Goal: Task Accomplishment & Management: Manage account settings

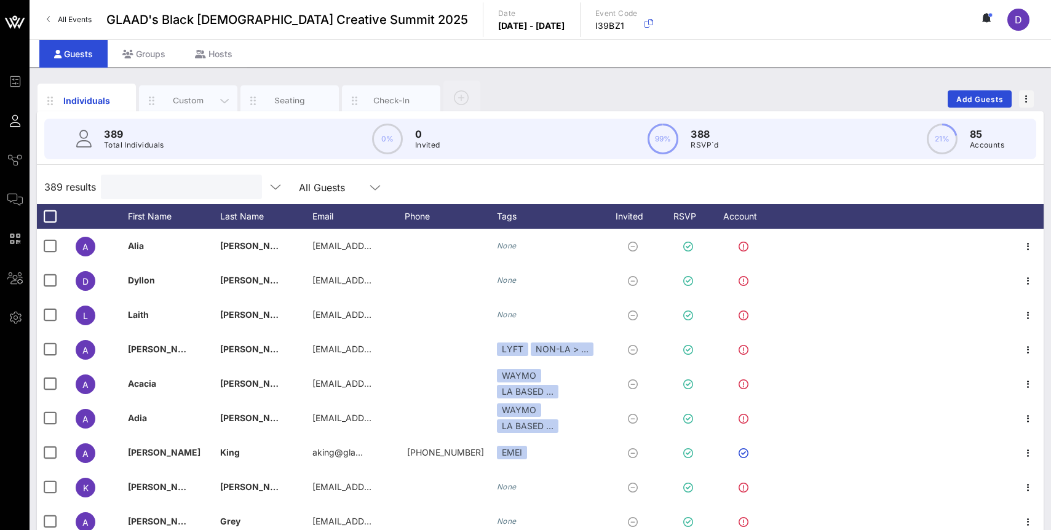
click at [183, 89] on div "Custom" at bounding box center [188, 100] width 98 height 31
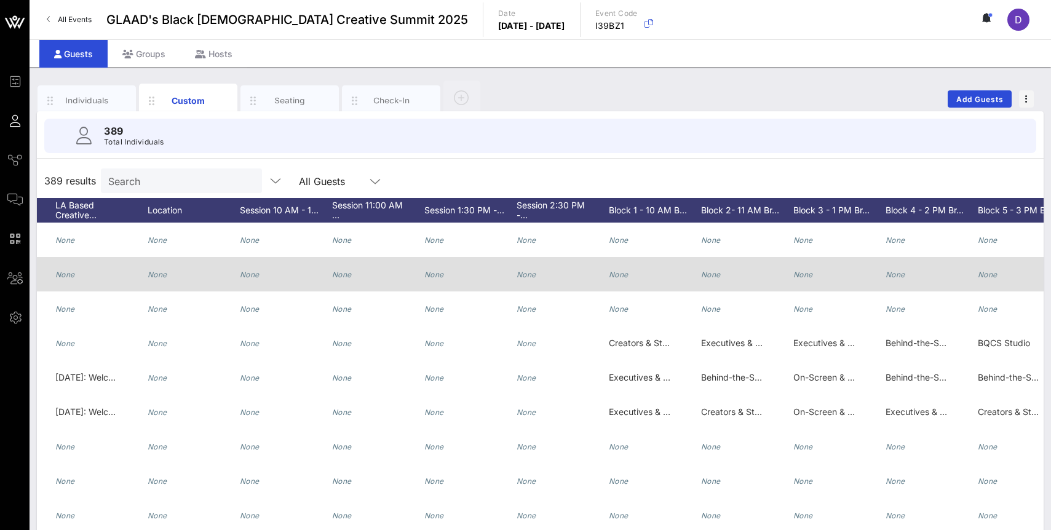
scroll to position [0, 1249]
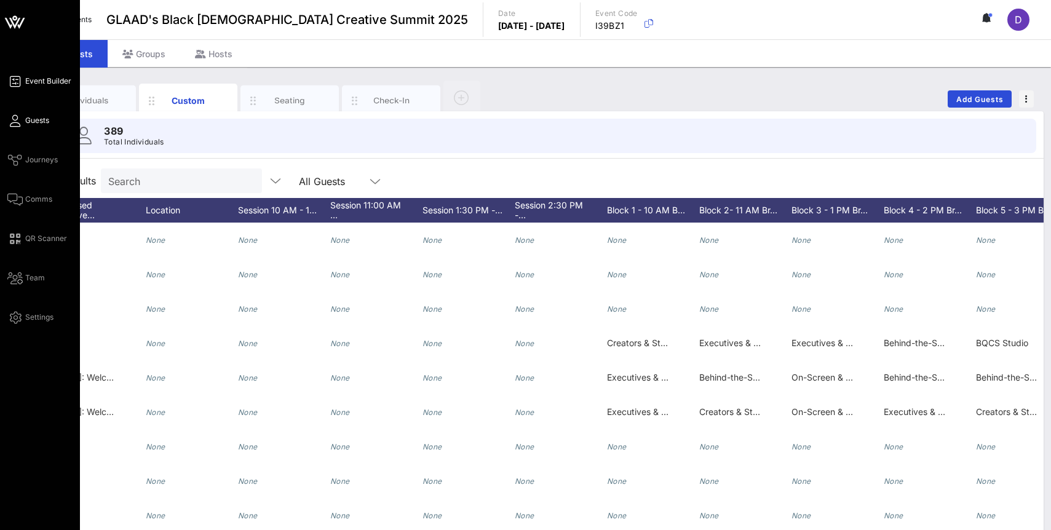
click at [45, 77] on span "Event Builder" at bounding box center [48, 81] width 46 height 11
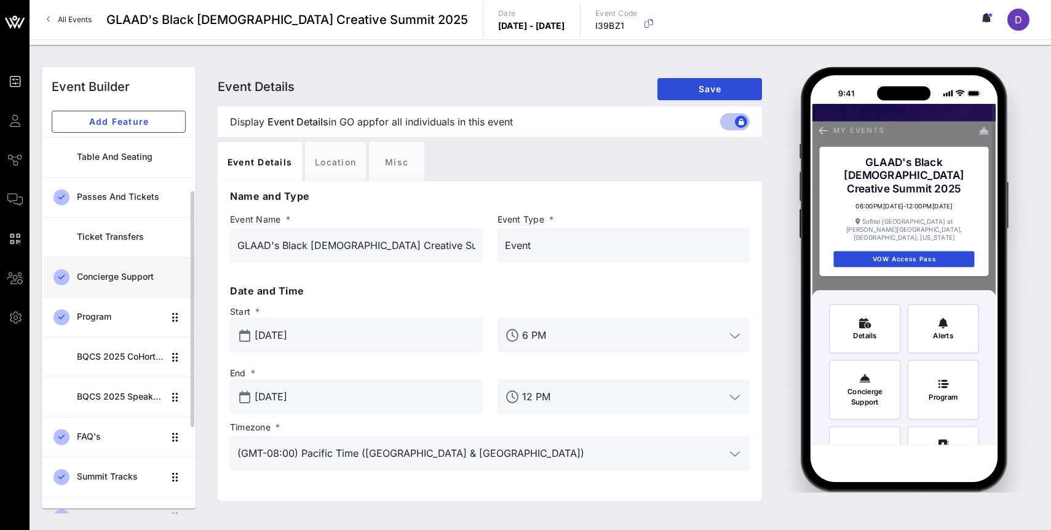
scroll to position [82, 0]
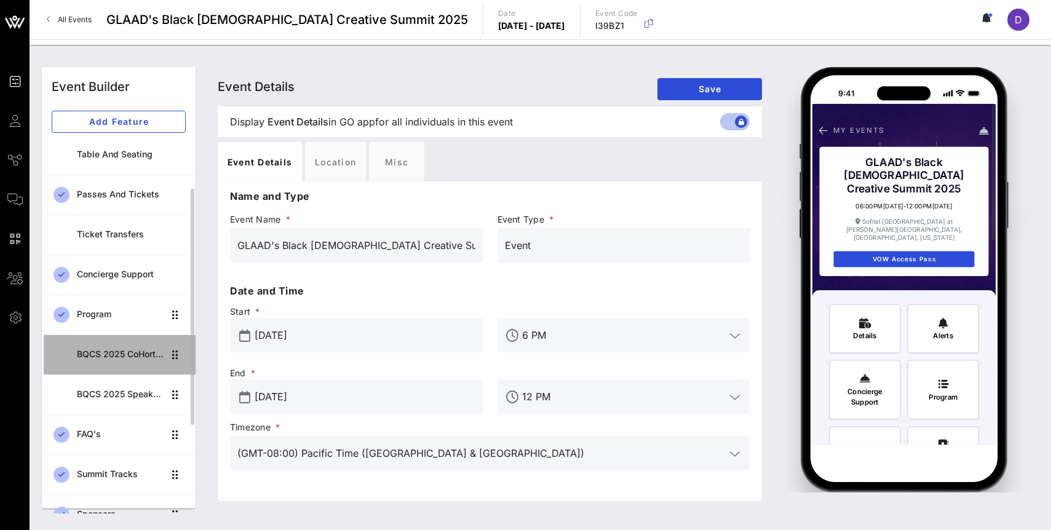
click at [125, 363] on div "BQCS 2025 CoHort Guestbook" at bounding box center [120, 354] width 87 height 25
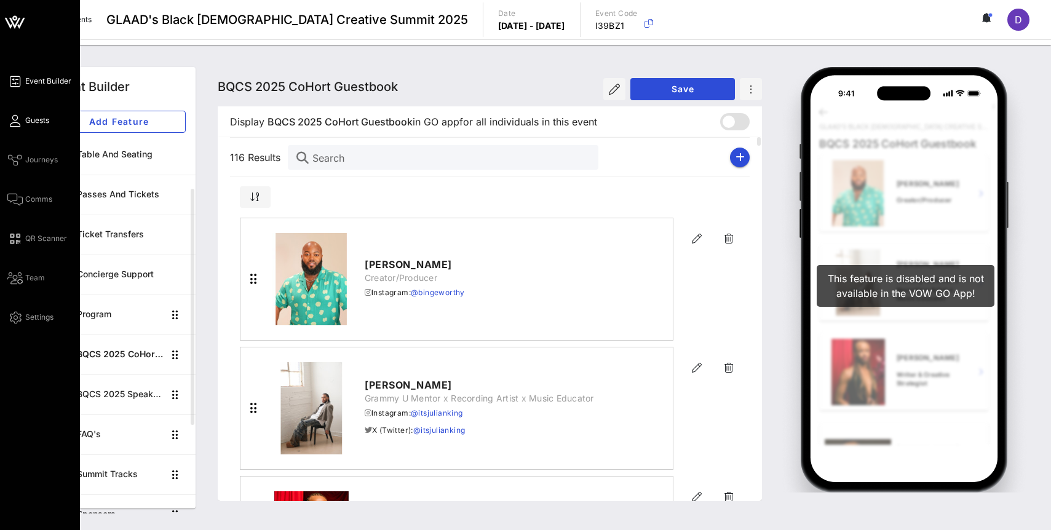
click at [23, 118] on link "Guests" at bounding box center [28, 120] width 42 height 15
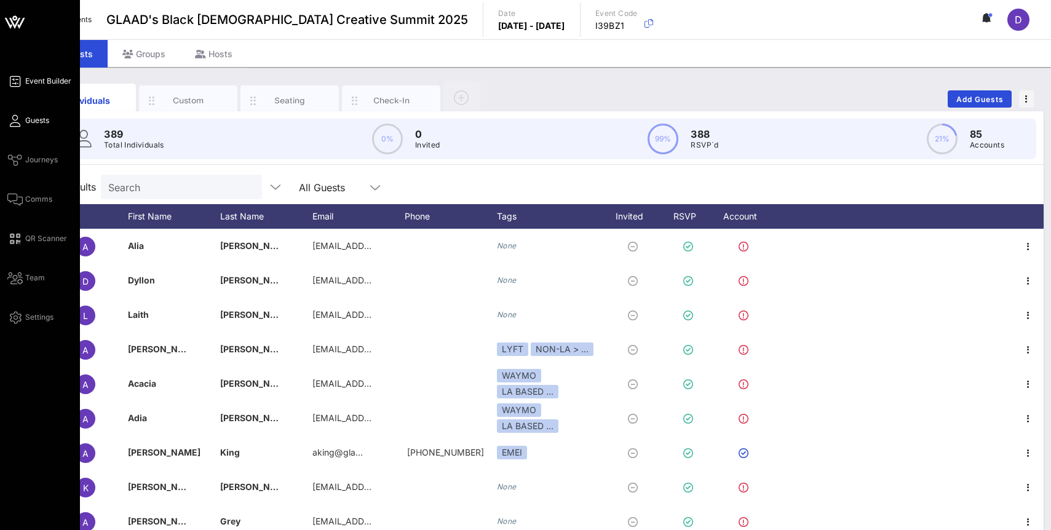
click at [39, 82] on span "Event Builder" at bounding box center [48, 81] width 46 height 11
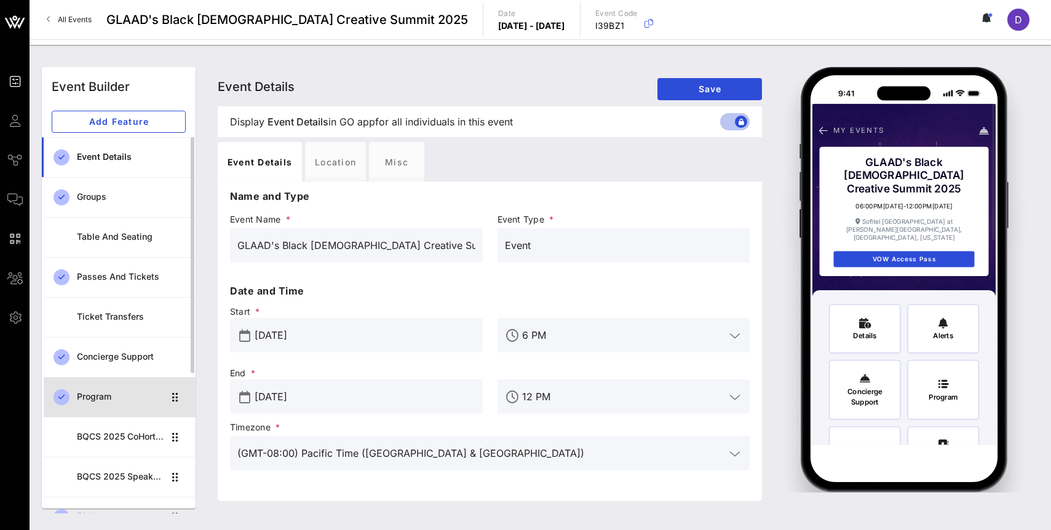
click at [105, 400] on div "Program" at bounding box center [120, 397] width 87 height 10
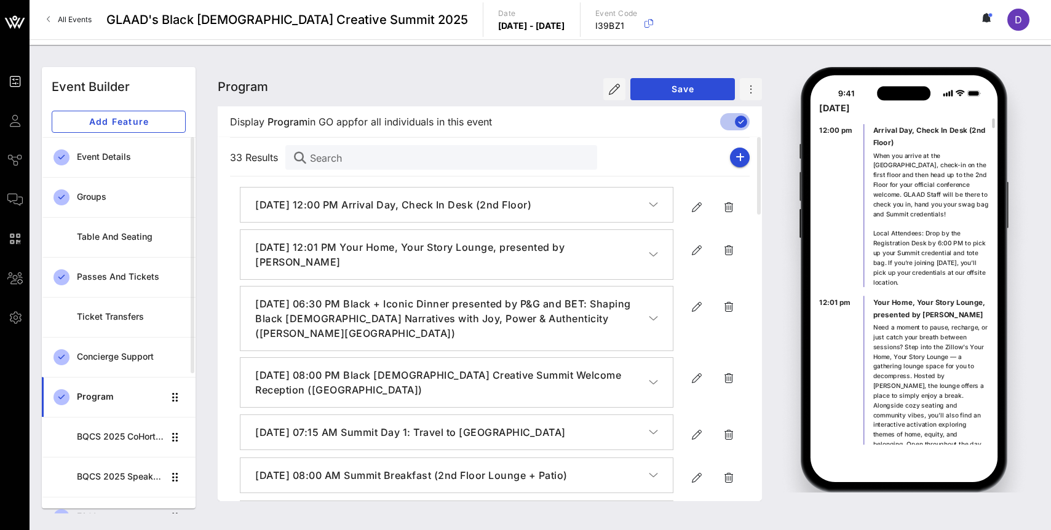
scroll to position [110, 0]
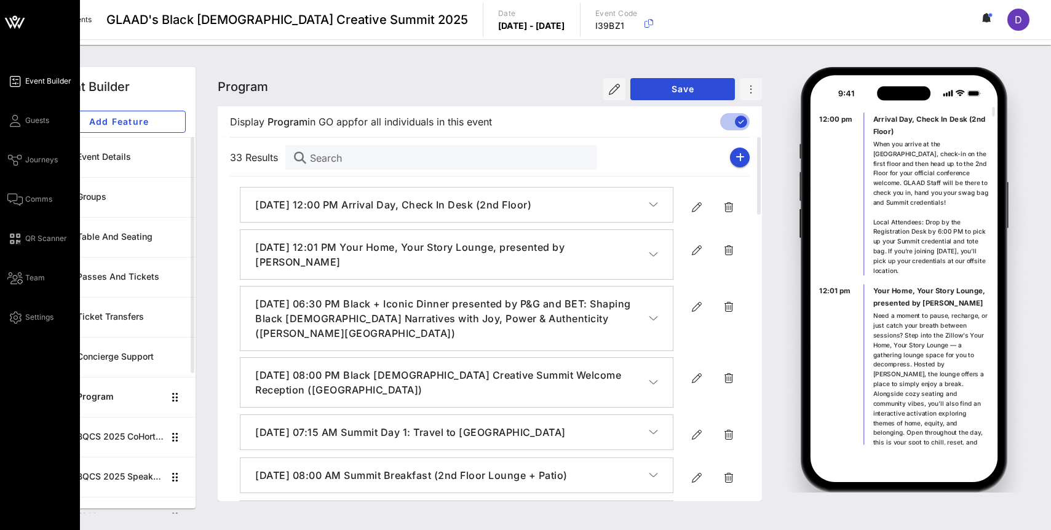
click at [12, 128] on div "Event Builder Guests Journeys Comms QR Scanner Team Settings" at bounding box center [43, 199] width 73 height 251
click at [25, 117] on span "Guests" at bounding box center [37, 120] width 24 height 11
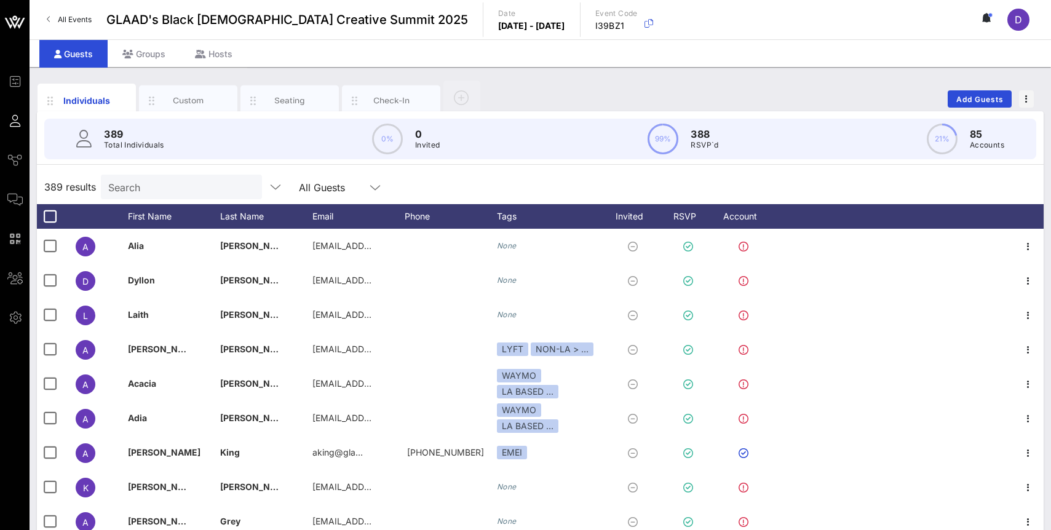
click at [144, 188] on input "Search" at bounding box center [180, 187] width 144 height 16
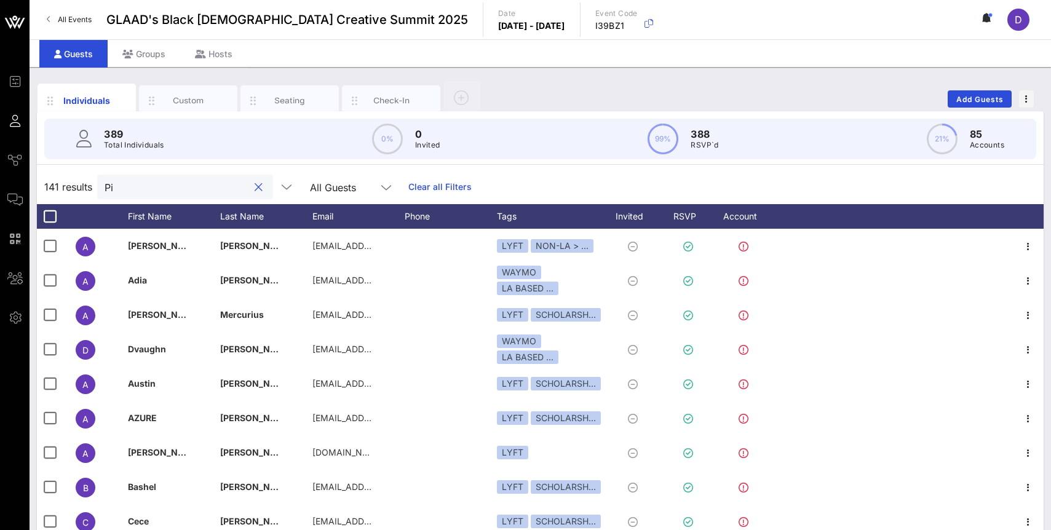
type input "P"
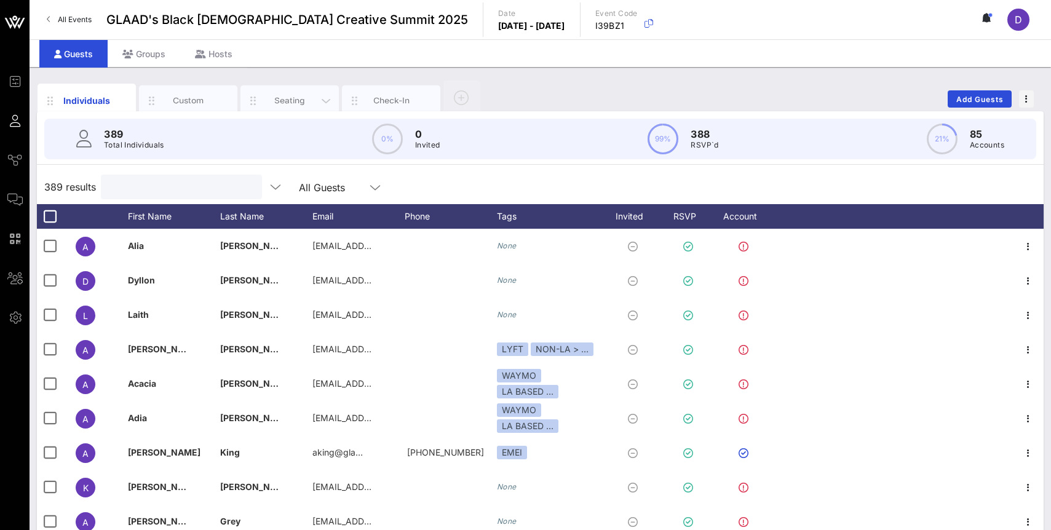
click at [291, 98] on div "Seating" at bounding box center [290, 101] width 55 height 12
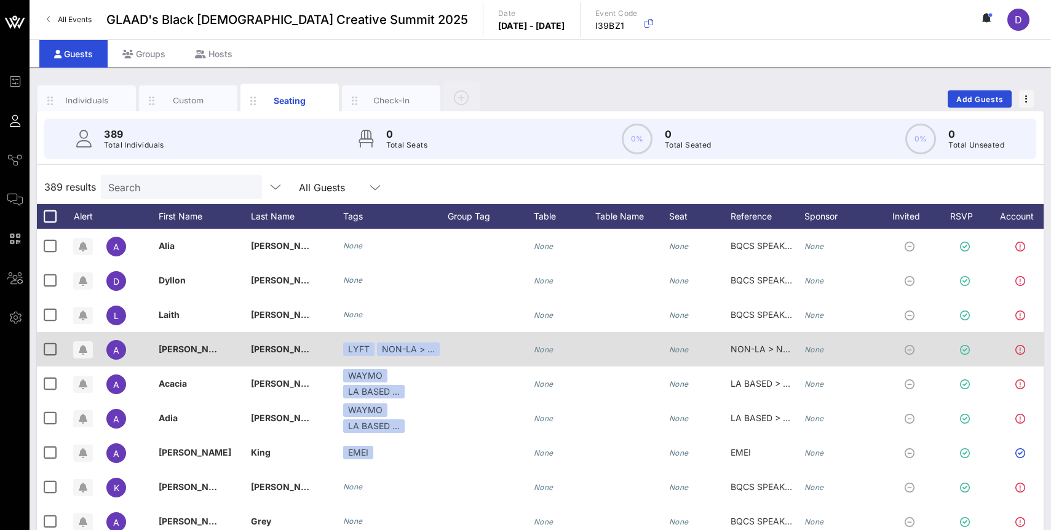
scroll to position [0, 44]
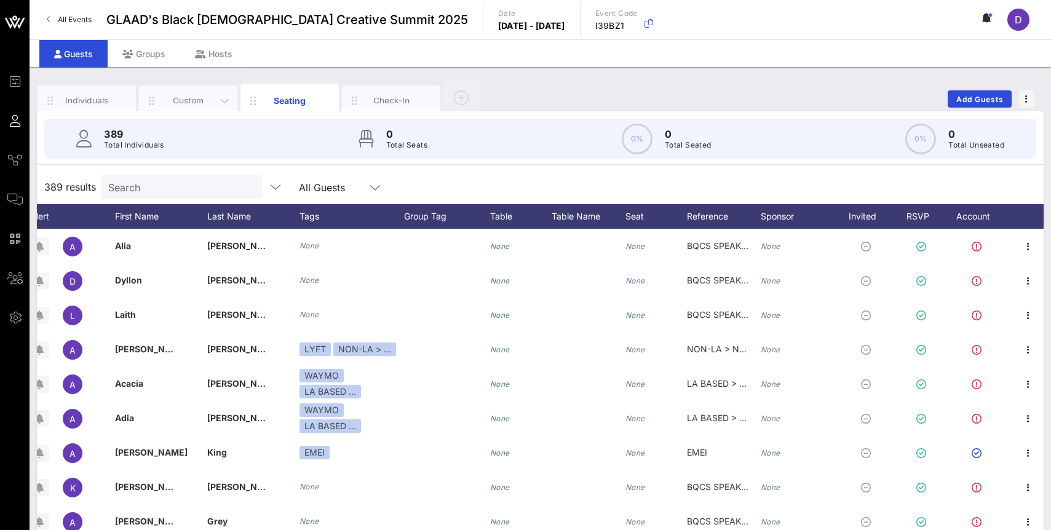
click at [199, 100] on div "Custom" at bounding box center [188, 101] width 55 height 12
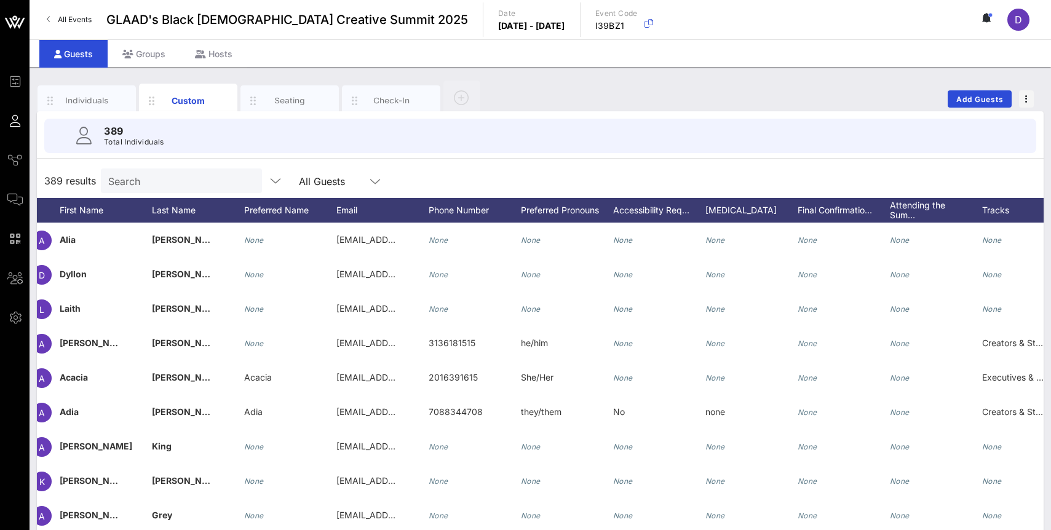
click at [157, 181] on input "Search" at bounding box center [180, 181] width 144 height 16
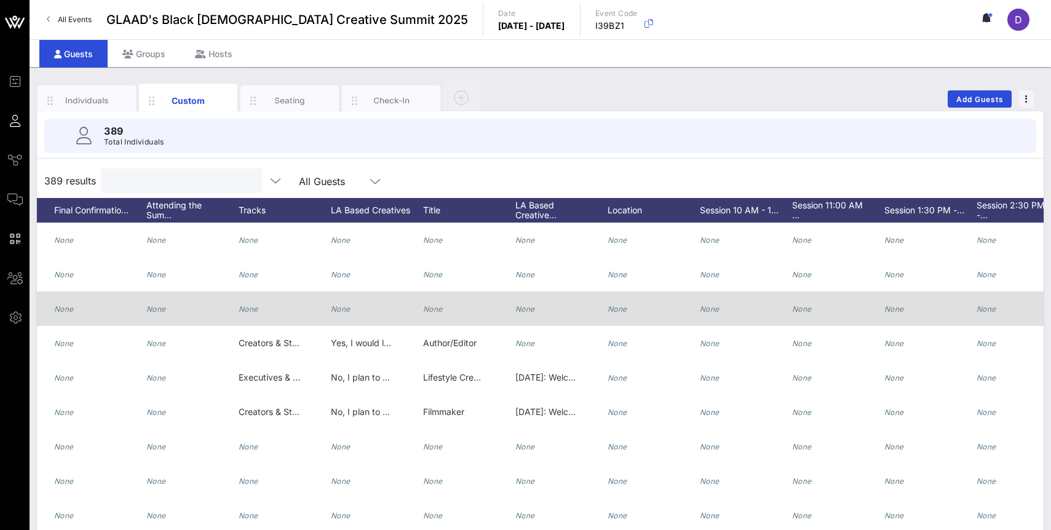
scroll to position [0, 883]
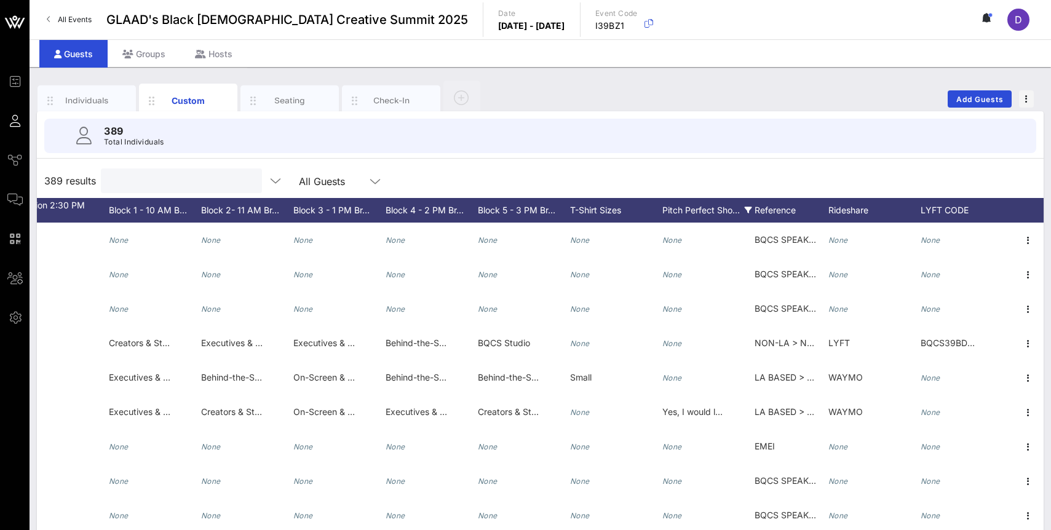
click at [747, 208] on icon at bounding box center [748, 210] width 7 height 7
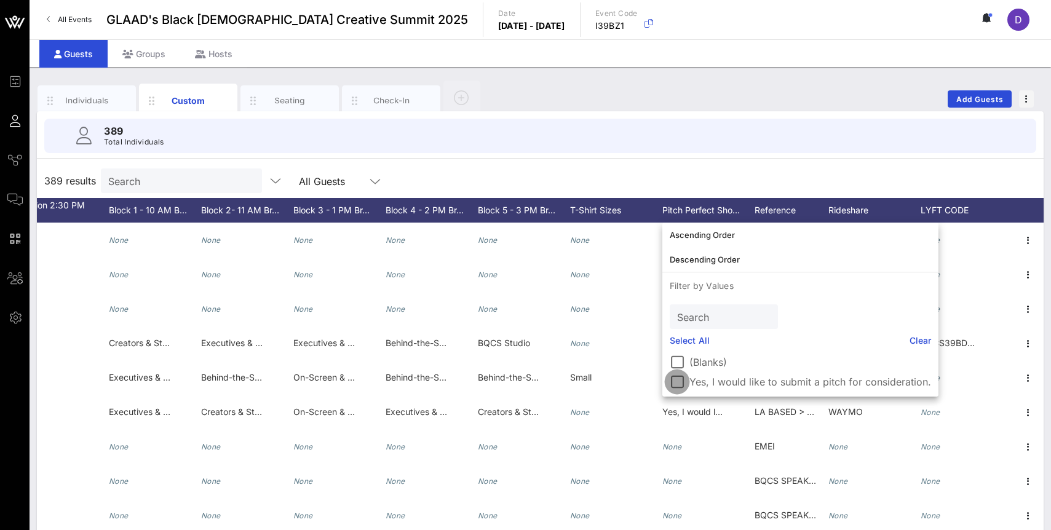
click at [676, 377] on div at bounding box center [676, 381] width 21 height 21
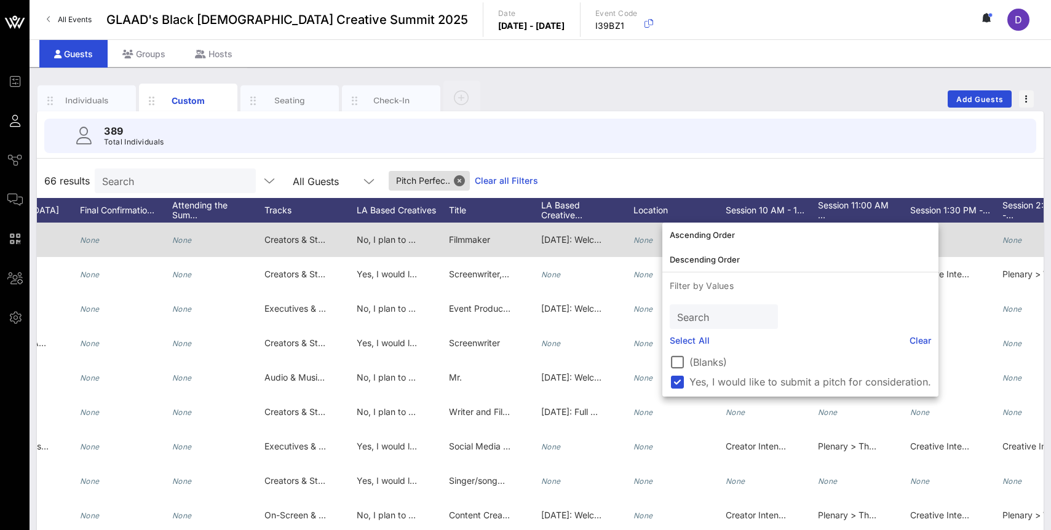
scroll to position [0, 773]
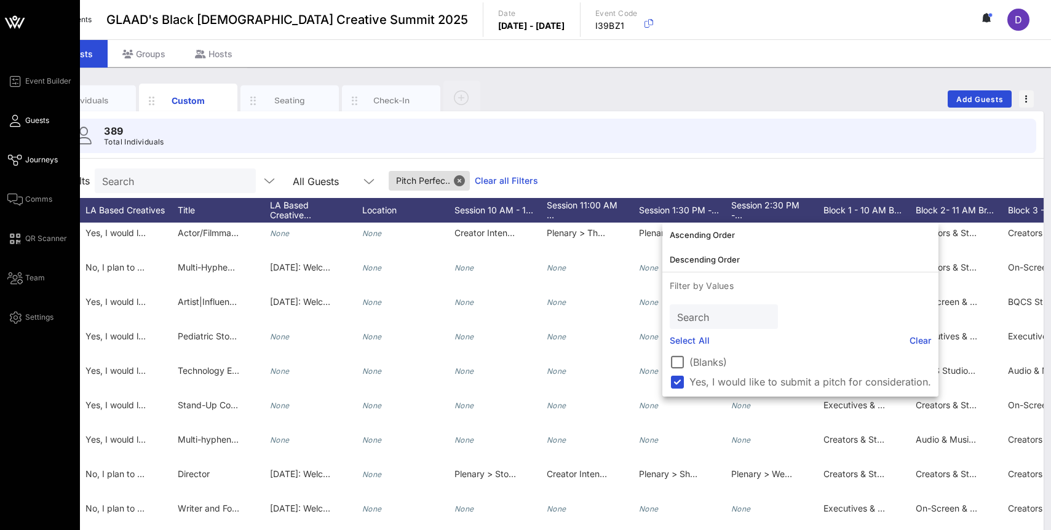
click at [18, 159] on icon at bounding box center [14, 160] width 15 height 2
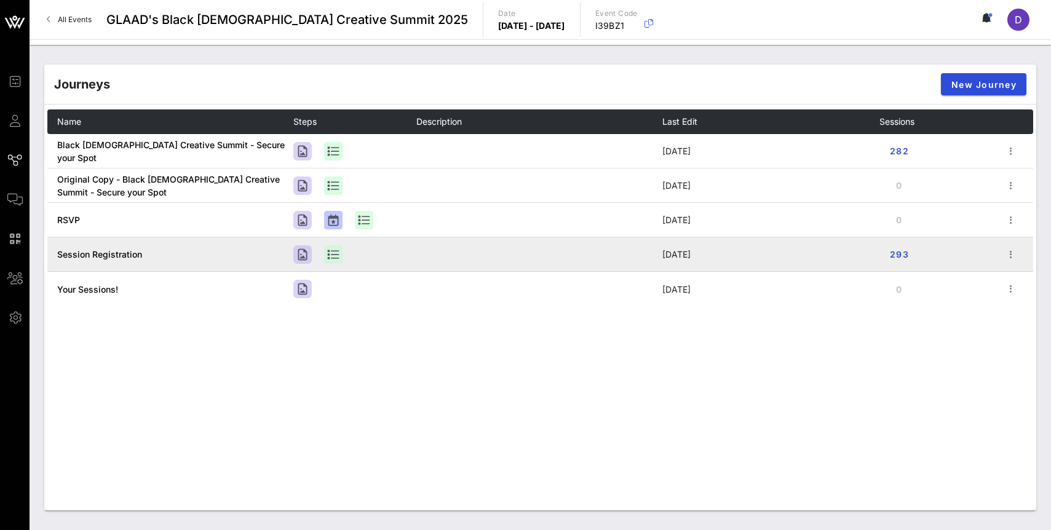
click at [224, 261] on td "Session Registration" at bounding box center [170, 254] width 246 height 34
click at [525, 256] on td at bounding box center [539, 254] width 246 height 34
click at [1009, 253] on icon "button" at bounding box center [1010, 254] width 15 height 15
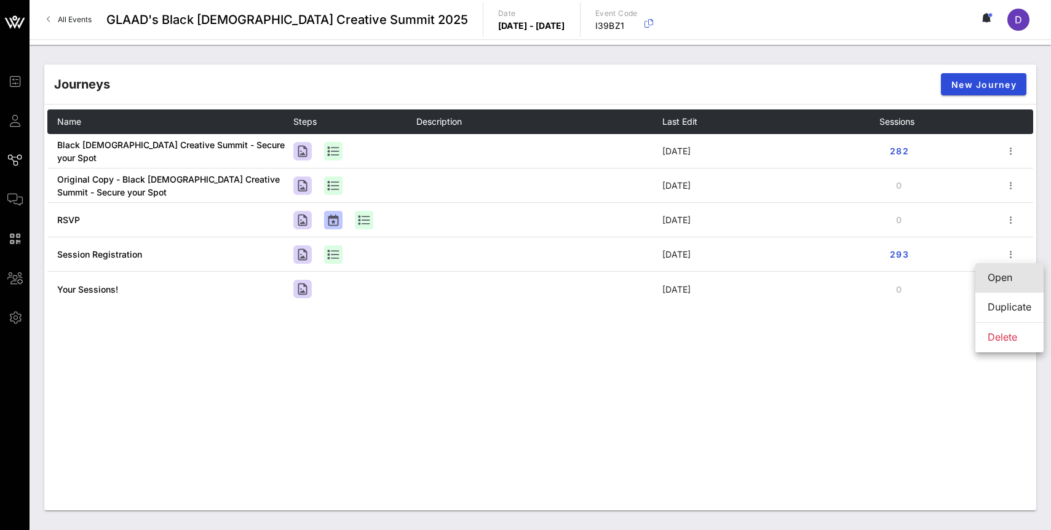
click at [1009, 281] on div "Open" at bounding box center [1009, 278] width 44 height 12
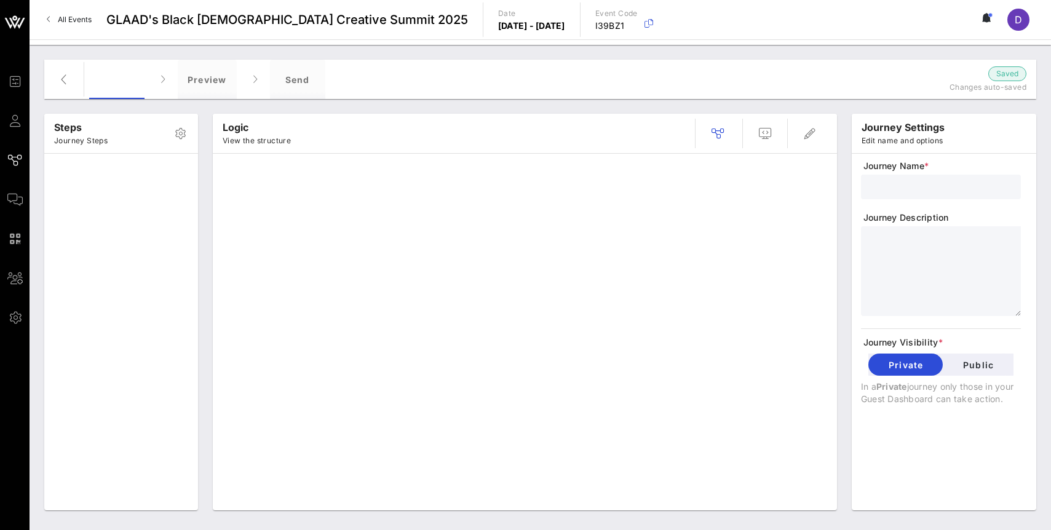
type input "Session Registration"
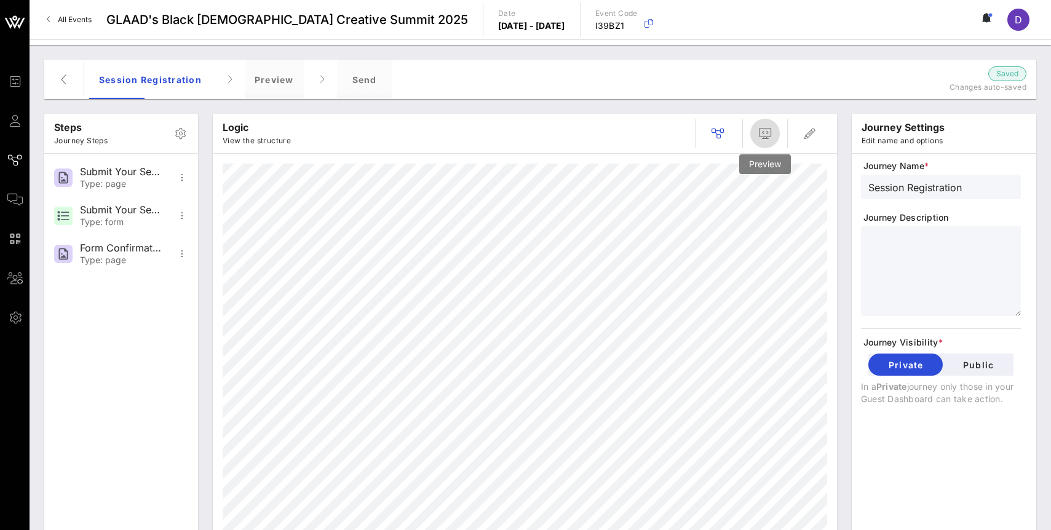
click at [757, 125] on button "button" at bounding box center [765, 134] width 30 height 30
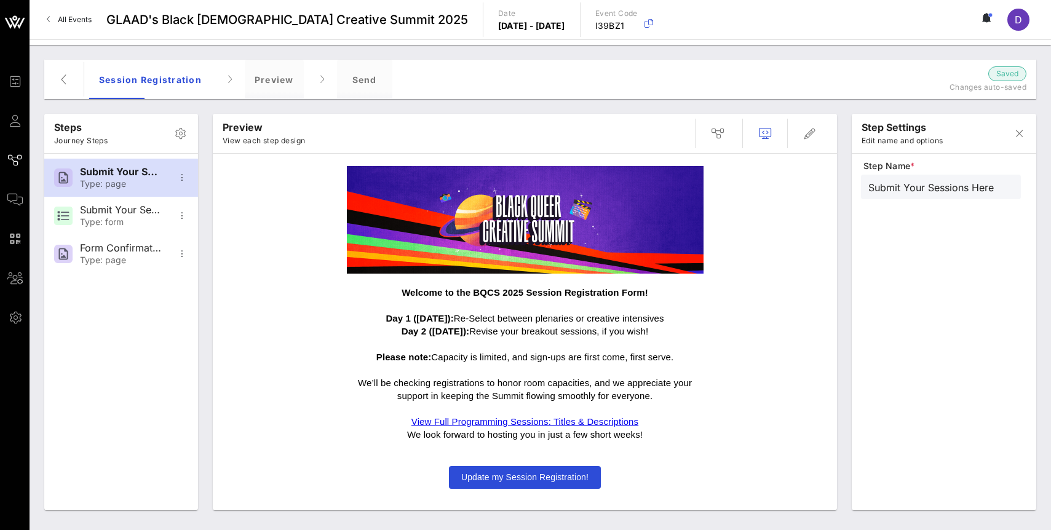
click at [520, 468] on span "Update my Session Registration!" at bounding box center [525, 477] width 152 height 23
type input "Submit Your Sessions Form"
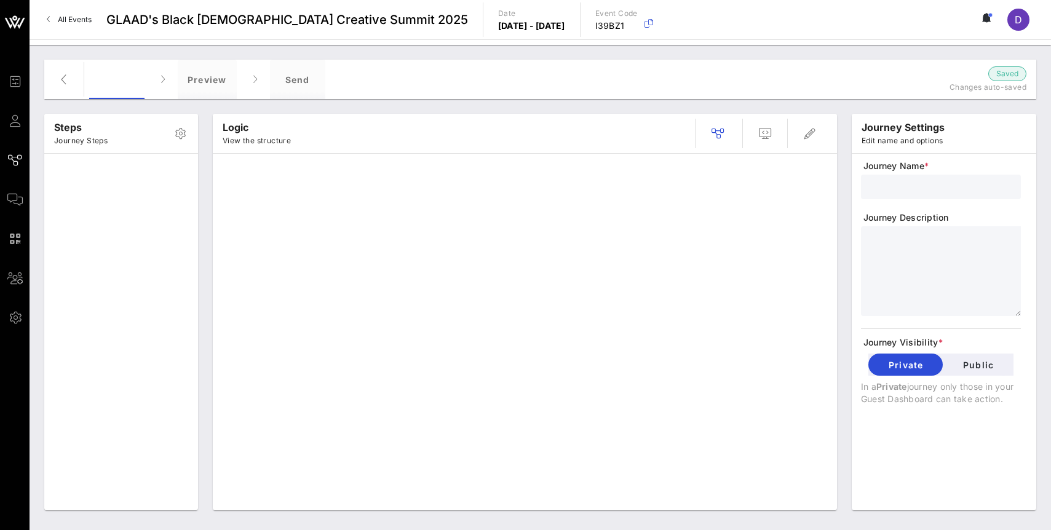
type input "Session Registration"
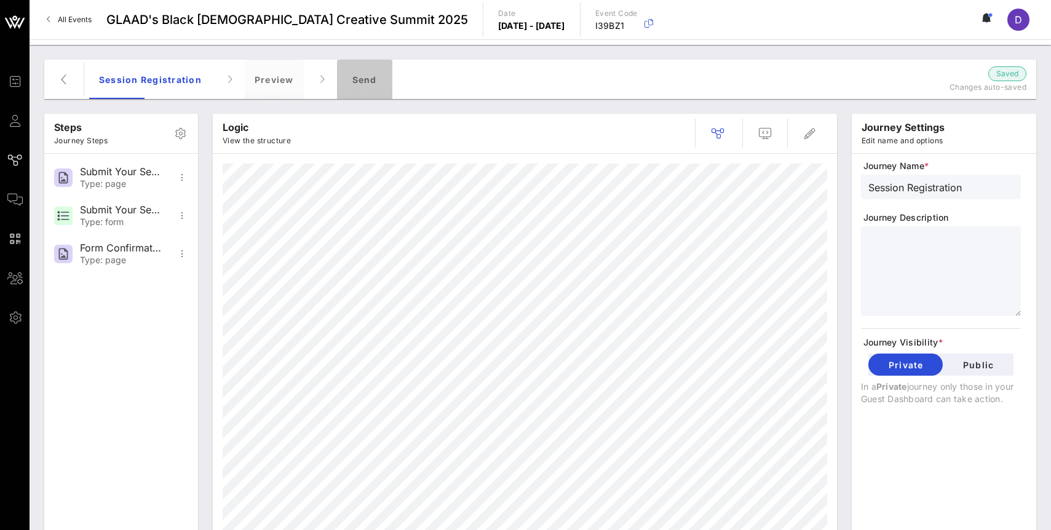
click at [359, 76] on div "Send" at bounding box center [364, 79] width 55 height 39
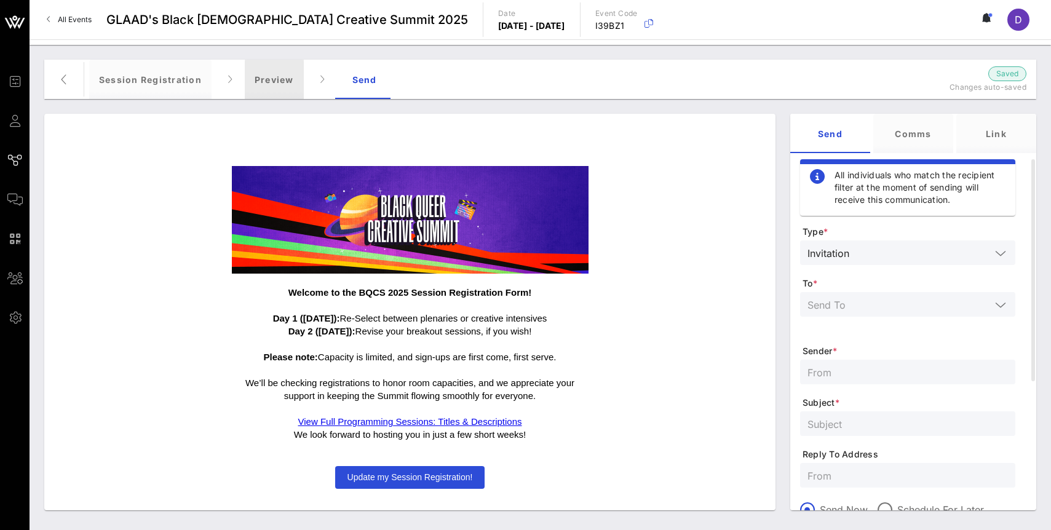
click at [278, 82] on div "Preview" at bounding box center [274, 79] width 59 height 39
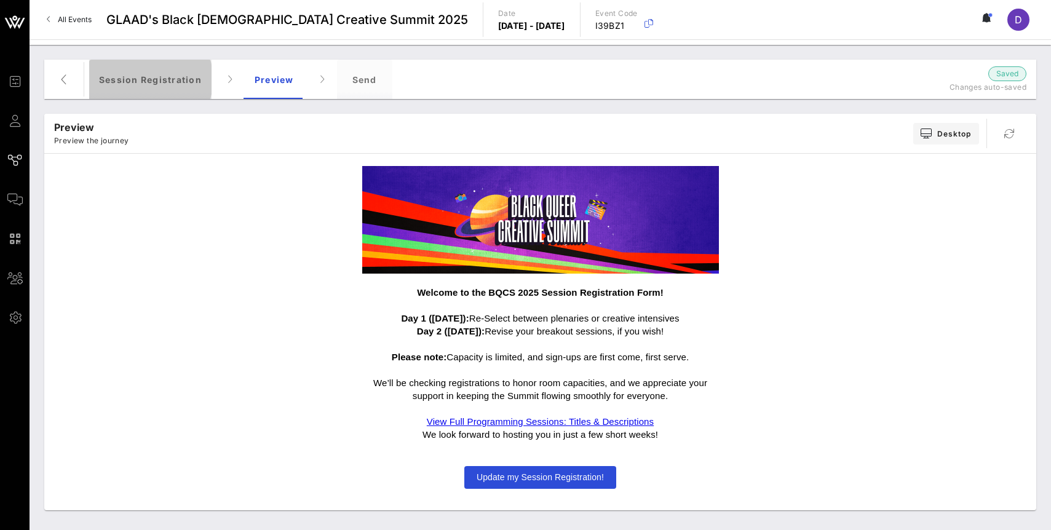
click at [191, 84] on div "Session Registration" at bounding box center [150, 79] width 122 height 39
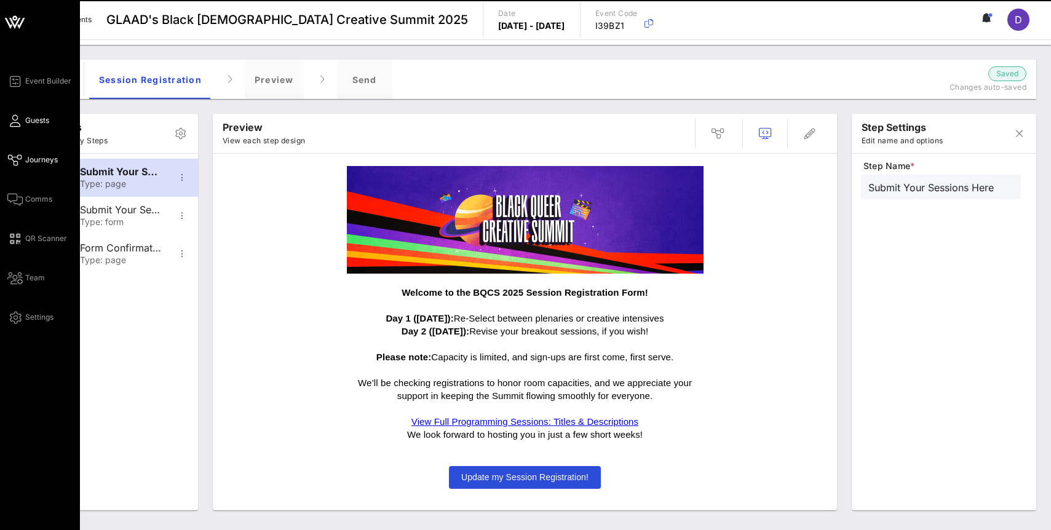
click at [28, 120] on span "Guests" at bounding box center [37, 120] width 24 height 11
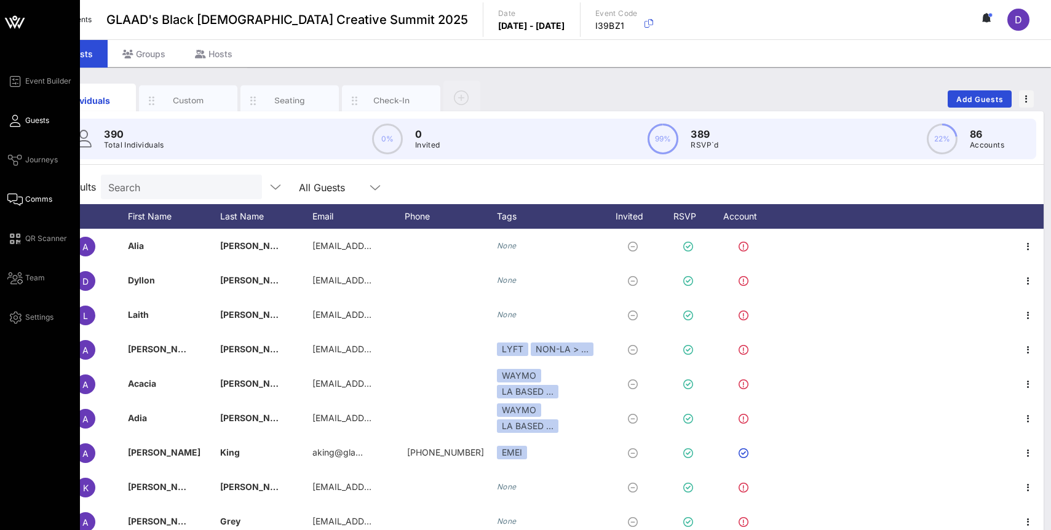
click at [33, 192] on link "Comms" at bounding box center [29, 199] width 45 height 15
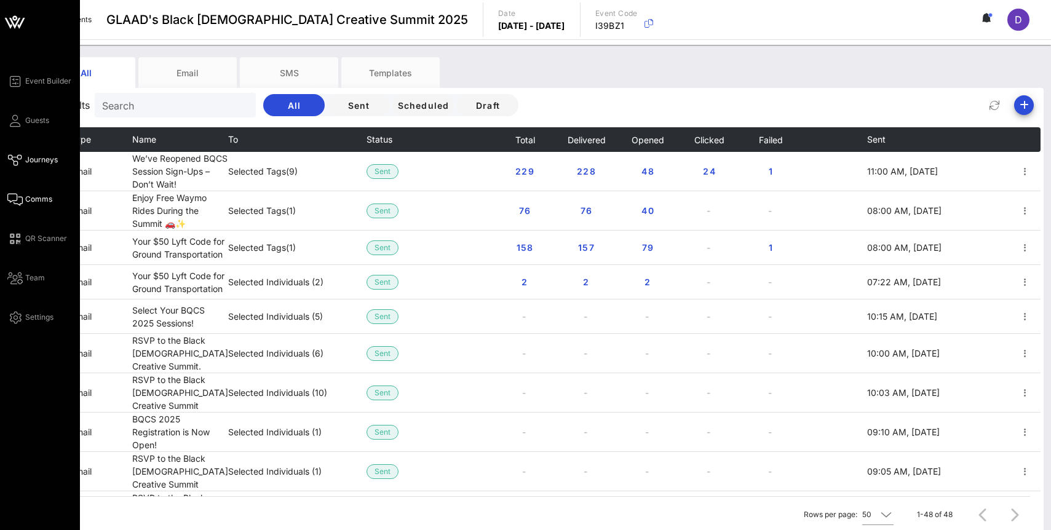
click at [38, 159] on span "Journeys" at bounding box center [41, 159] width 33 height 11
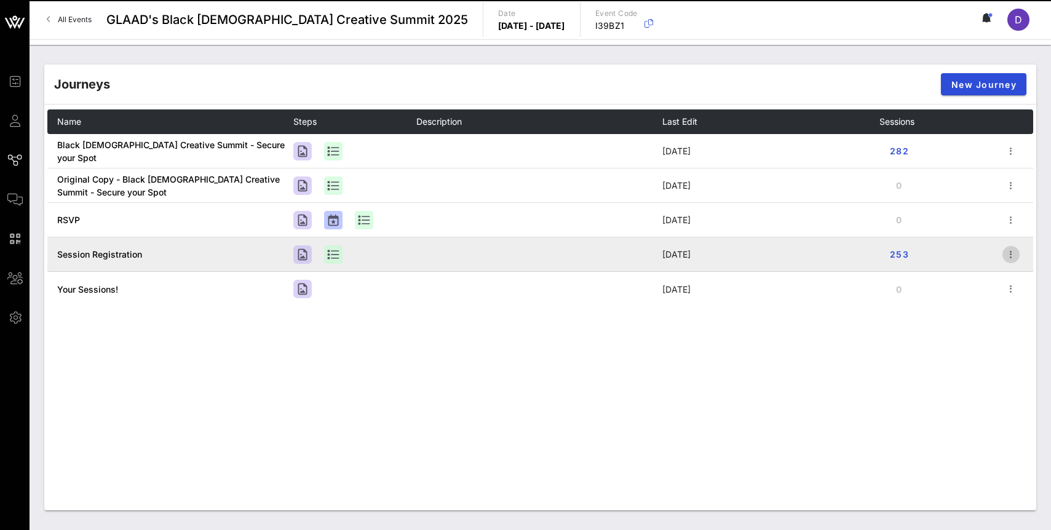
click at [1007, 256] on icon "button" at bounding box center [1010, 254] width 15 height 15
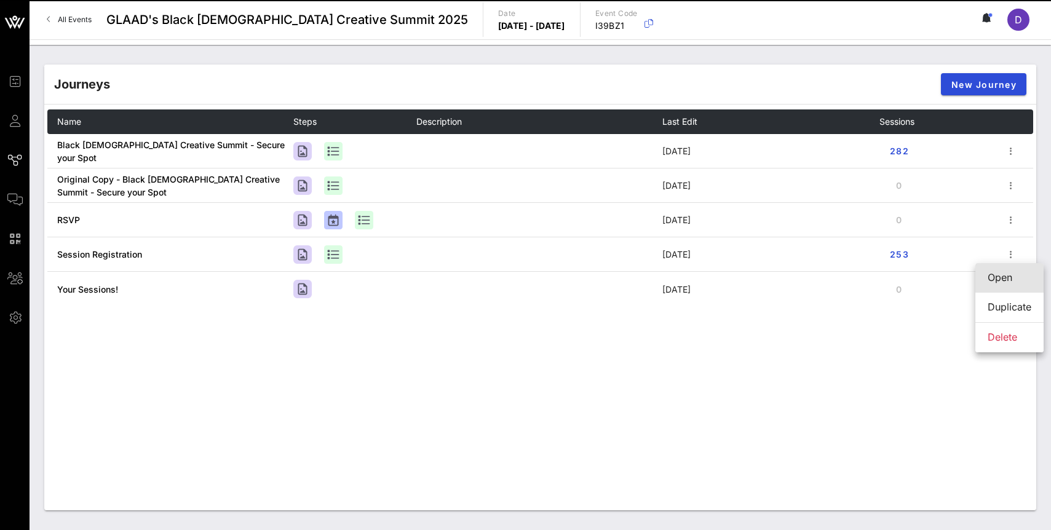
click at [1007, 282] on div "Open" at bounding box center [1009, 278] width 44 height 12
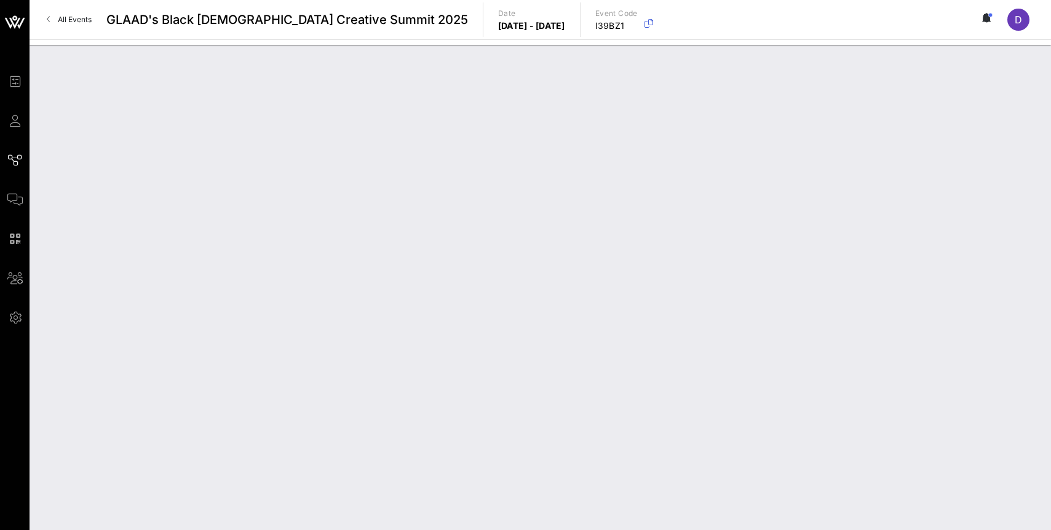
type input "Session Registration"
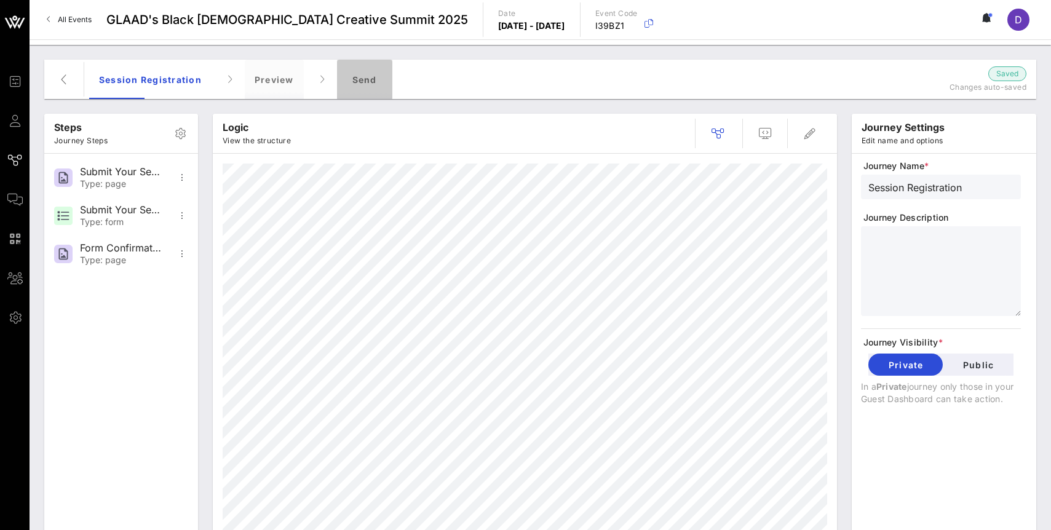
click at [376, 77] on div "Send" at bounding box center [364, 79] width 55 height 39
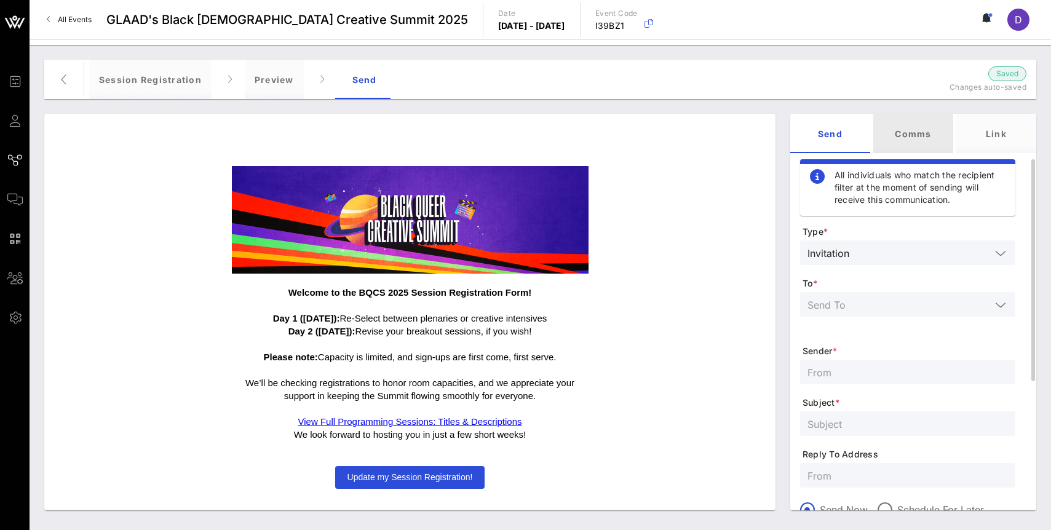
click at [903, 144] on div "Comms" at bounding box center [913, 133] width 80 height 39
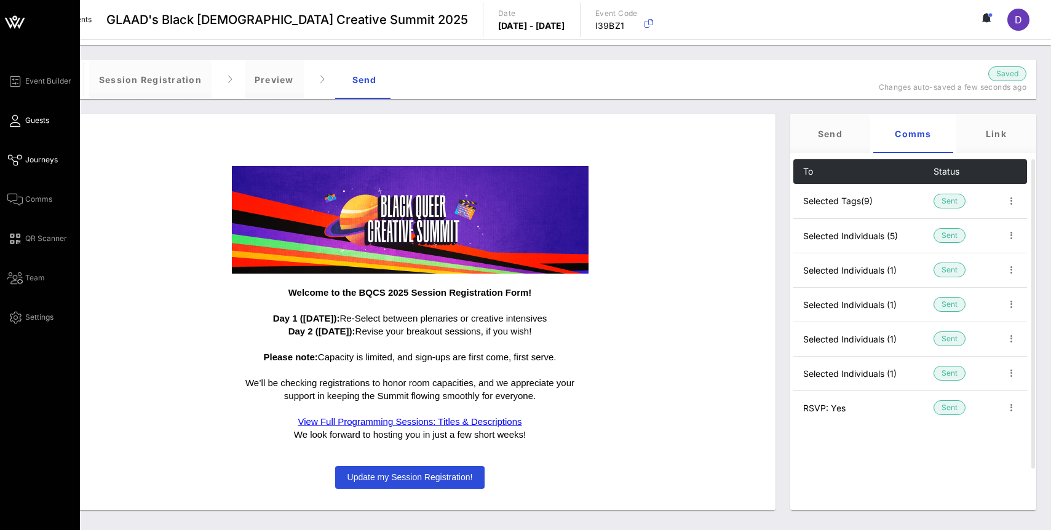
click at [27, 119] on span "Guests" at bounding box center [37, 120] width 24 height 11
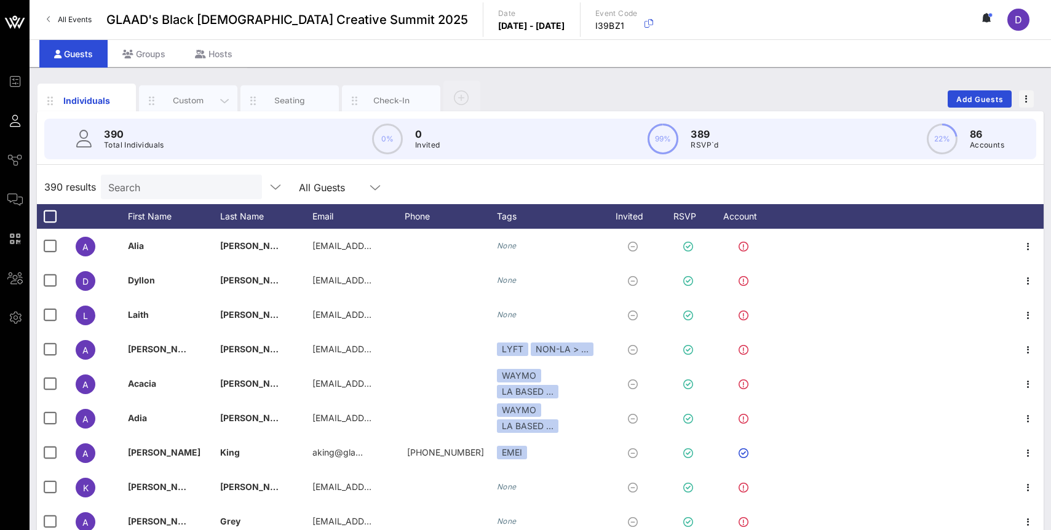
click at [198, 94] on div "Custom" at bounding box center [188, 100] width 98 height 31
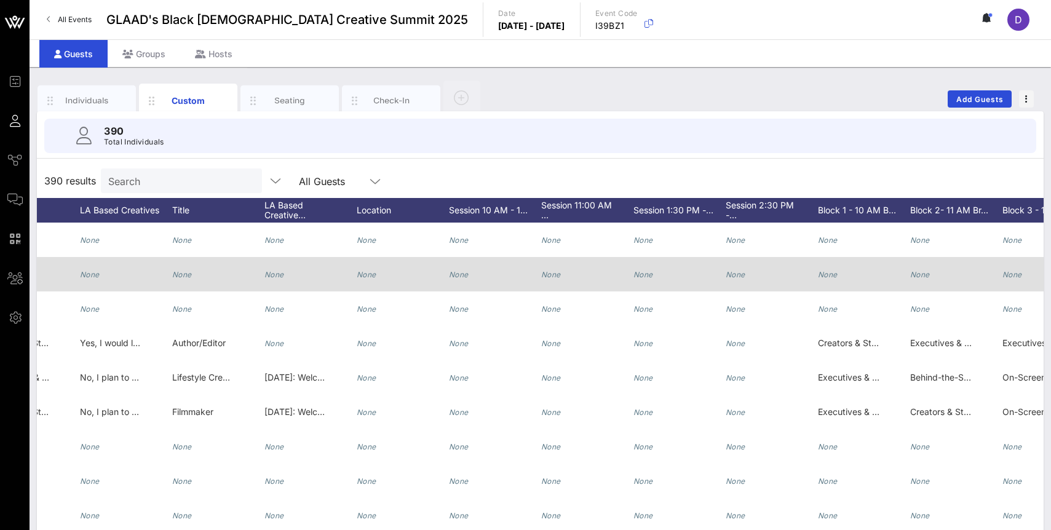
scroll to position [0, 1148]
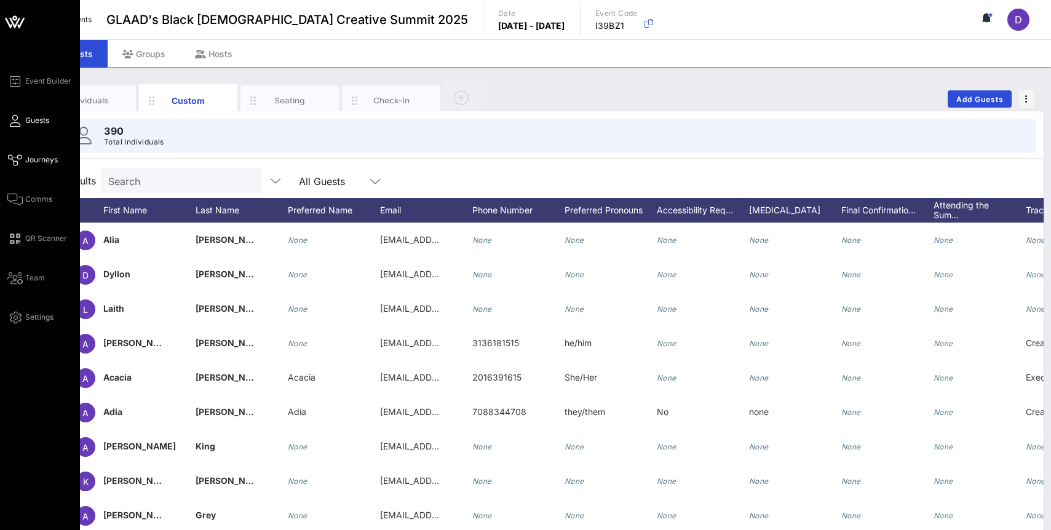
click at [20, 159] on icon at bounding box center [14, 160] width 15 height 2
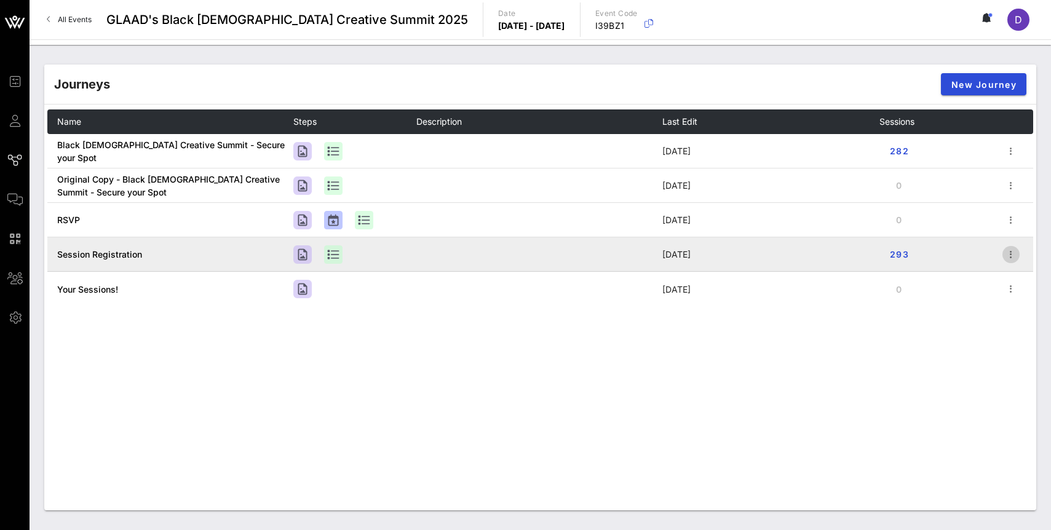
click at [1008, 255] on icon "button" at bounding box center [1010, 254] width 15 height 15
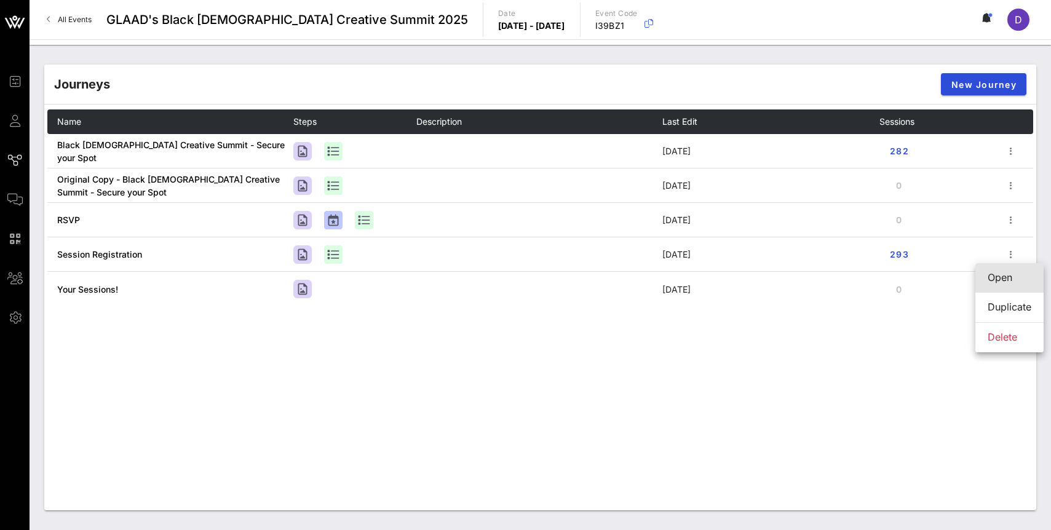
click at [1006, 277] on div "Open" at bounding box center [1009, 278] width 44 height 12
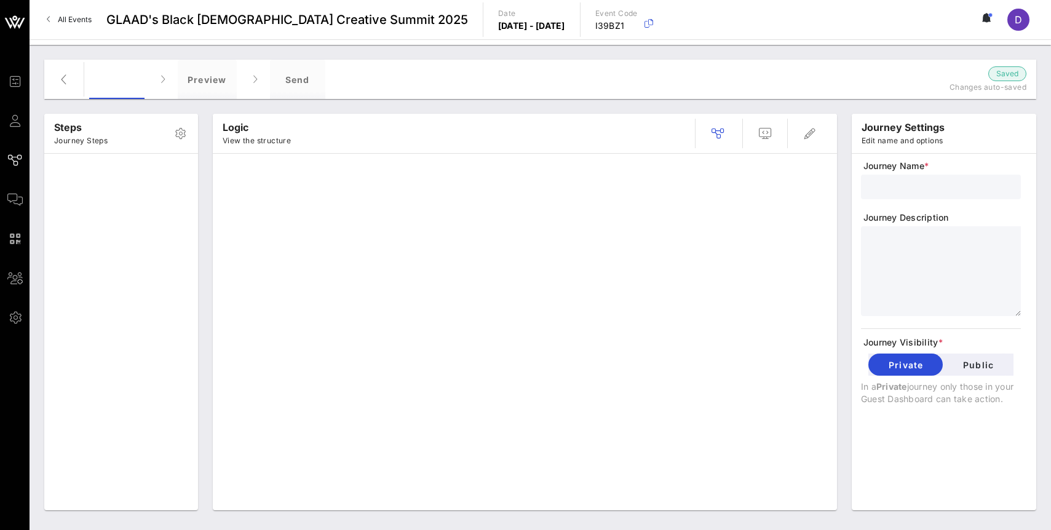
type input "Session Registration"
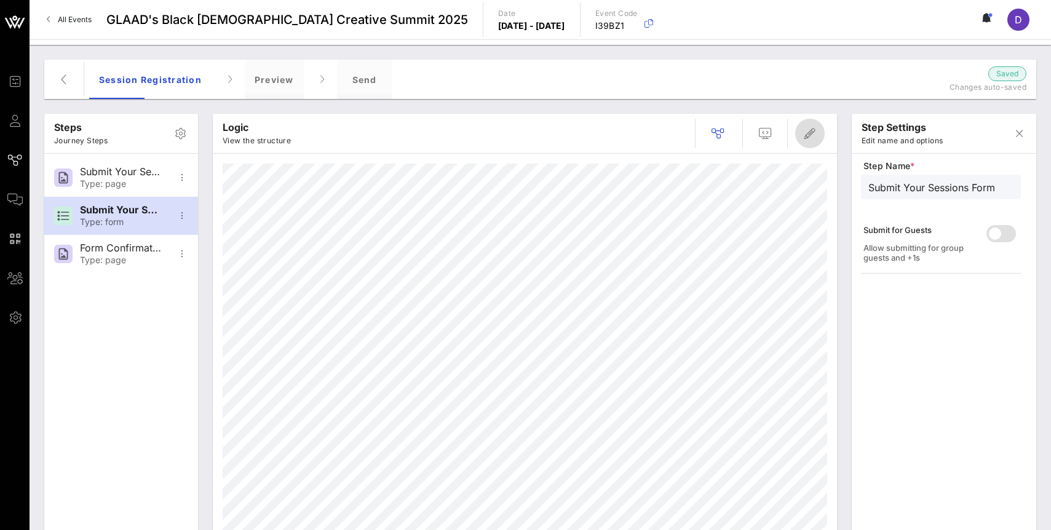
click at [805, 136] on icon "button" at bounding box center [809, 133] width 15 height 15
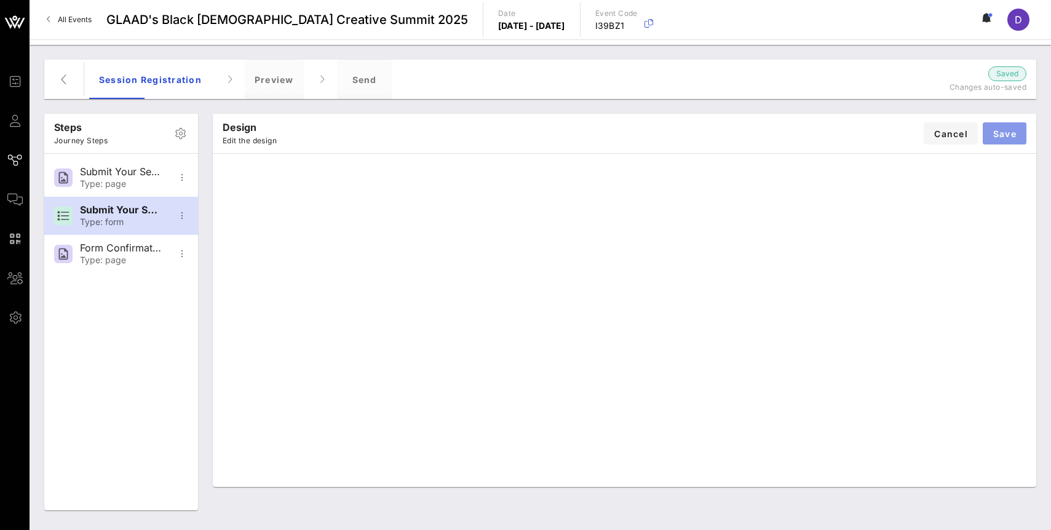
click at [997, 142] on button "Save" at bounding box center [1004, 133] width 44 height 22
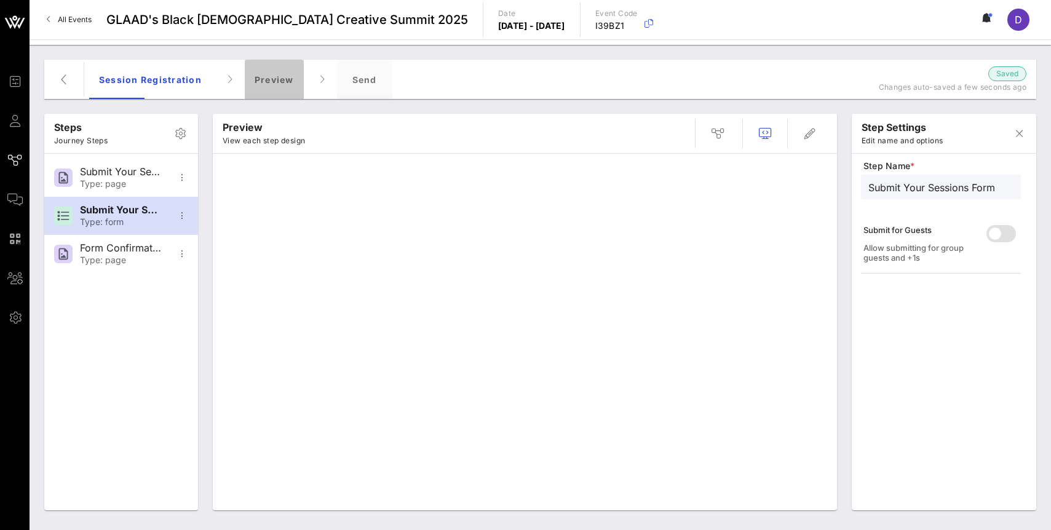
click at [282, 82] on div "Preview" at bounding box center [274, 79] width 59 height 39
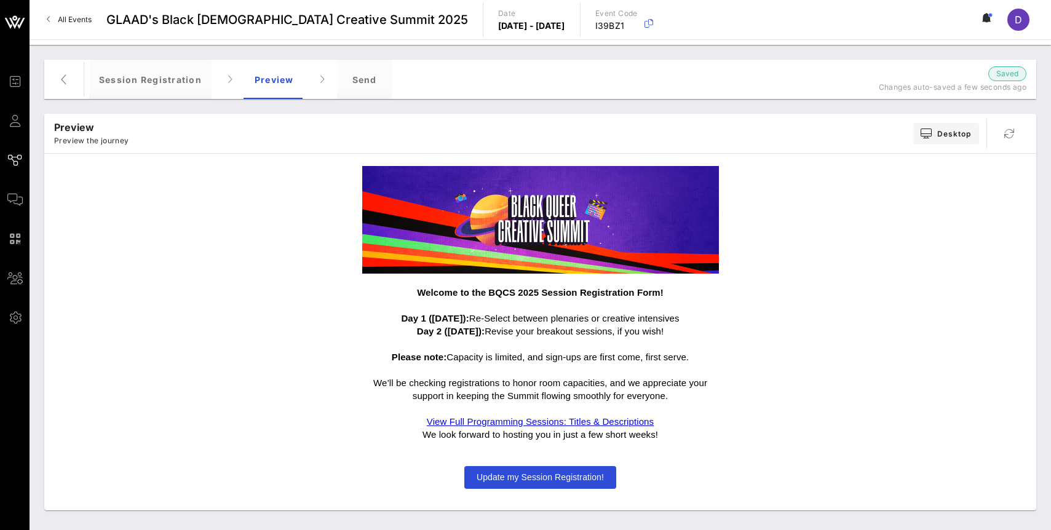
click at [537, 475] on span "Update my Session Registration!" at bounding box center [539, 477] width 127 height 10
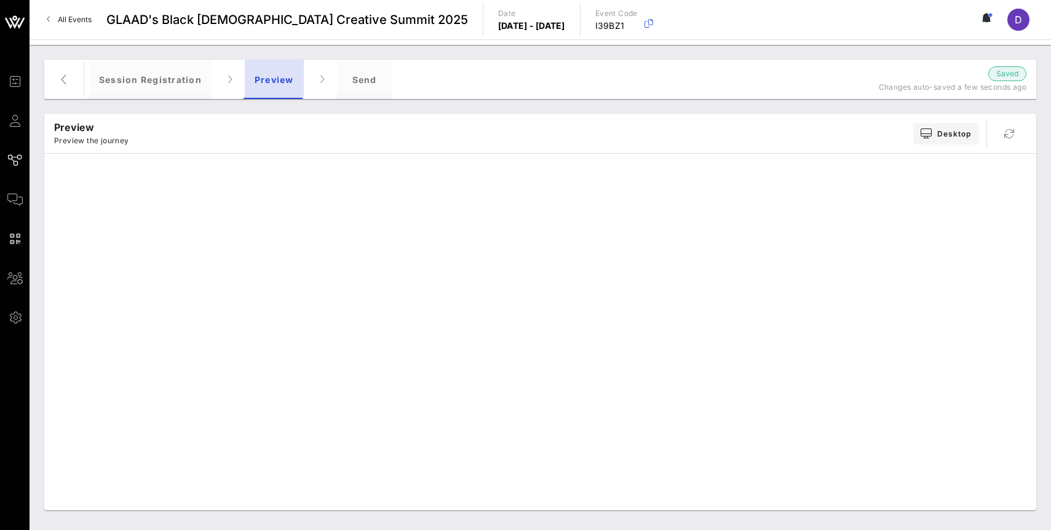
click at [268, 82] on div "Preview" at bounding box center [274, 79] width 59 height 39
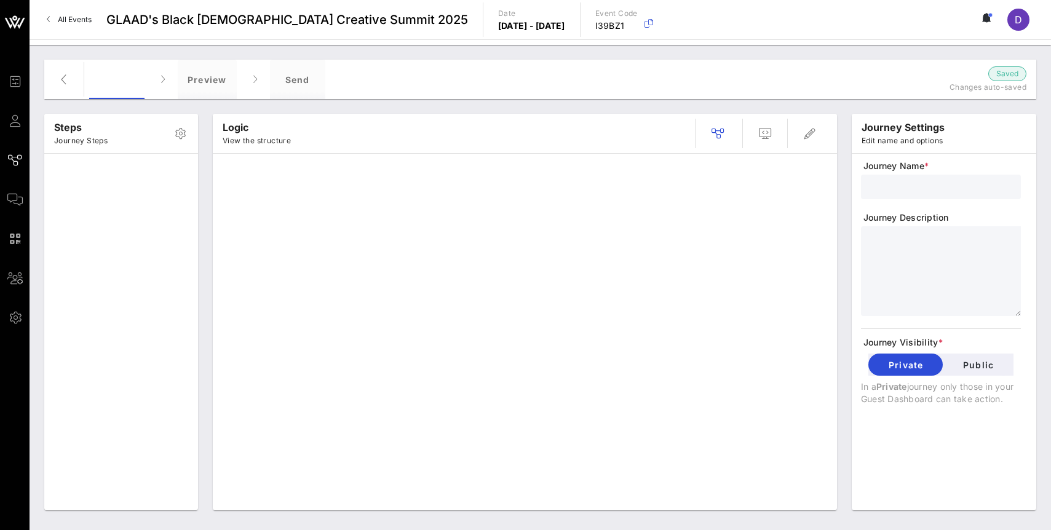
type input "Session Registration"
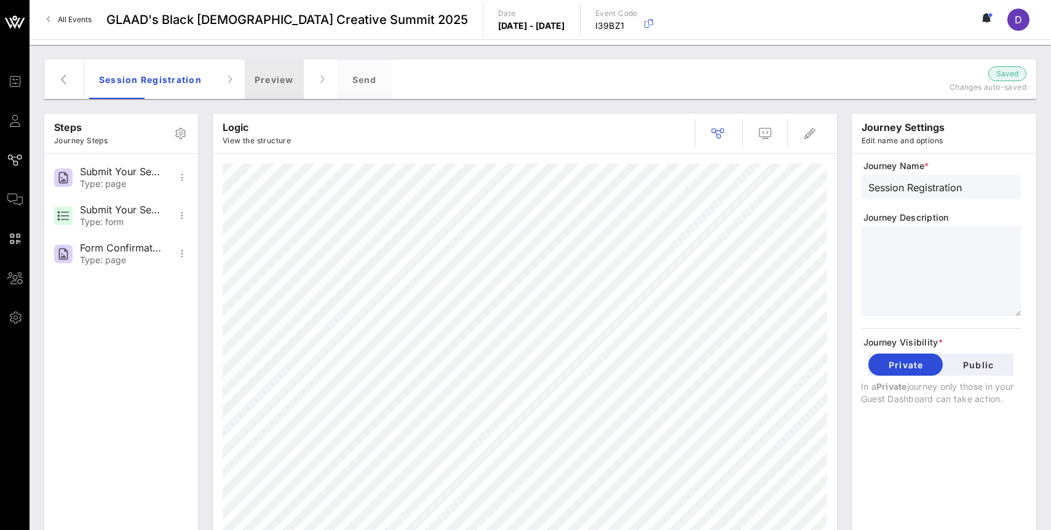
click at [277, 87] on div "Preview" at bounding box center [274, 79] width 59 height 39
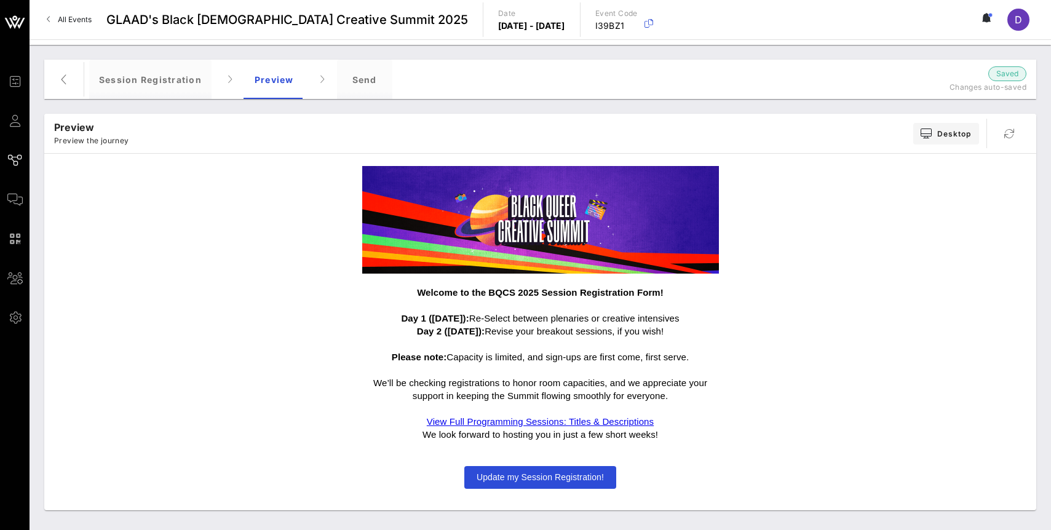
click at [544, 472] on span "Update my Session Registration!" at bounding box center [540, 477] width 152 height 23
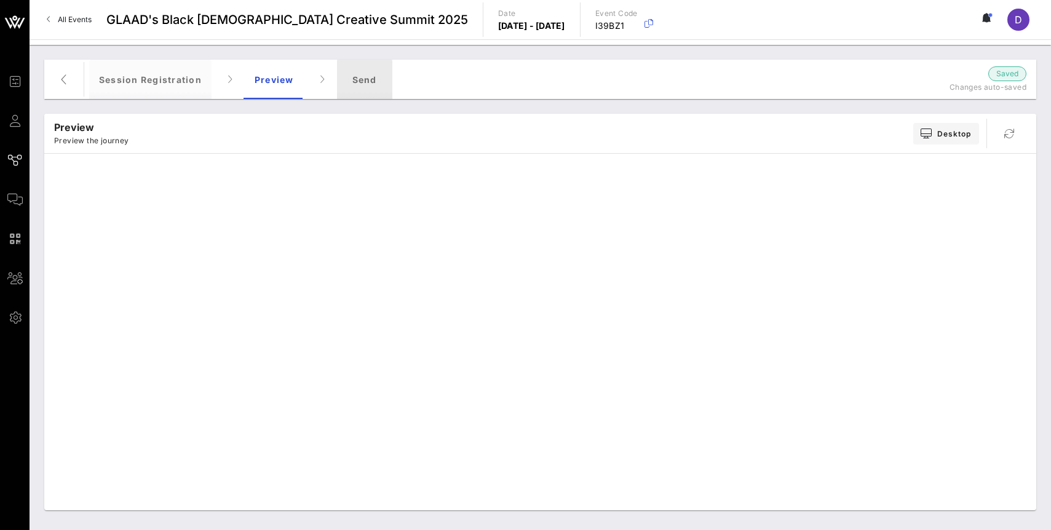
click at [377, 78] on div "Send" at bounding box center [364, 79] width 55 height 39
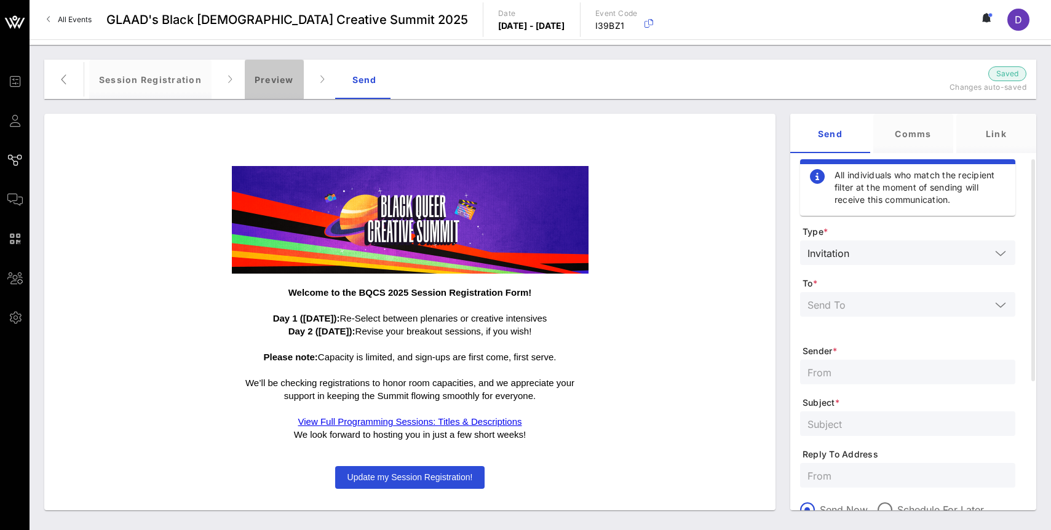
click at [296, 79] on div "Preview" at bounding box center [274, 79] width 59 height 39
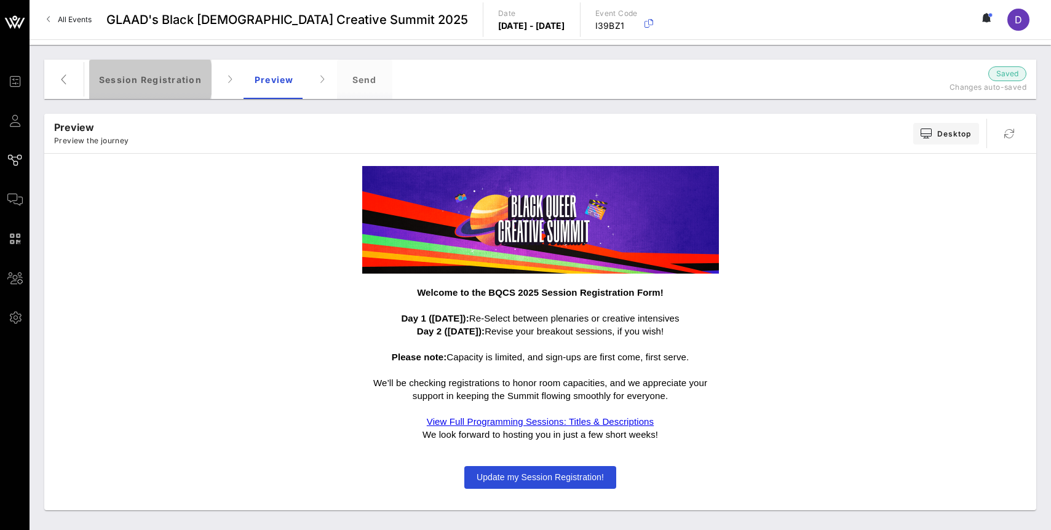
click at [158, 86] on div "Session Registration" at bounding box center [150, 79] width 122 height 39
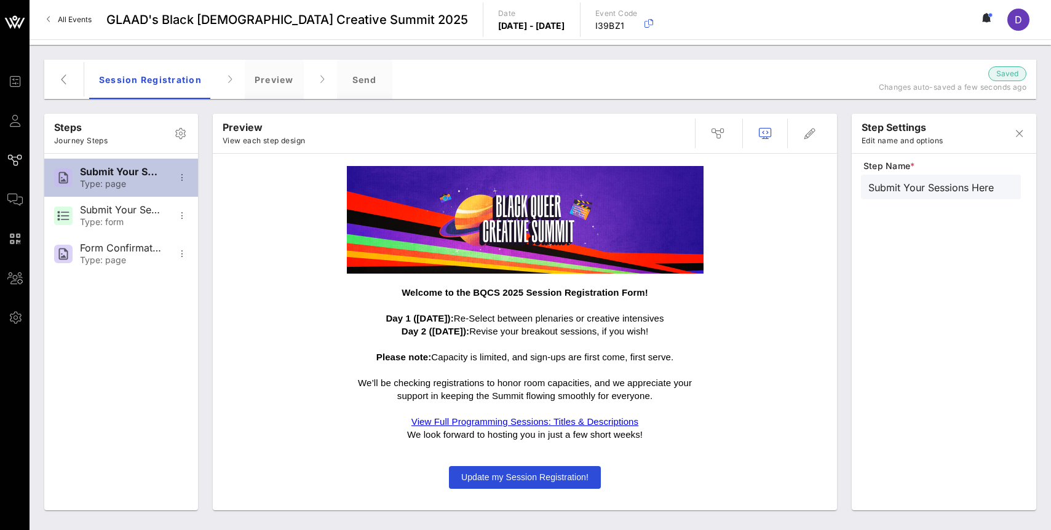
click at [130, 180] on div "Type: page" at bounding box center [120, 184] width 81 height 10
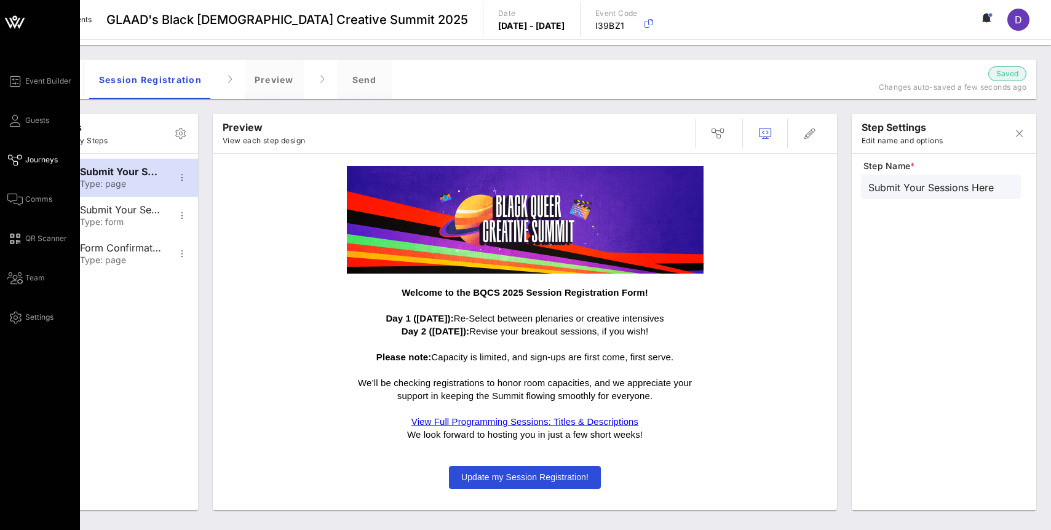
click at [12, 161] on icon at bounding box center [14, 160] width 15 height 2
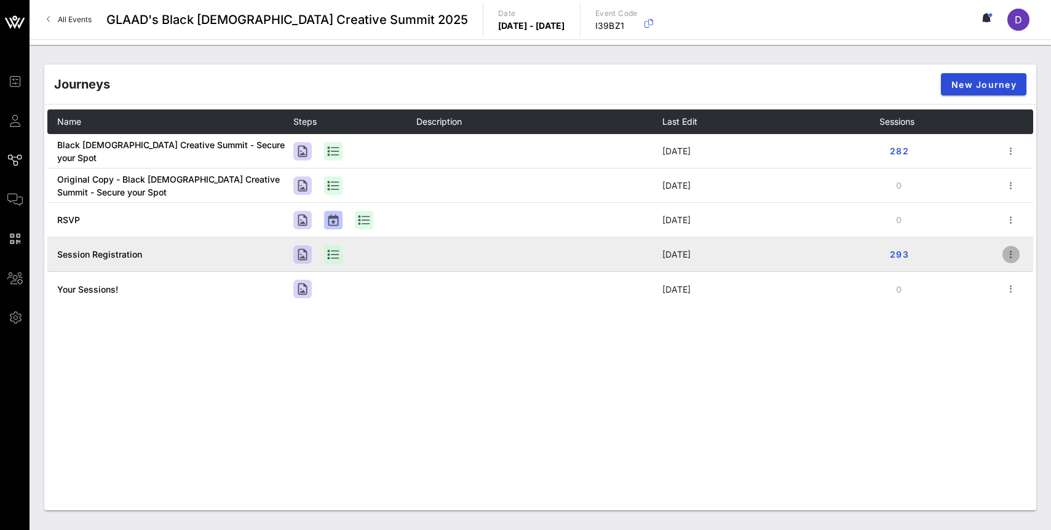
click at [1007, 250] on icon "button" at bounding box center [1010, 254] width 15 height 15
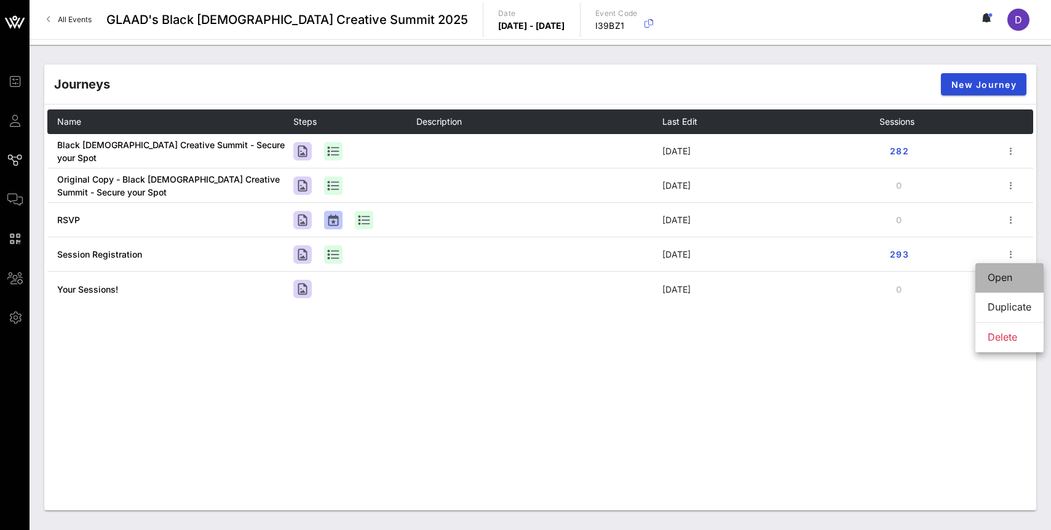
click at [1007, 275] on div "Open" at bounding box center [1009, 278] width 44 height 12
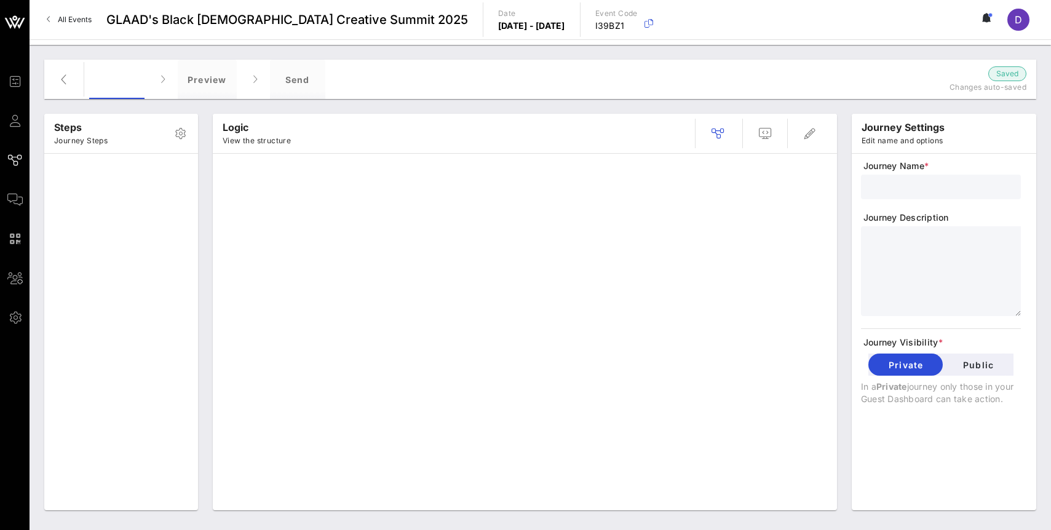
type input "Session Registration"
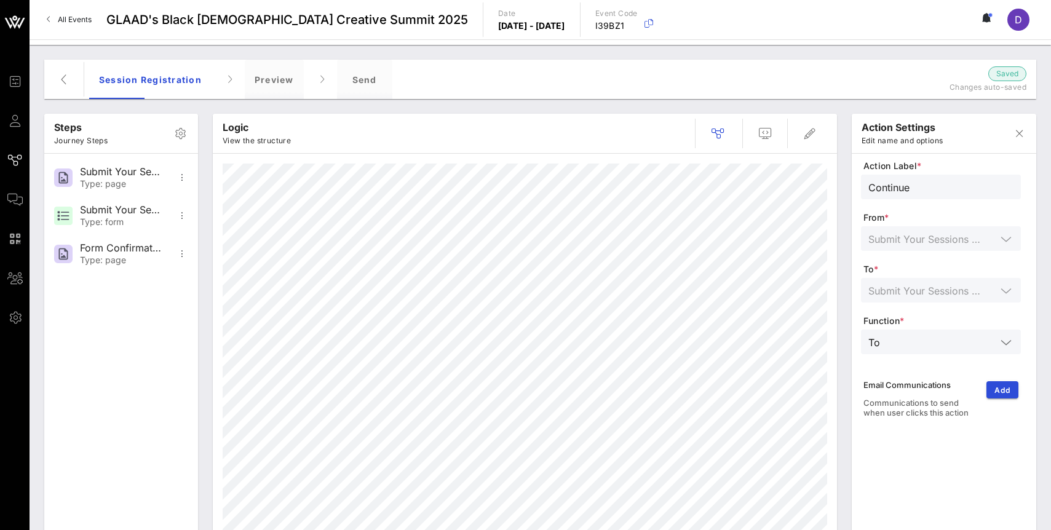
click at [989, 238] on div "Action Label * Continue From * Submit Your Sessions Here To * Submit Your Sessi…" at bounding box center [941, 295] width 160 height 271
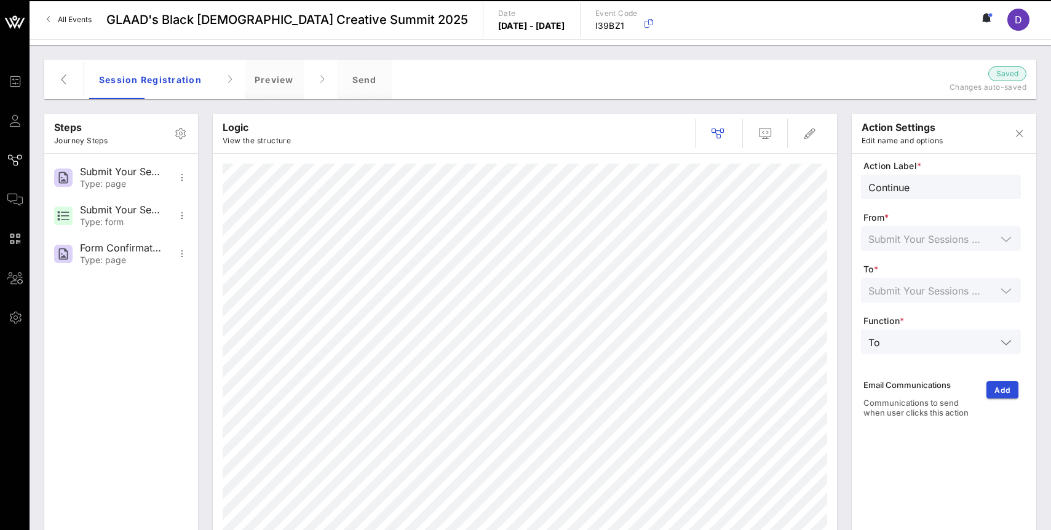
click at [1009, 244] on div "Action Label * Continue From * Submit Your Sessions Here To * Submit Your Sessi…" at bounding box center [941, 295] width 160 height 271
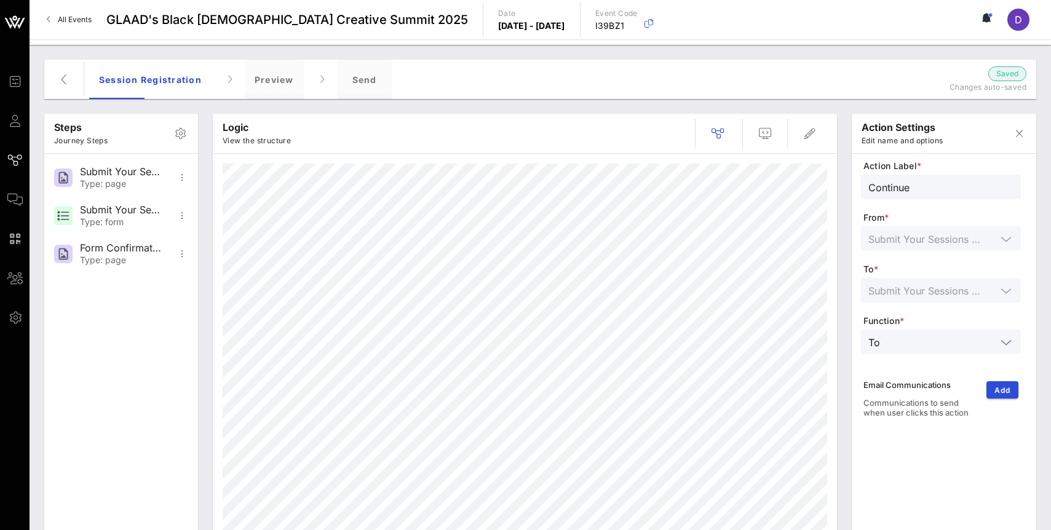
click at [998, 344] on div at bounding box center [1005, 342] width 15 height 15
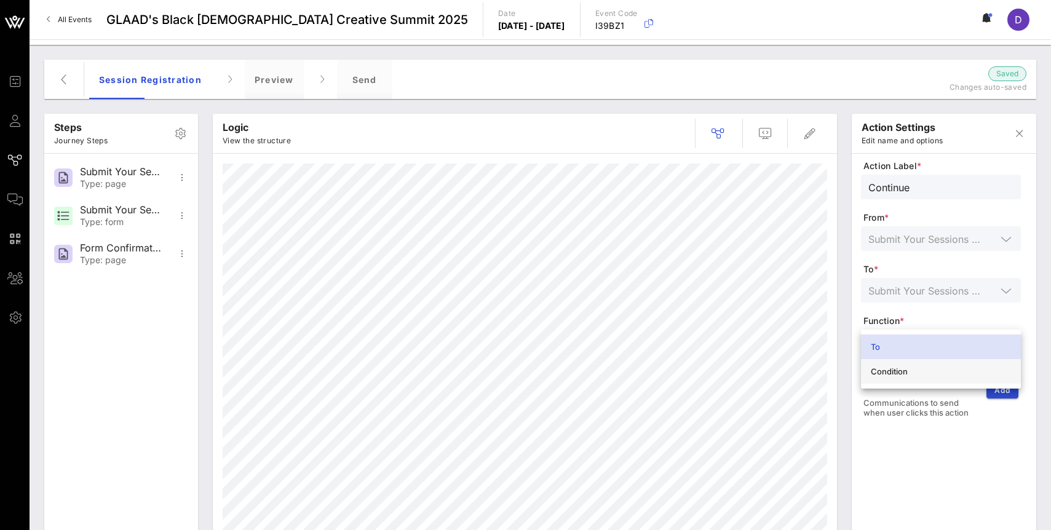
click at [984, 376] on div "Condition" at bounding box center [941, 372] width 140 height 20
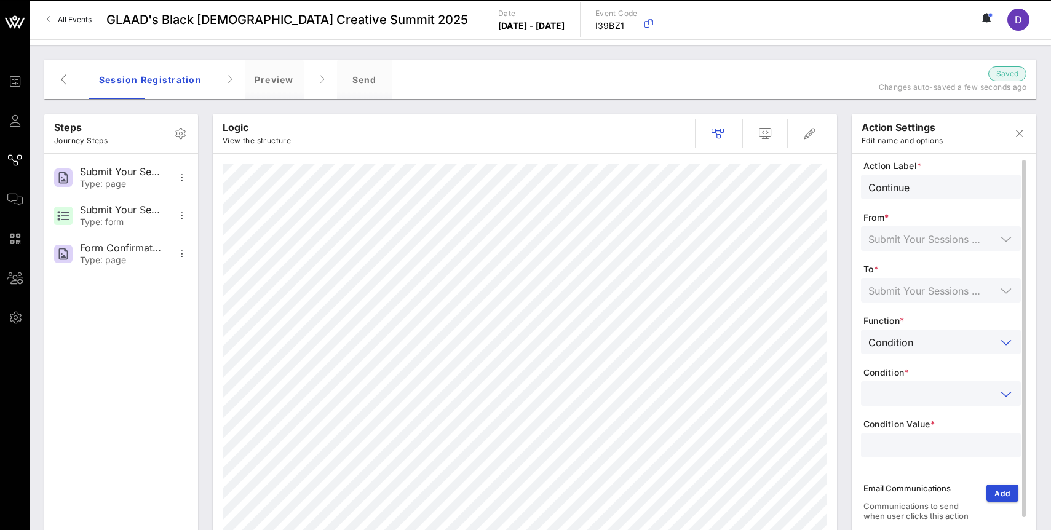
click at [994, 392] on input "text" at bounding box center [932, 393] width 128 height 16
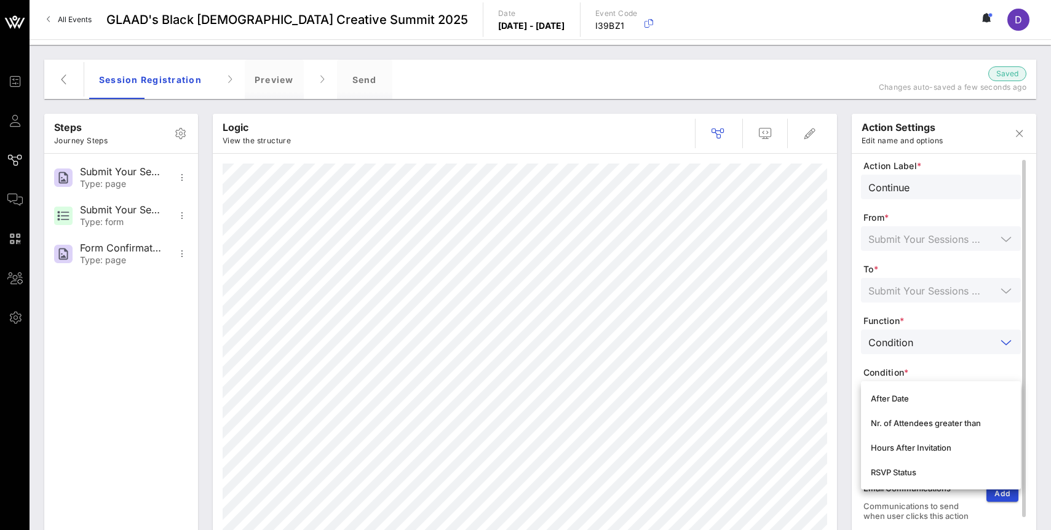
click at [994, 344] on input "text" at bounding box center [957, 342] width 78 height 16
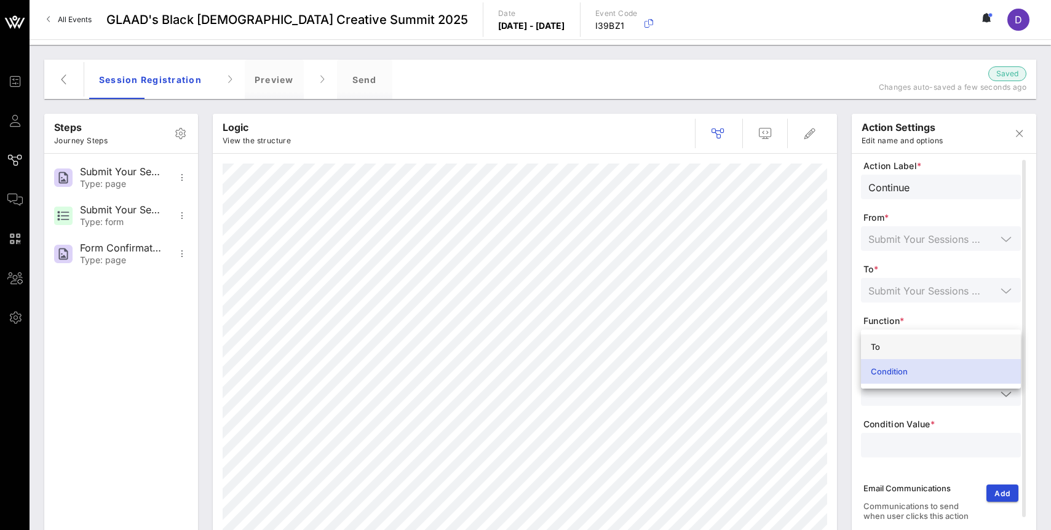
click at [998, 342] on div "To" at bounding box center [941, 347] width 140 height 10
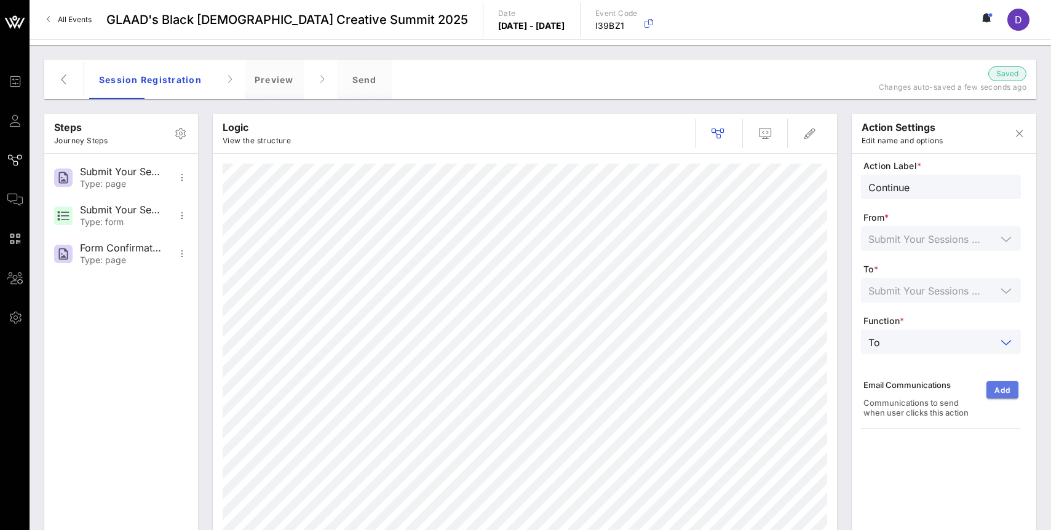
click at [1002, 391] on span "Add" at bounding box center [1002, 389] width 17 height 9
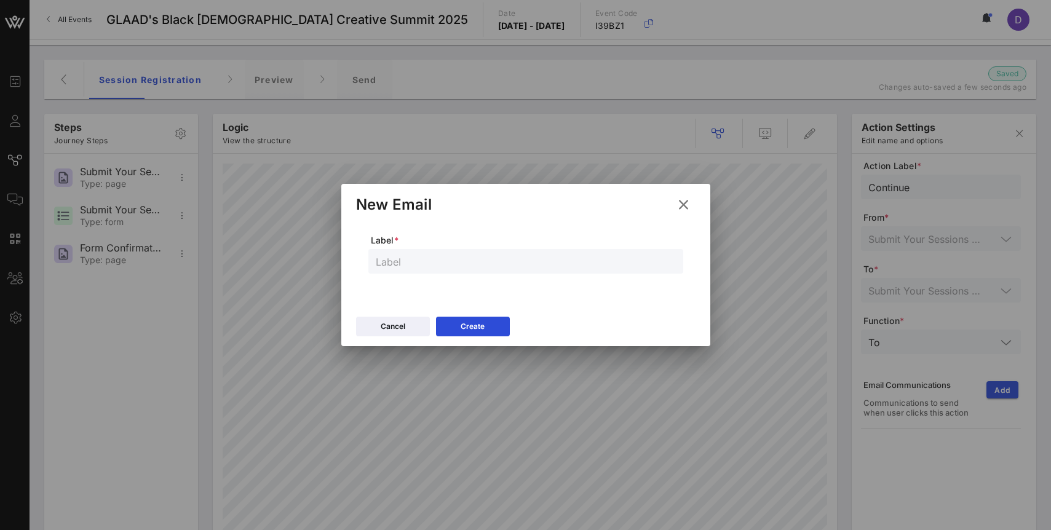
click at [460, 274] on div "Label *" at bounding box center [525, 260] width 339 height 76
click at [457, 264] on input "text" at bounding box center [526, 261] width 300 height 16
type input "Continue"
click at [467, 327] on div "Create" at bounding box center [472, 326] width 24 height 12
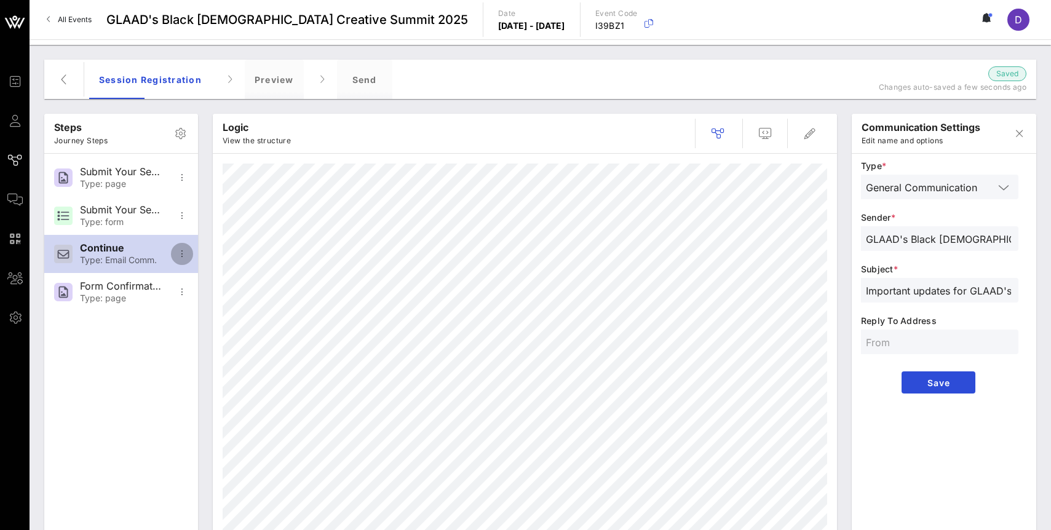
click at [178, 251] on icon "button" at bounding box center [182, 254] width 15 height 15
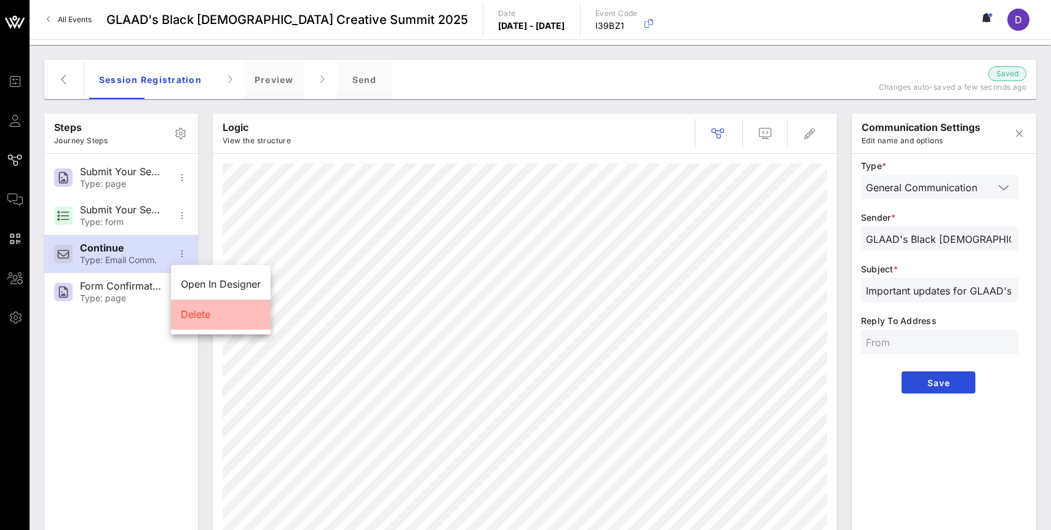
click at [200, 315] on div "Delete" at bounding box center [221, 315] width 80 height 12
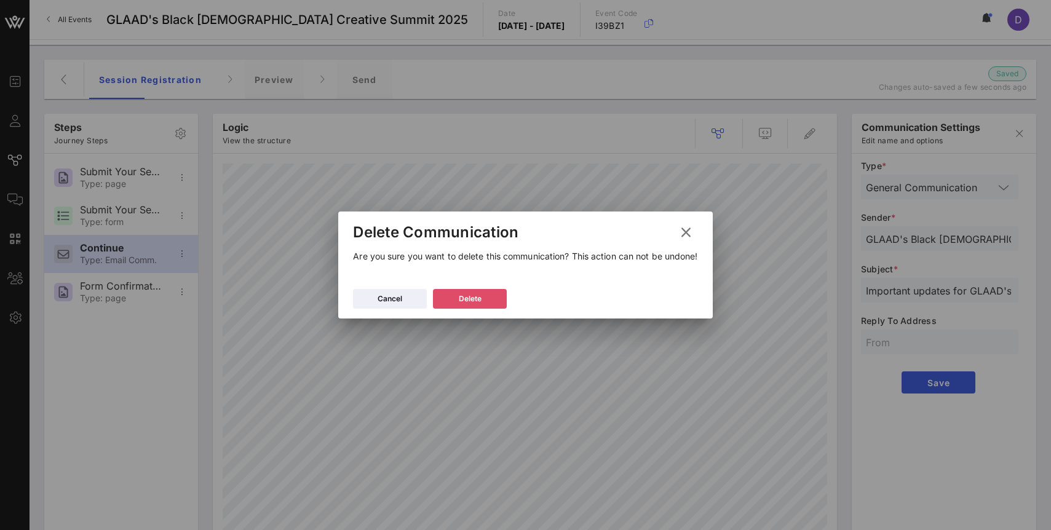
click at [481, 301] on button "Delete" at bounding box center [470, 299] width 74 height 20
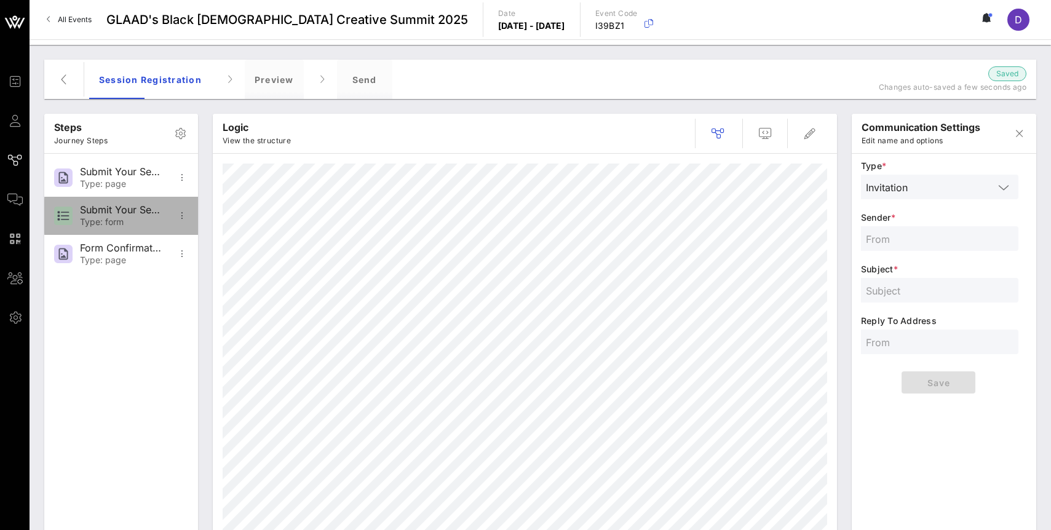
click at [116, 207] on div "Submit Your Sessions Form" at bounding box center [120, 210] width 81 height 12
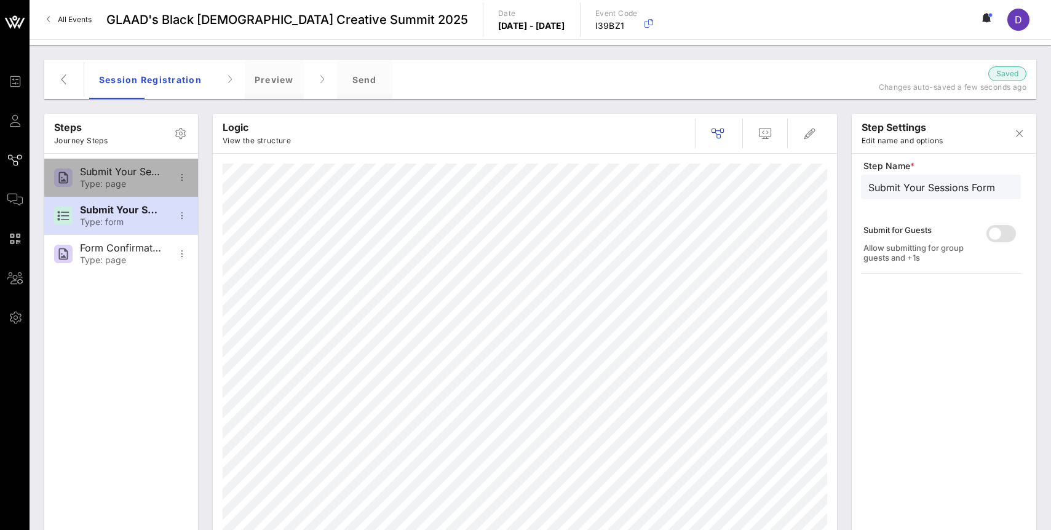
click at [116, 181] on div "Type: page" at bounding box center [120, 184] width 81 height 10
type input "Submit Your Sessions Here"
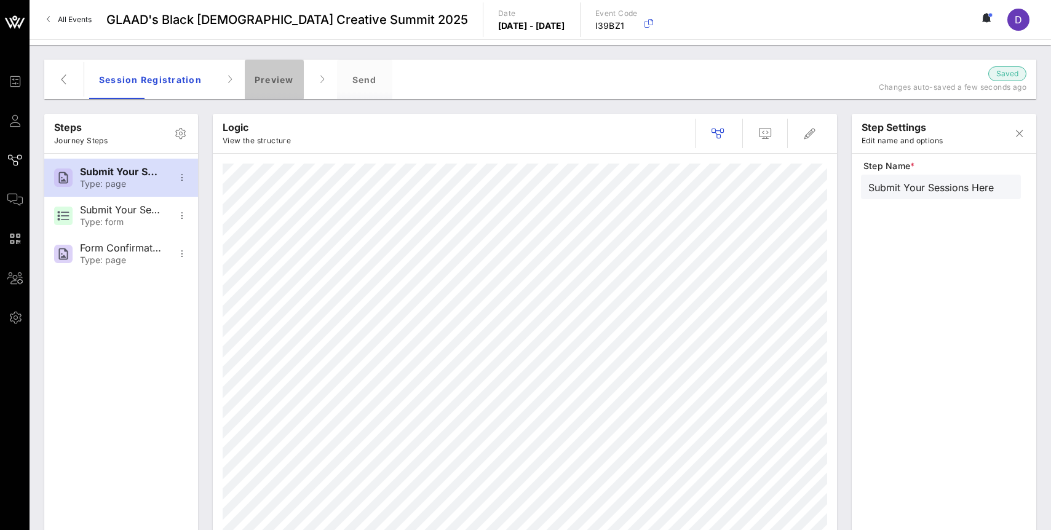
click at [260, 89] on div "Preview" at bounding box center [274, 79] width 59 height 39
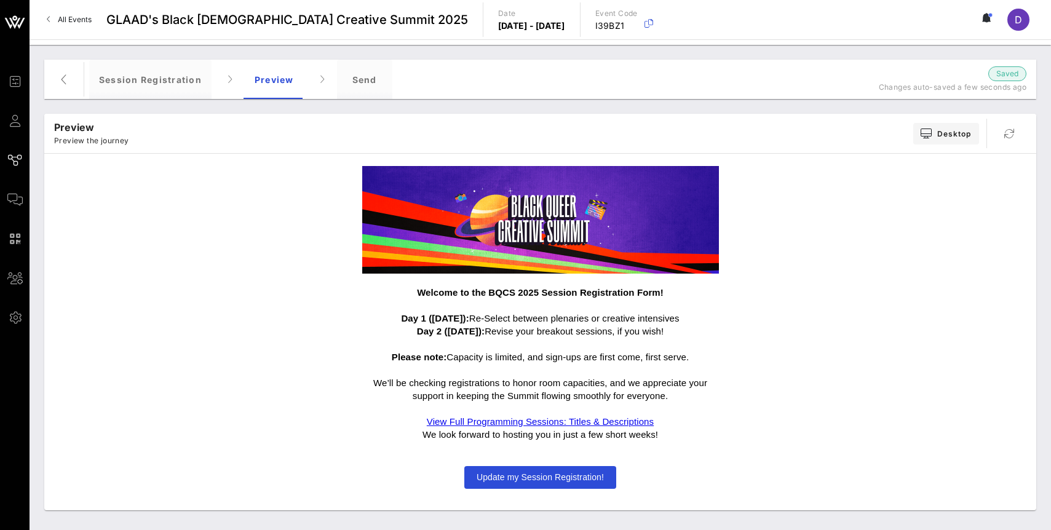
click at [545, 476] on span "Update my Session Registration!" at bounding box center [539, 477] width 127 height 10
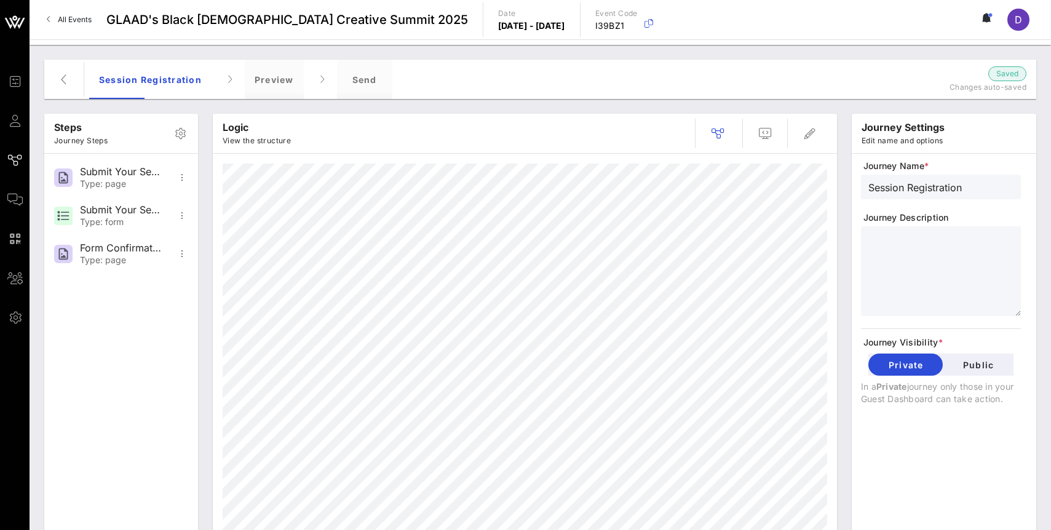
scroll to position [32, 0]
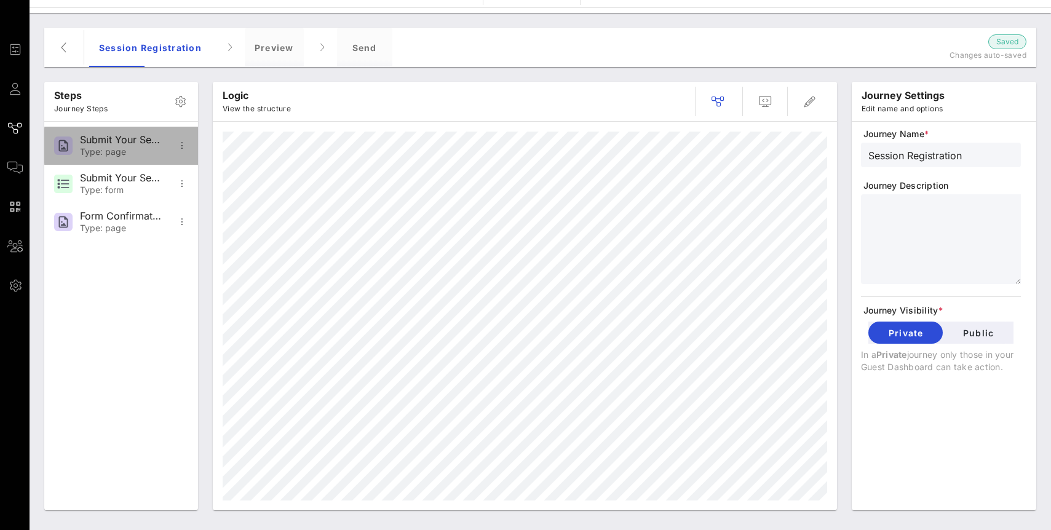
click at [129, 135] on div "Submit Your Sessions Here" at bounding box center [120, 140] width 81 height 12
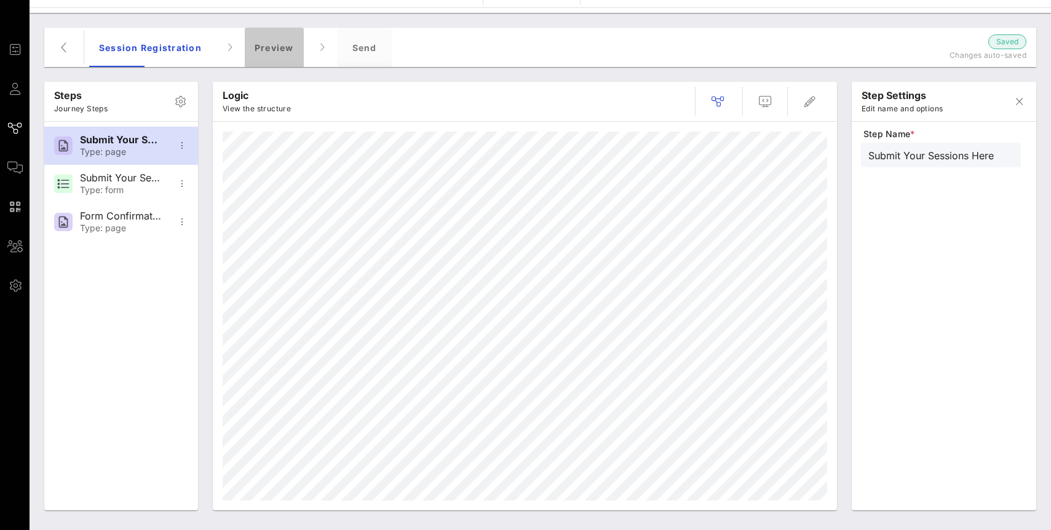
click at [256, 48] on div "Preview" at bounding box center [274, 47] width 59 height 39
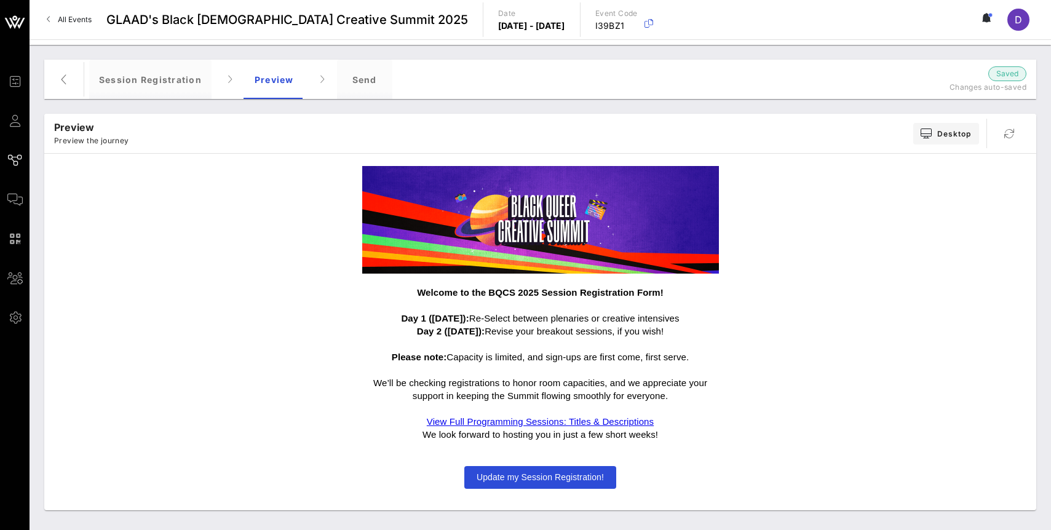
click at [537, 468] on span "Update my Session Registration!" at bounding box center [540, 477] width 152 height 23
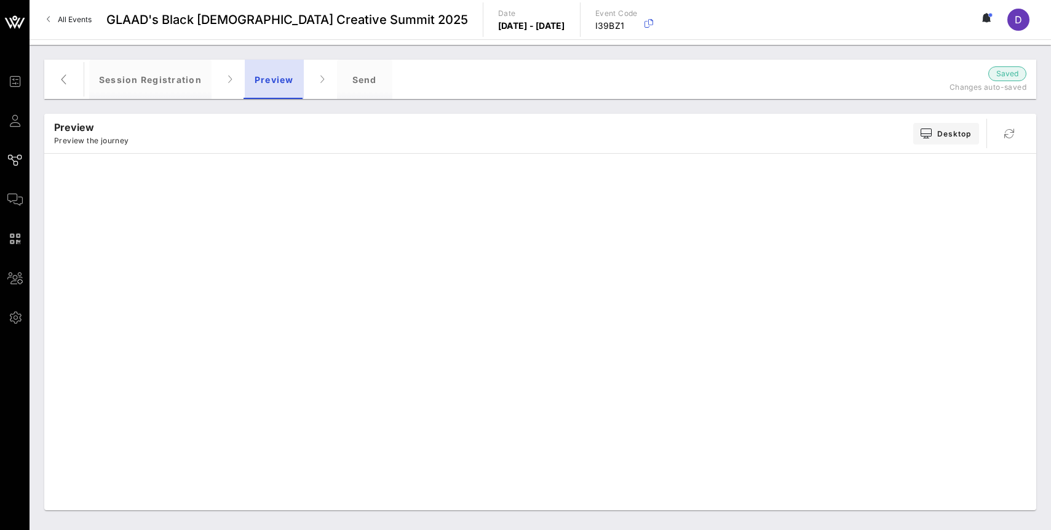
click at [272, 83] on div "Preview" at bounding box center [274, 79] width 59 height 39
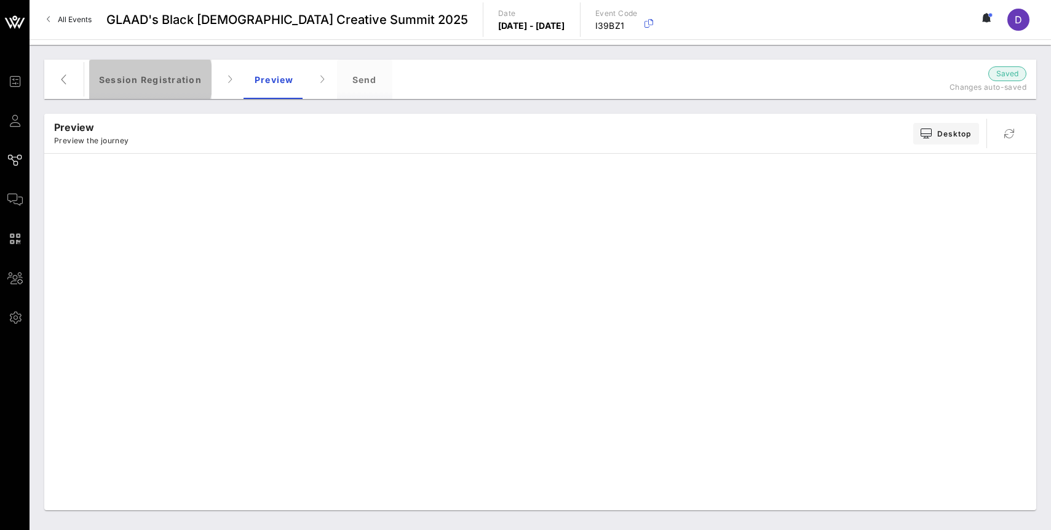
click at [150, 88] on div "Session Registration" at bounding box center [150, 79] width 122 height 39
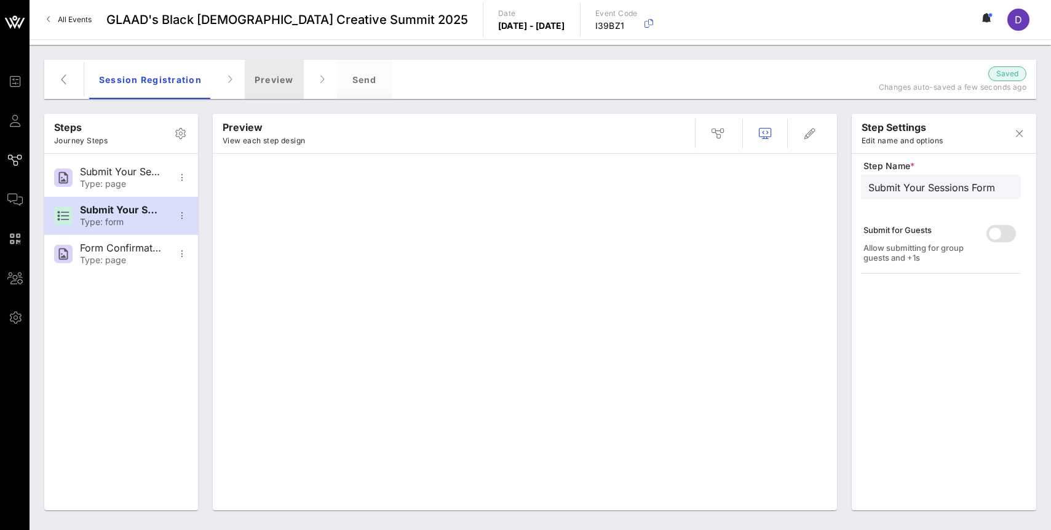
click at [255, 73] on div "Preview" at bounding box center [274, 79] width 59 height 39
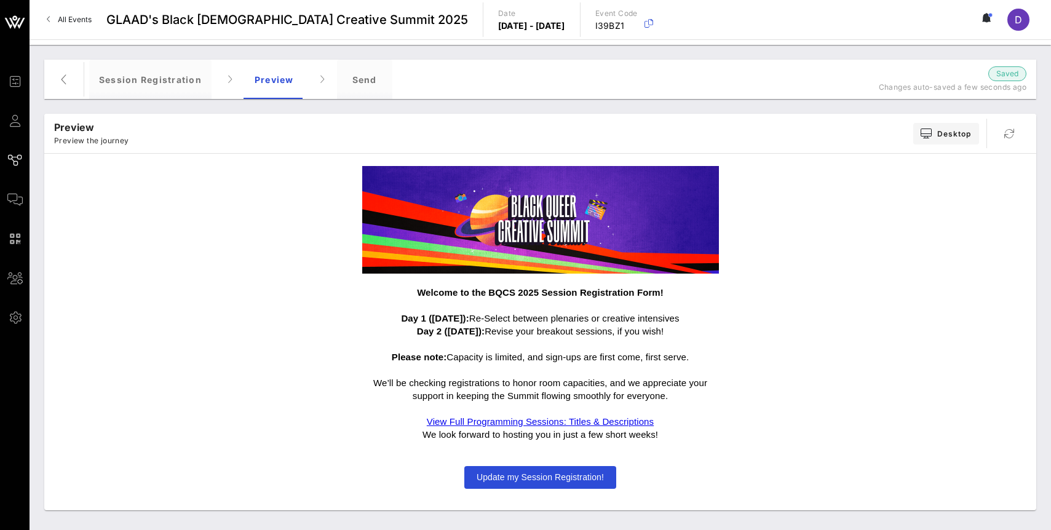
click at [513, 472] on span "Update my Session Registration!" at bounding box center [539, 477] width 127 height 10
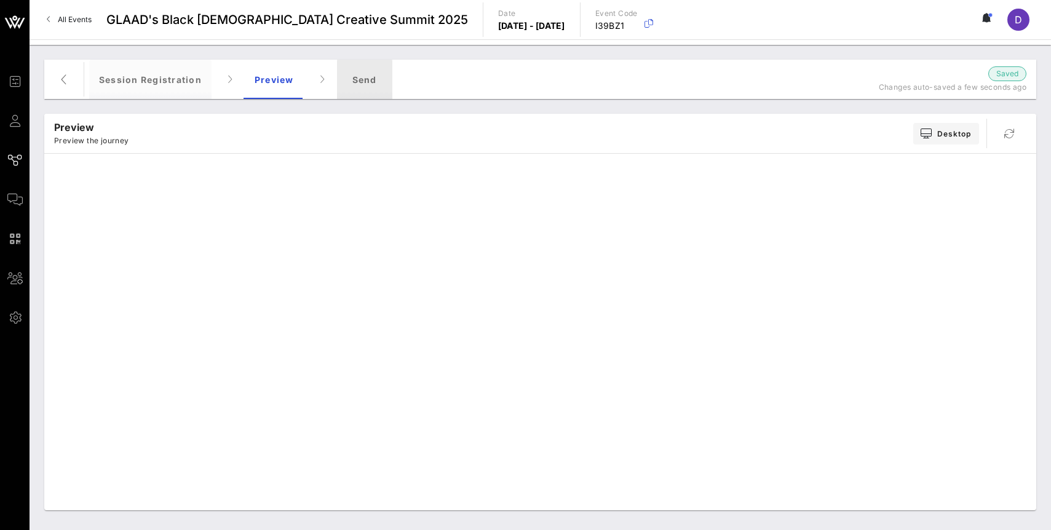
click at [357, 89] on div "Send" at bounding box center [364, 79] width 55 height 39
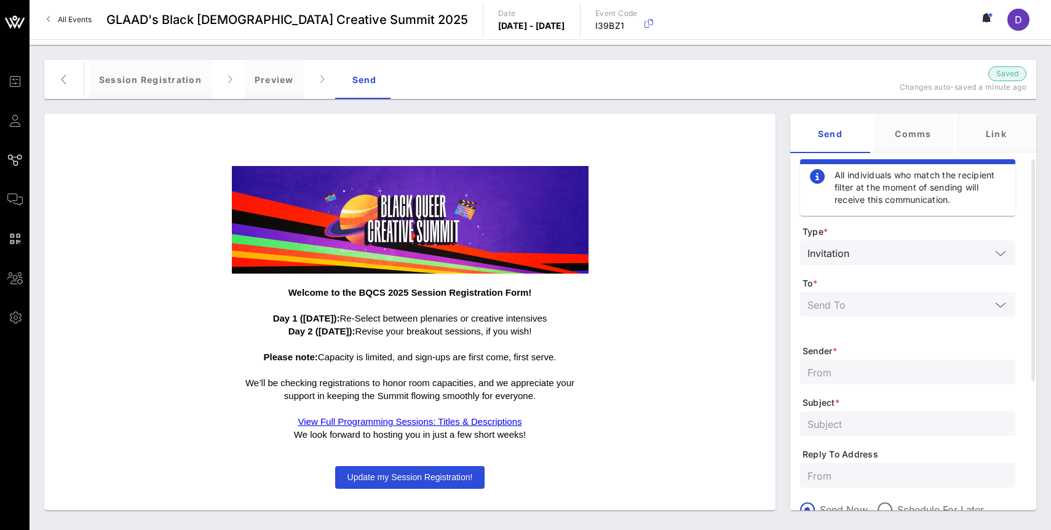
click at [413, 478] on span "Update my Session Registration!" at bounding box center [409, 477] width 125 height 10
click at [265, 82] on div "Preview" at bounding box center [274, 79] width 59 height 39
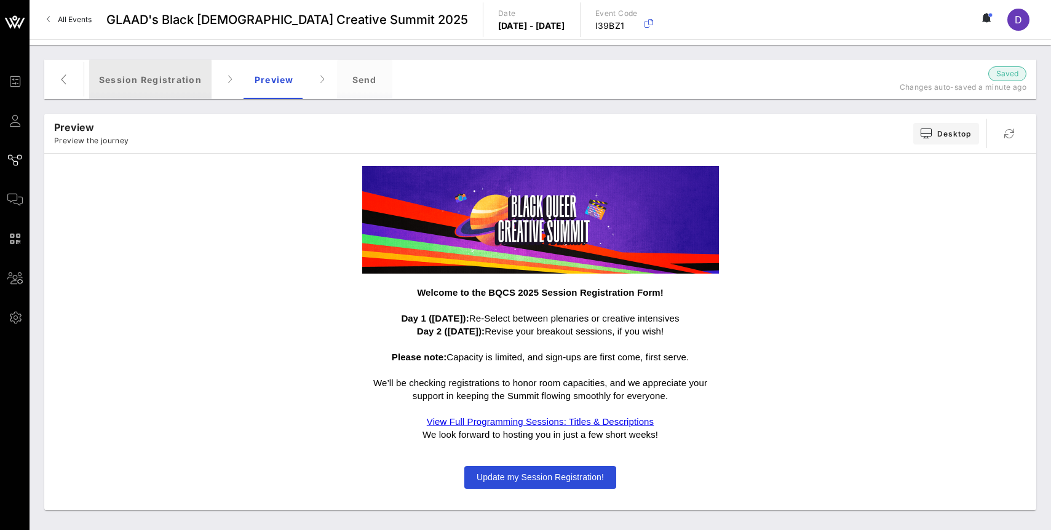
click at [170, 77] on div "Session Registration" at bounding box center [150, 79] width 122 height 39
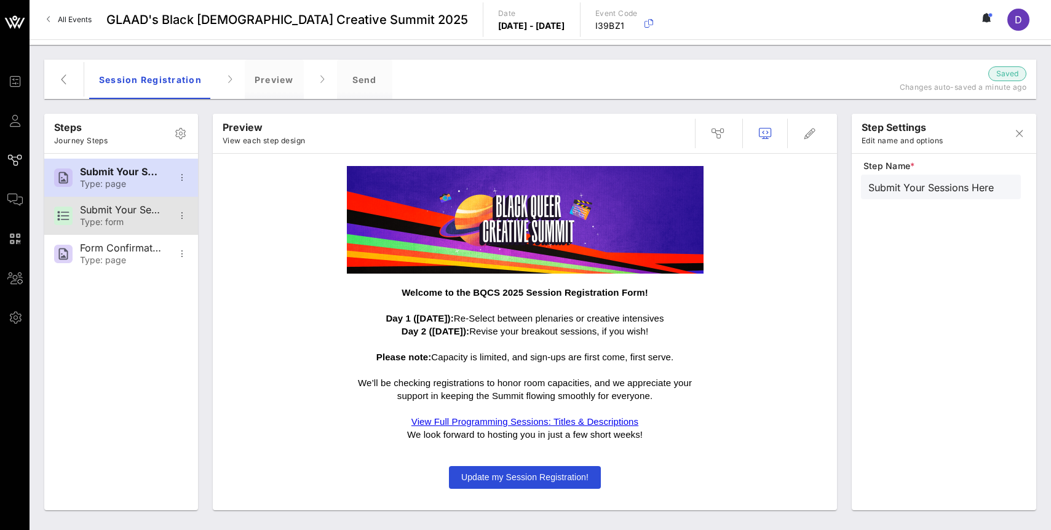
click at [137, 212] on div "Submit Your Sessions Form" at bounding box center [120, 210] width 81 height 12
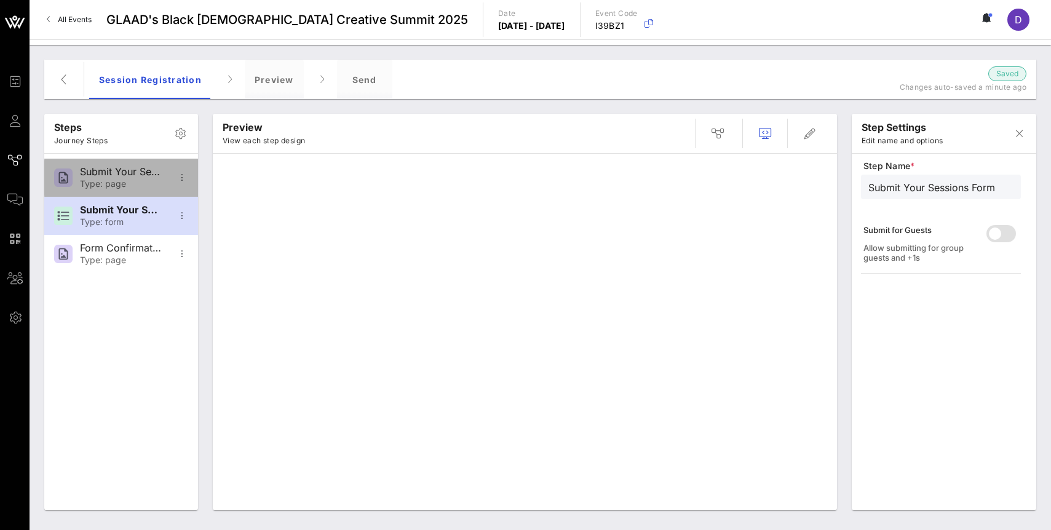
click at [132, 179] on div "Type: page" at bounding box center [120, 184] width 81 height 10
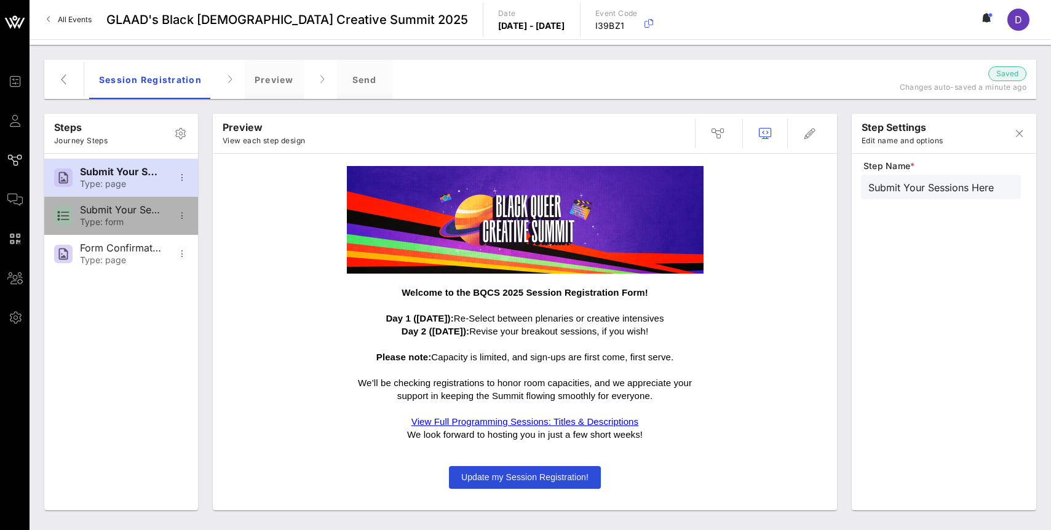
click at [109, 219] on div "Type: form" at bounding box center [120, 222] width 81 height 10
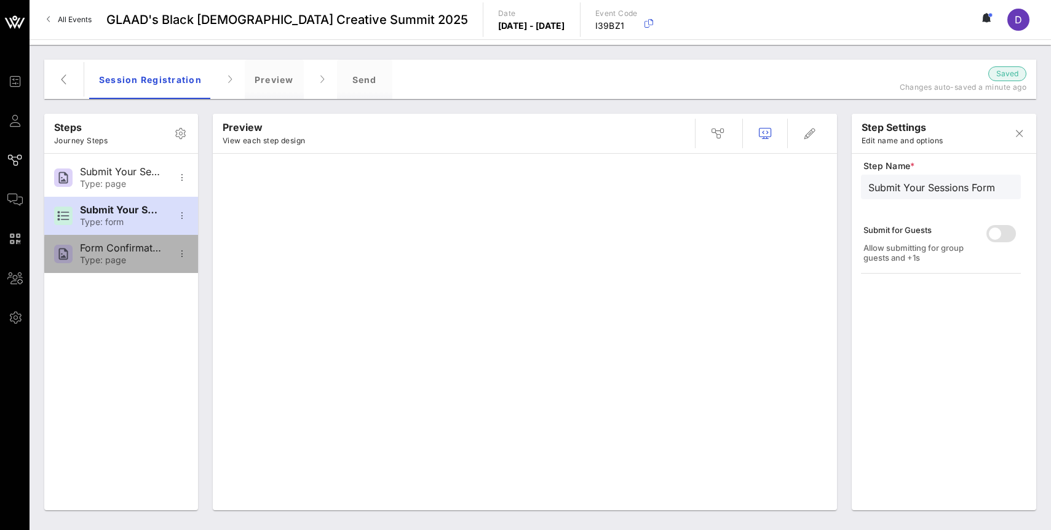
click at [109, 256] on div "Type: page" at bounding box center [120, 260] width 81 height 10
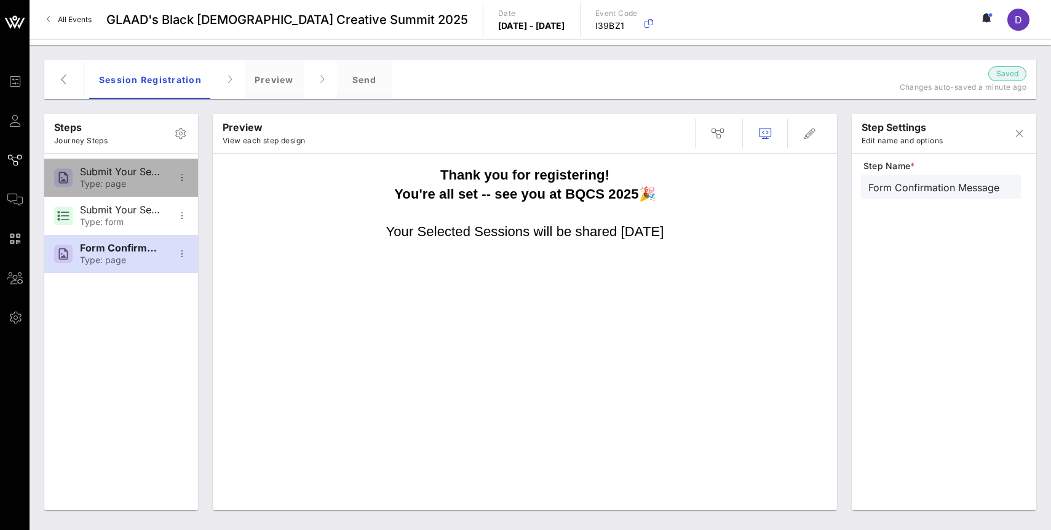
click at [96, 170] on div "Submit Your Sessions Here" at bounding box center [120, 172] width 81 height 12
type input "Submit Your Sessions Here"
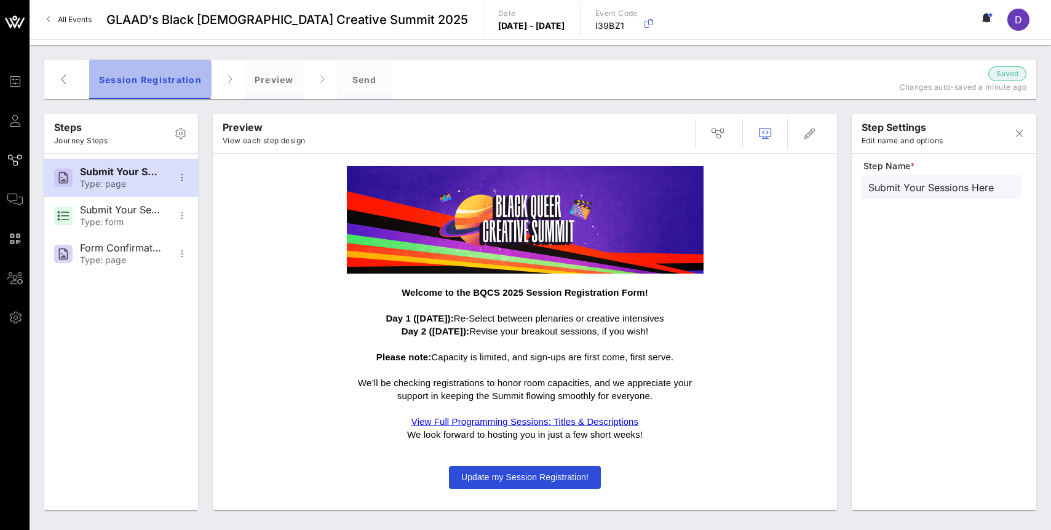
click at [184, 78] on div "Session Registration" at bounding box center [150, 79] width 122 height 39
click at [58, 82] on icon "button" at bounding box center [64, 79] width 15 height 15
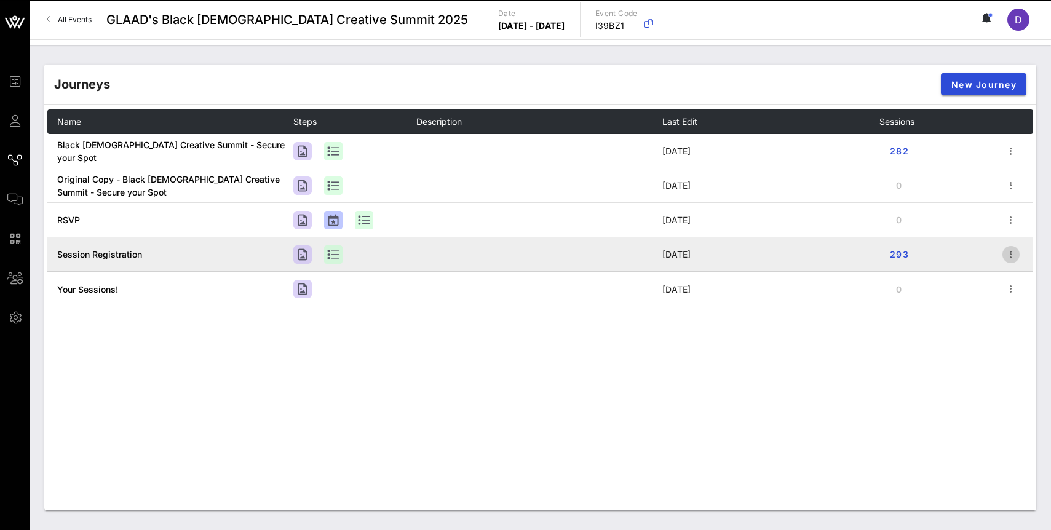
click at [1015, 258] on icon "button" at bounding box center [1010, 254] width 15 height 15
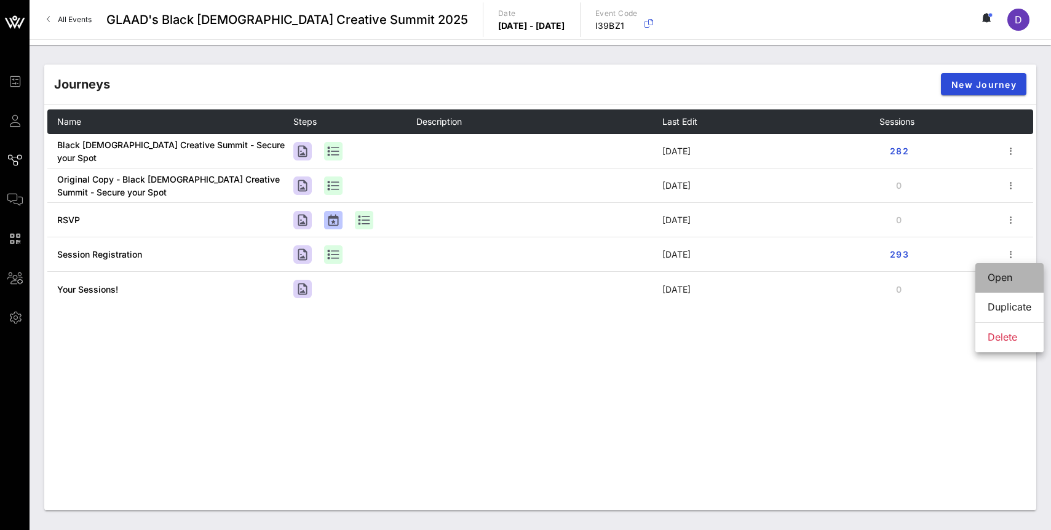
click at [1000, 275] on div "Open" at bounding box center [1009, 278] width 44 height 12
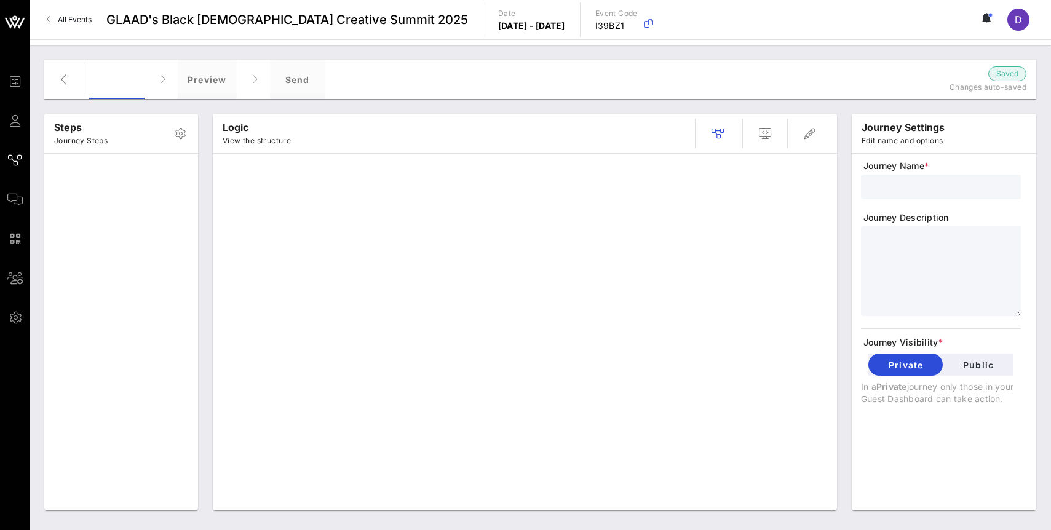
type input "Session Registration"
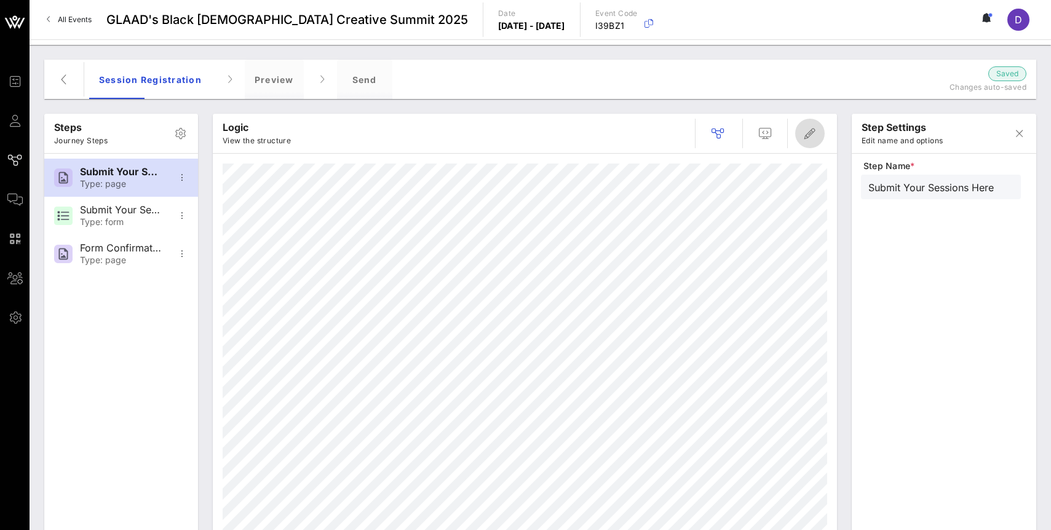
click at [812, 134] on icon "button" at bounding box center [809, 133] width 15 height 15
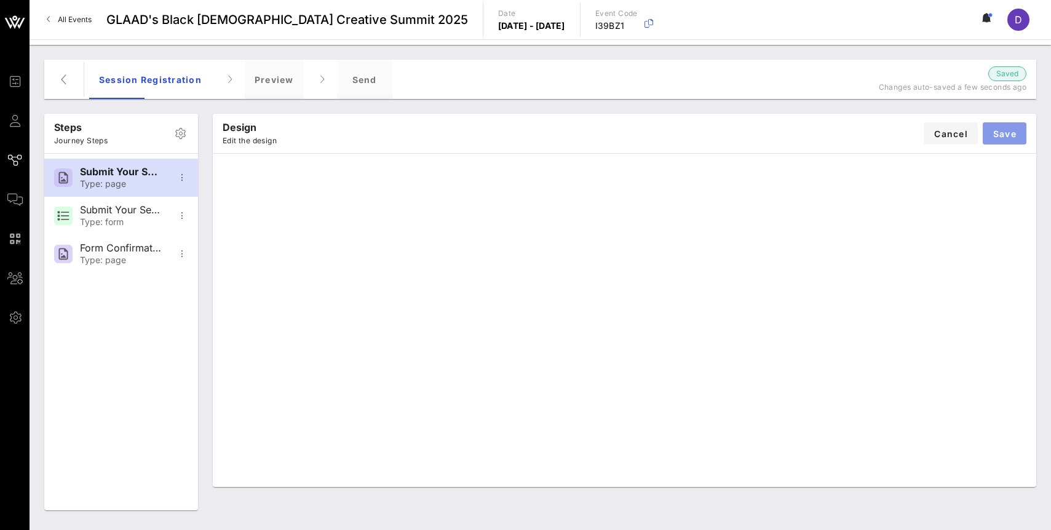
click at [1007, 126] on button "Save" at bounding box center [1004, 133] width 44 height 22
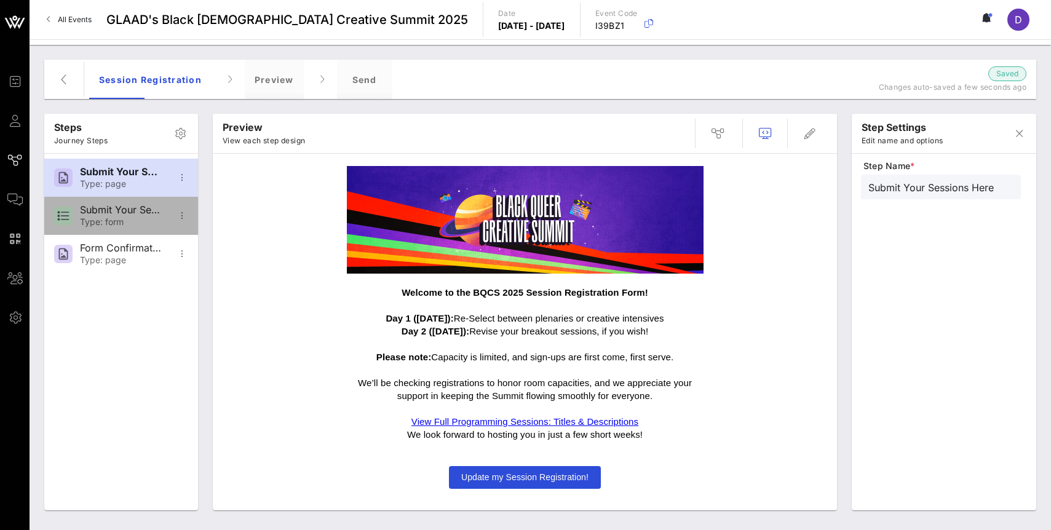
click at [131, 223] on div "Type: form" at bounding box center [120, 222] width 81 height 10
type input "Submit Your Sessions Form"
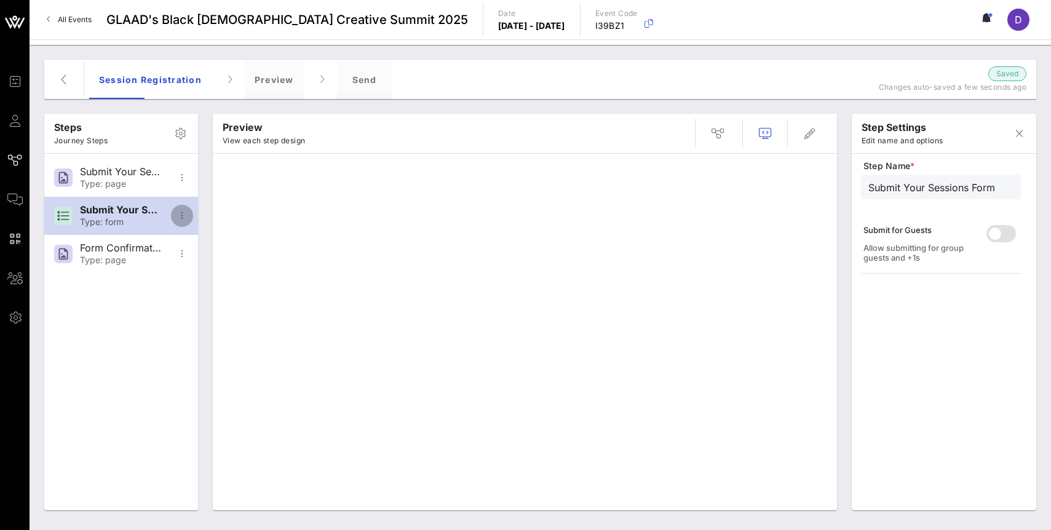
click at [177, 217] on icon "button" at bounding box center [182, 215] width 15 height 15
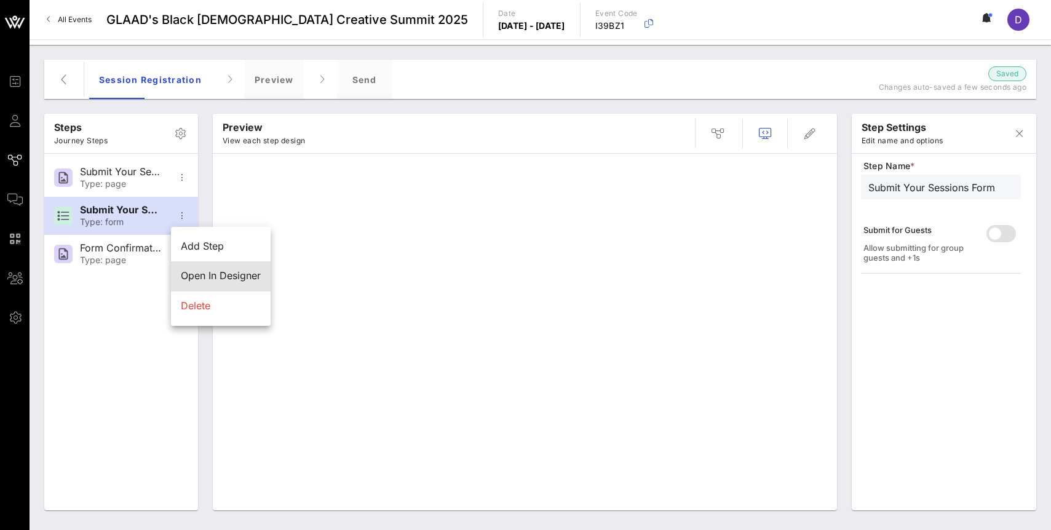
click at [189, 271] on div "Open In Designer" at bounding box center [221, 276] width 80 height 12
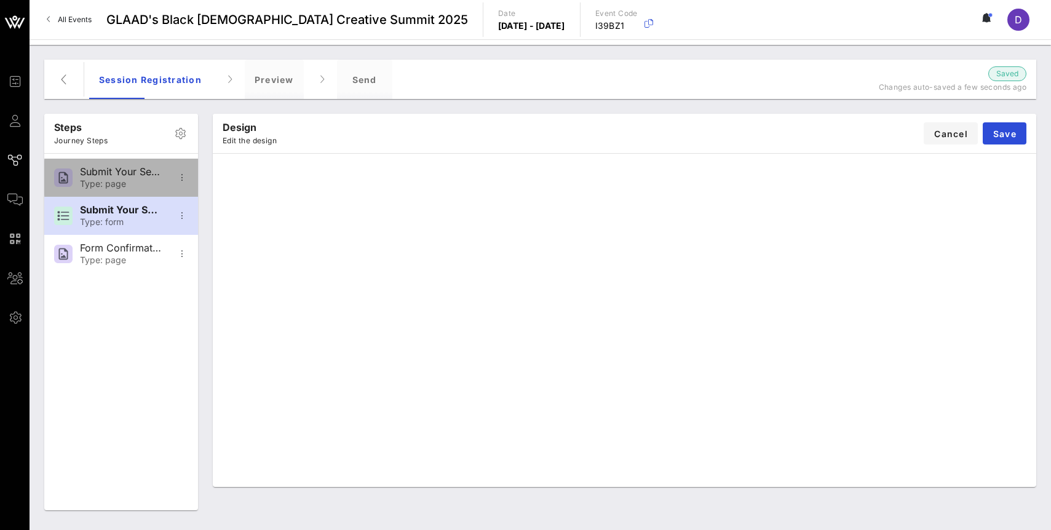
click at [133, 175] on div "Submit Your Sessions Here" at bounding box center [120, 172] width 81 height 12
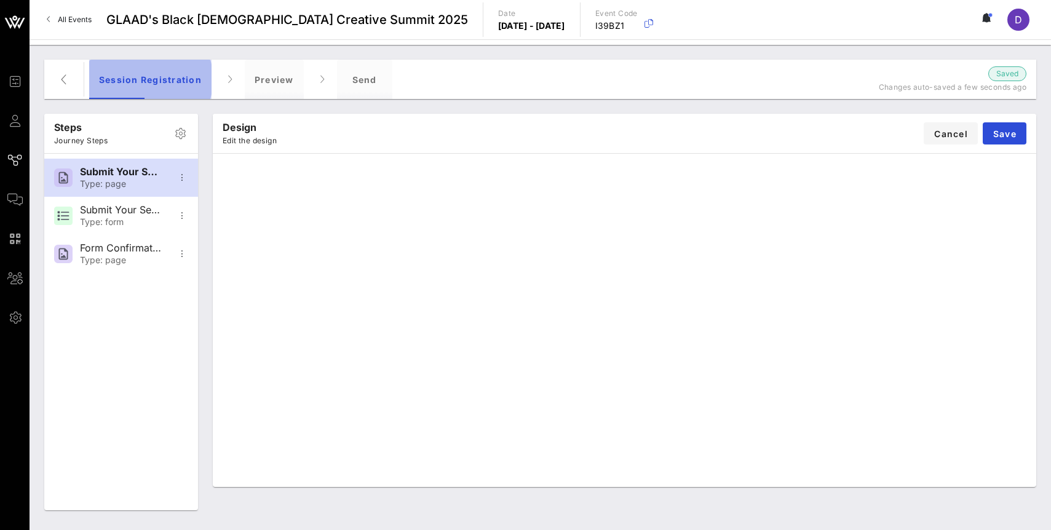
click at [186, 85] on div "Session Registration" at bounding box center [150, 79] width 122 height 39
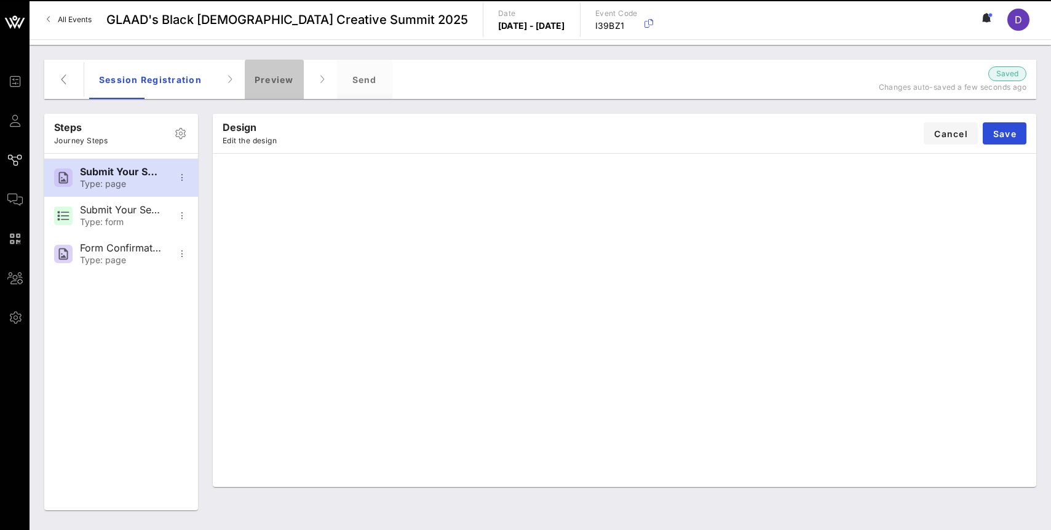
click at [283, 72] on div "Preview" at bounding box center [274, 79] width 59 height 39
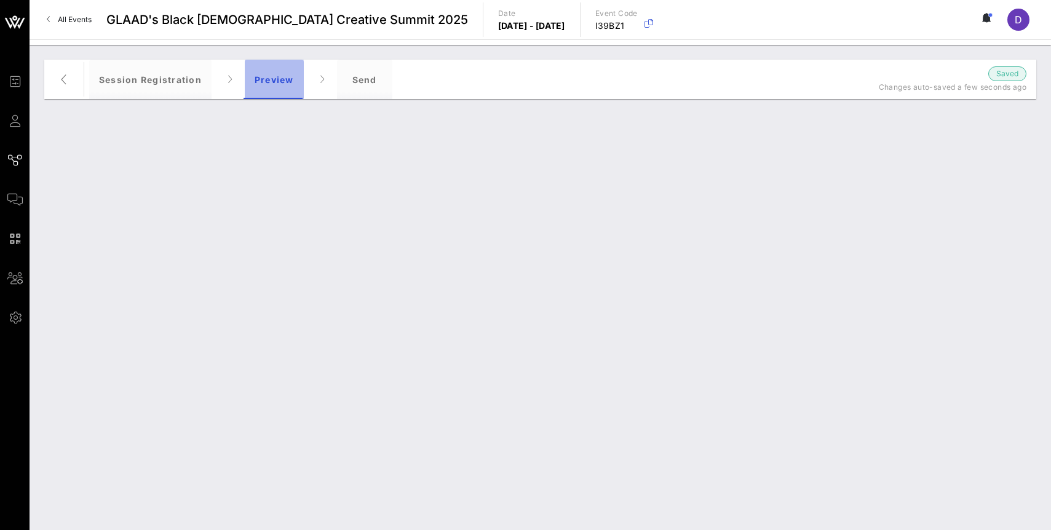
click at [283, 78] on div "Preview" at bounding box center [274, 79] width 59 height 39
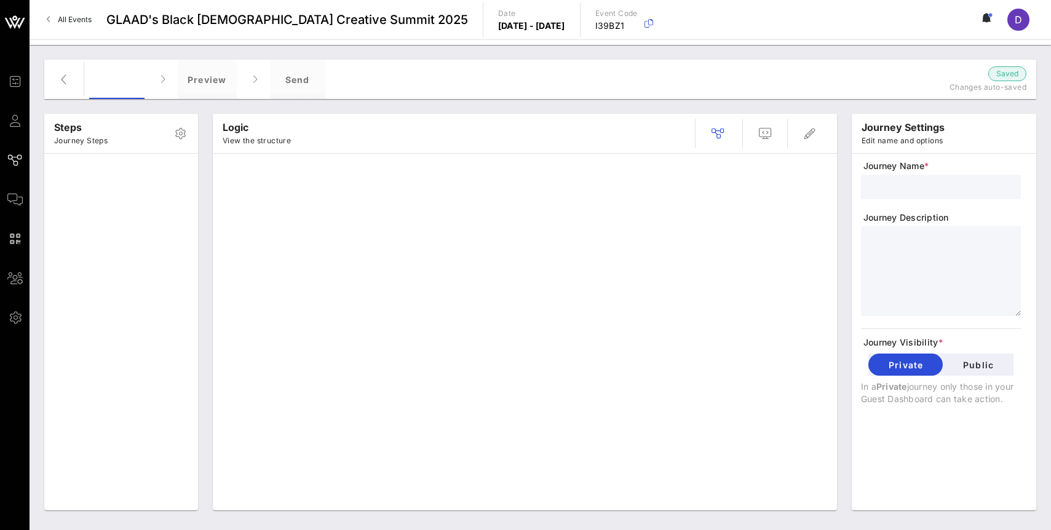
type input "Session Registration"
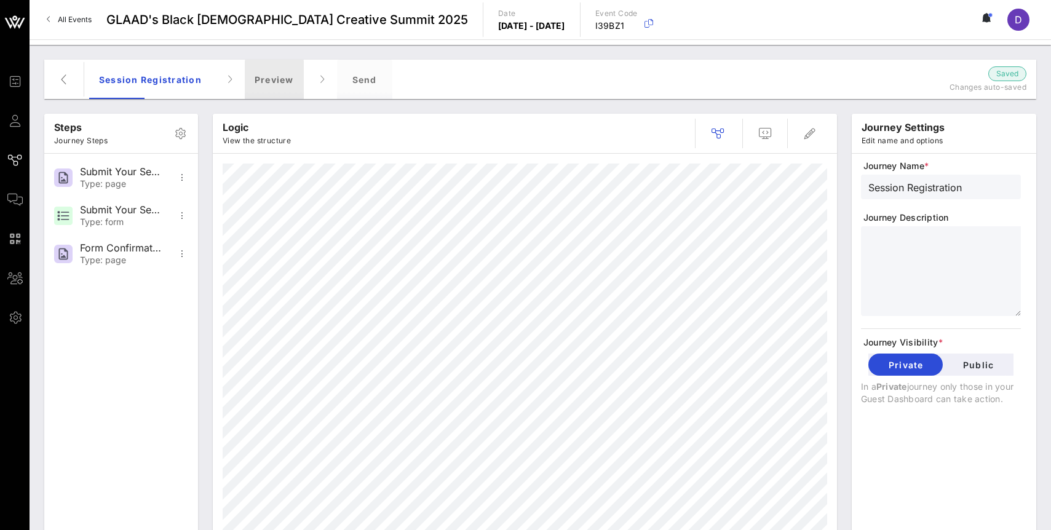
click at [256, 85] on div "Preview" at bounding box center [274, 79] width 59 height 39
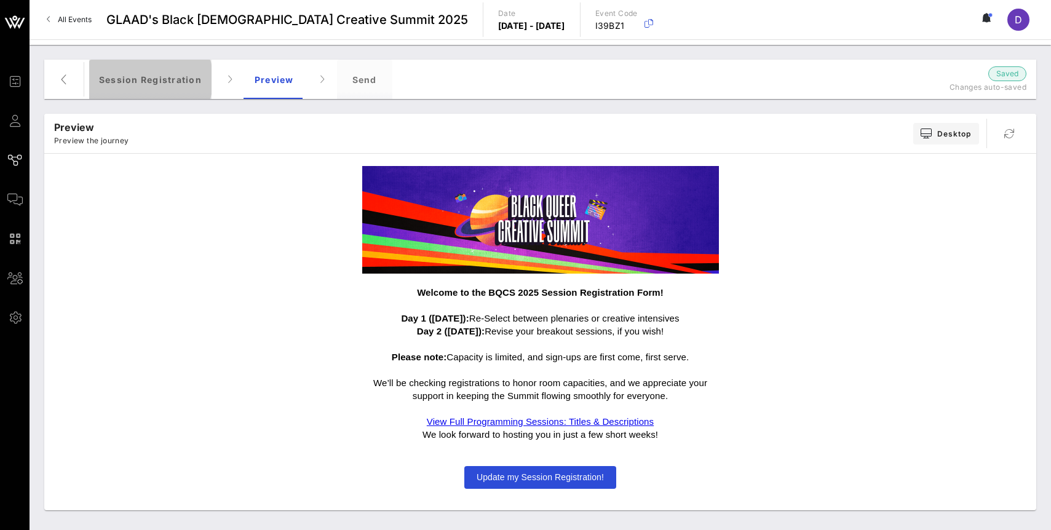
click at [197, 86] on div "Session Registration" at bounding box center [150, 79] width 122 height 39
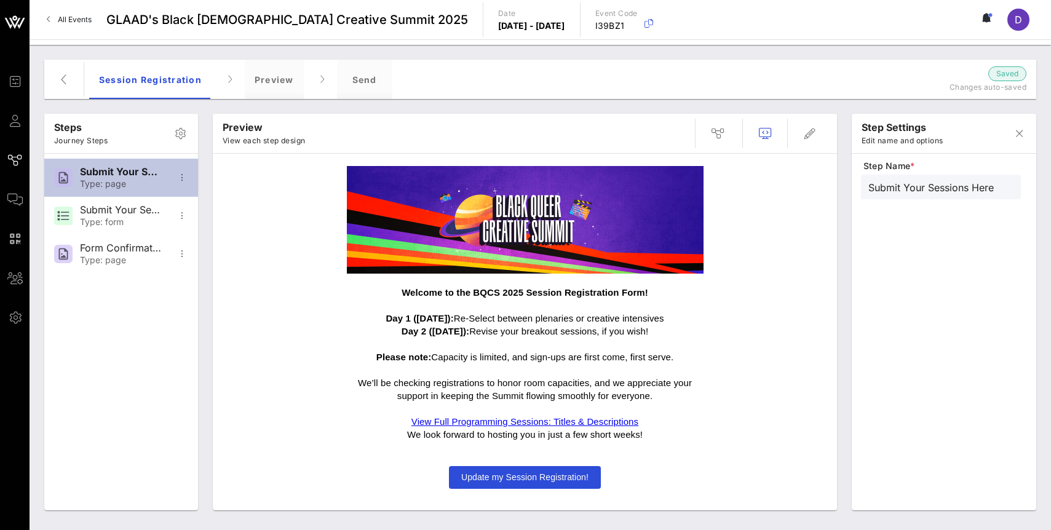
click at [133, 179] on div "Type: page" at bounding box center [120, 184] width 81 height 10
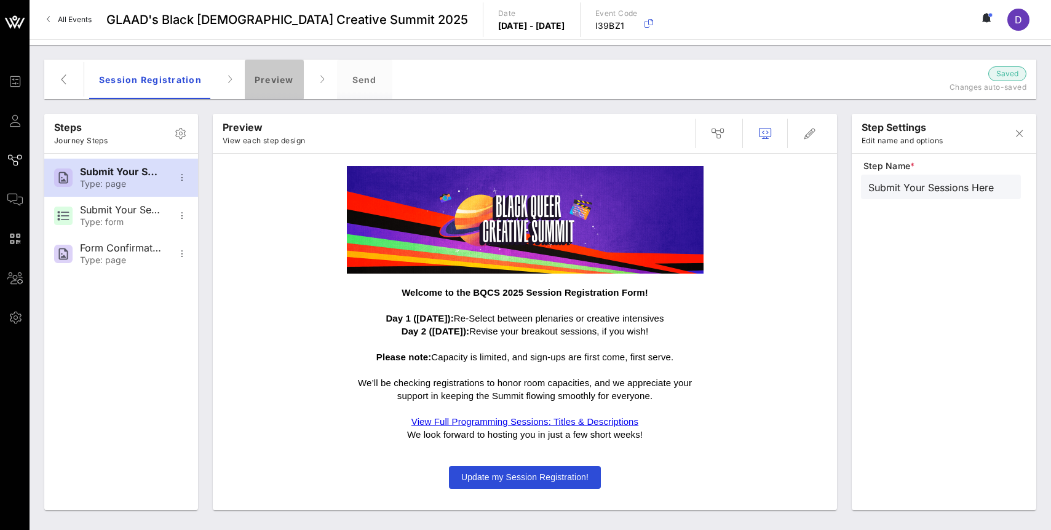
click at [245, 90] on div "Preview" at bounding box center [274, 79] width 59 height 39
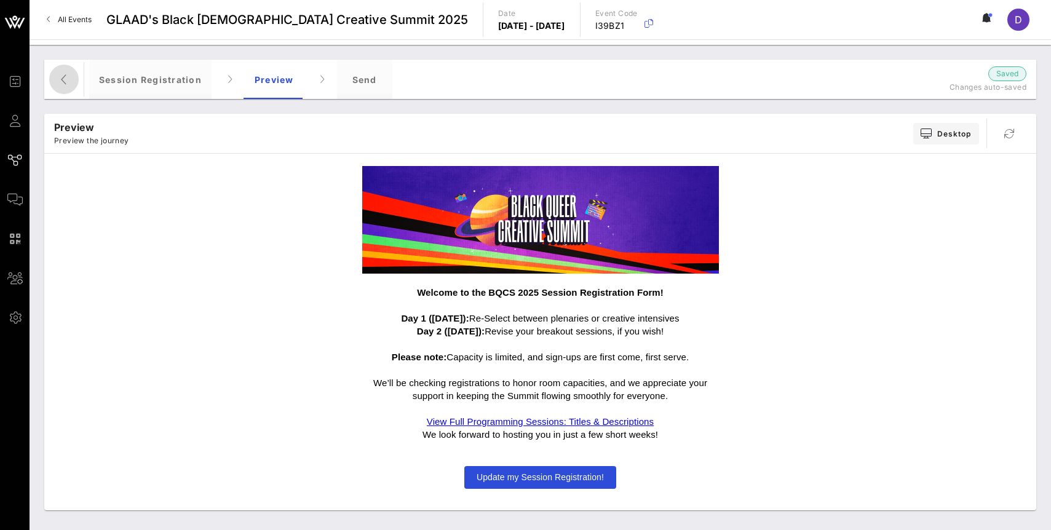
click at [71, 81] on span "button" at bounding box center [64, 79] width 30 height 15
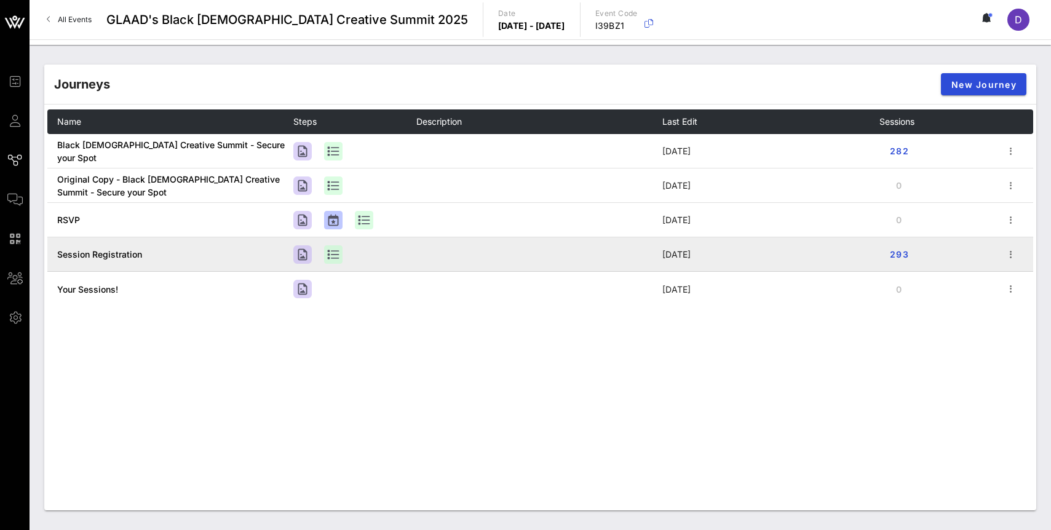
click at [1025, 259] on td at bounding box center [1017, 254] width 31 height 34
click at [1015, 255] on icon "button" at bounding box center [1010, 254] width 15 height 15
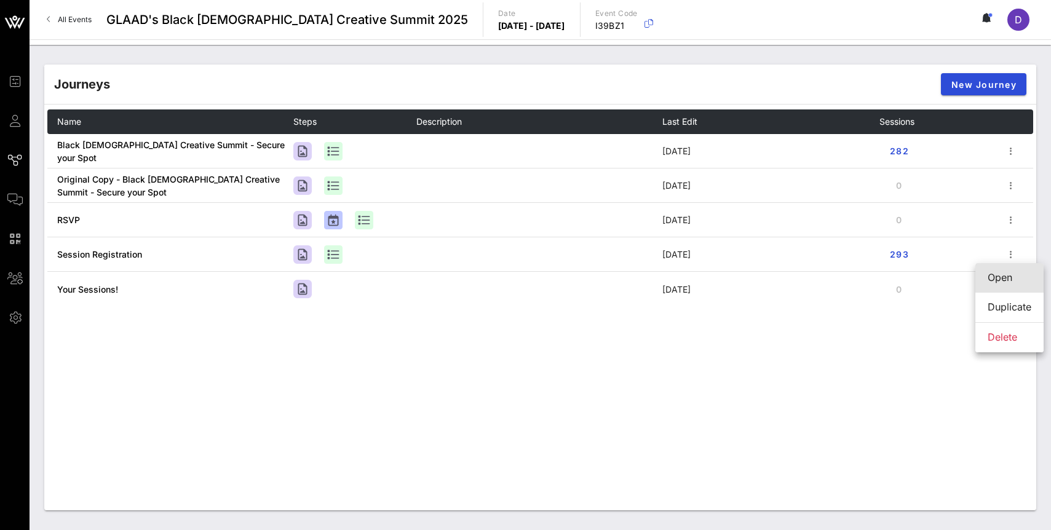
click at [1006, 279] on div "Open" at bounding box center [1009, 278] width 44 height 12
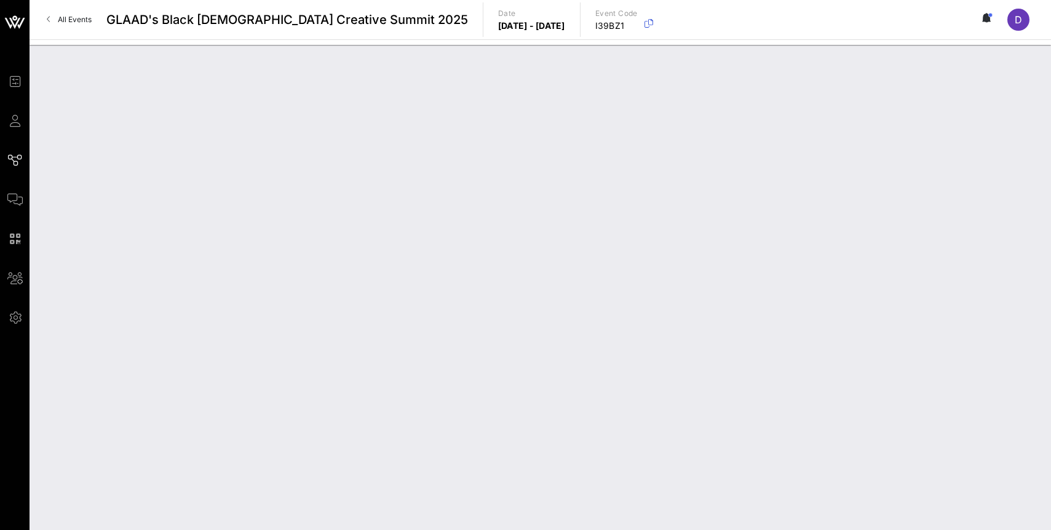
type input "Session Registration"
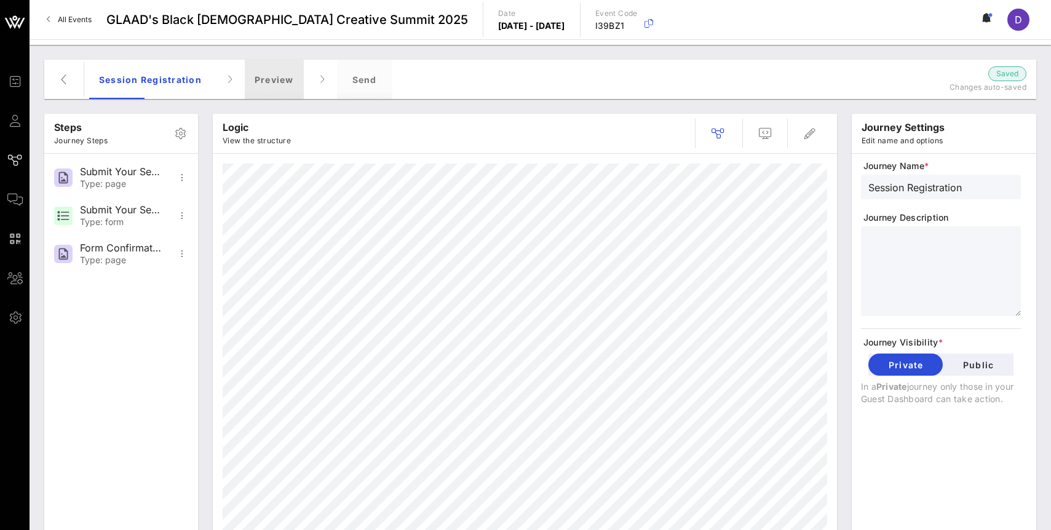
click at [279, 87] on div "Preview" at bounding box center [274, 79] width 59 height 39
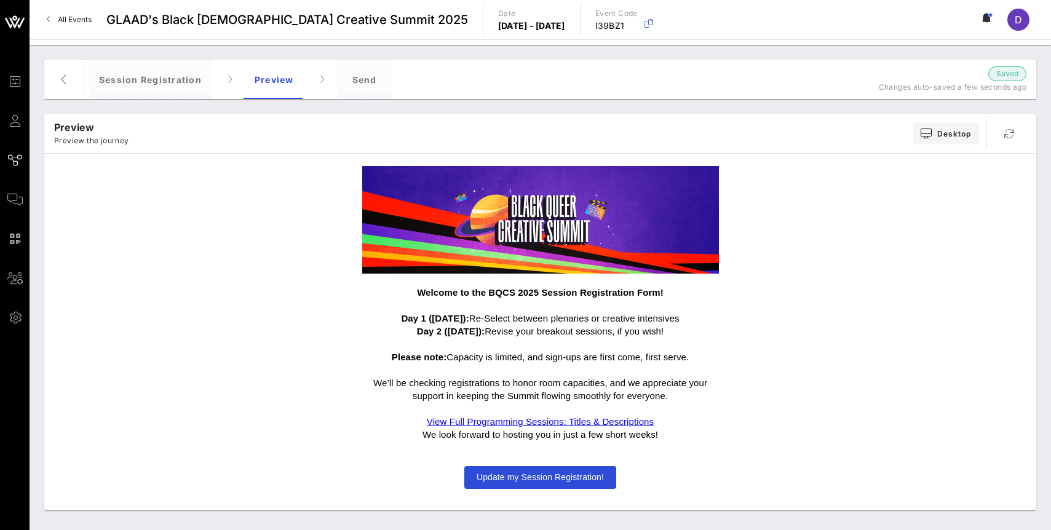
click at [540, 480] on span "Update my Session Registration!" at bounding box center [539, 477] width 127 height 10
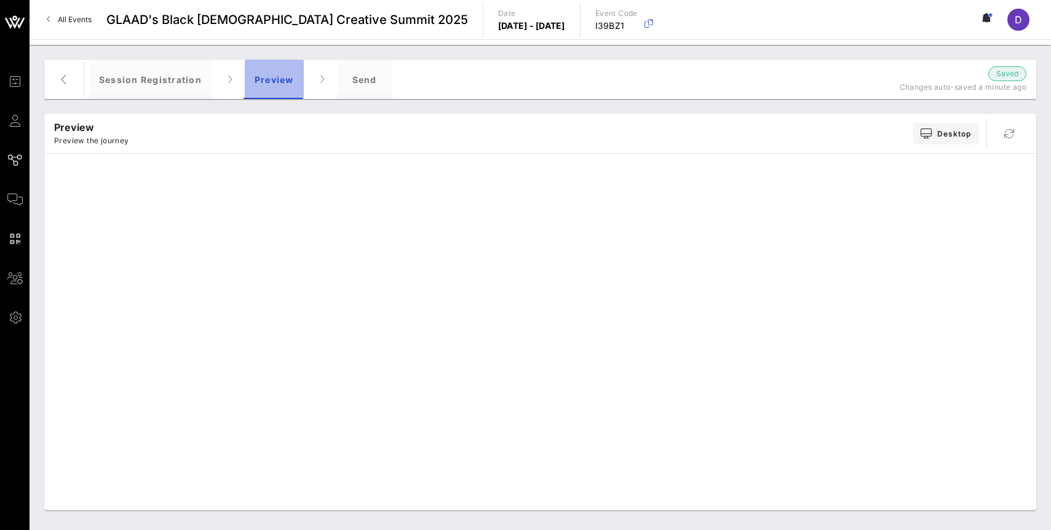
click at [277, 87] on div "Preview" at bounding box center [274, 79] width 59 height 39
click at [152, 80] on div "Session Registration" at bounding box center [150, 79] width 122 height 39
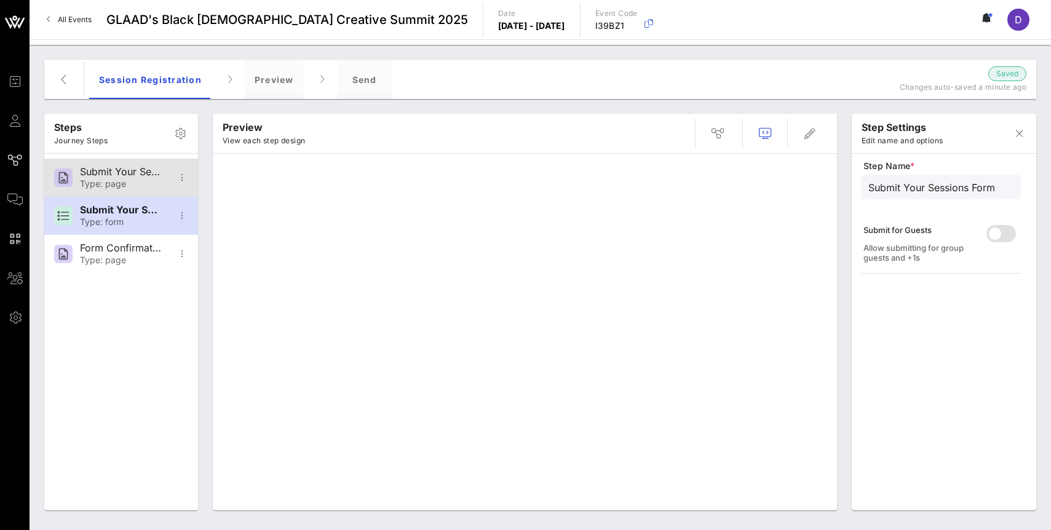
click at [133, 178] on div "Submit Your Sessions Here Type: page" at bounding box center [120, 178] width 81 height 38
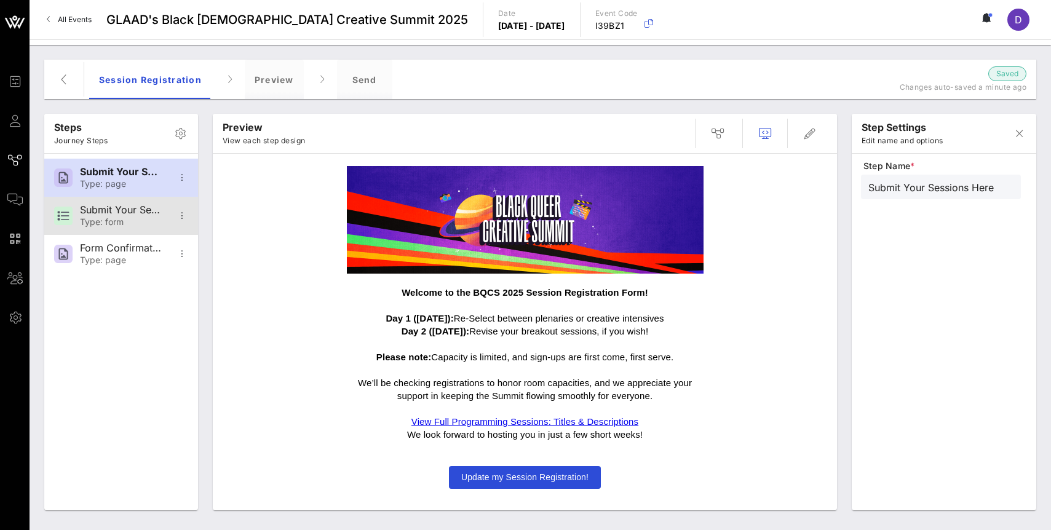
click at [133, 210] on div "Submit Your Sessions Form" at bounding box center [120, 210] width 81 height 12
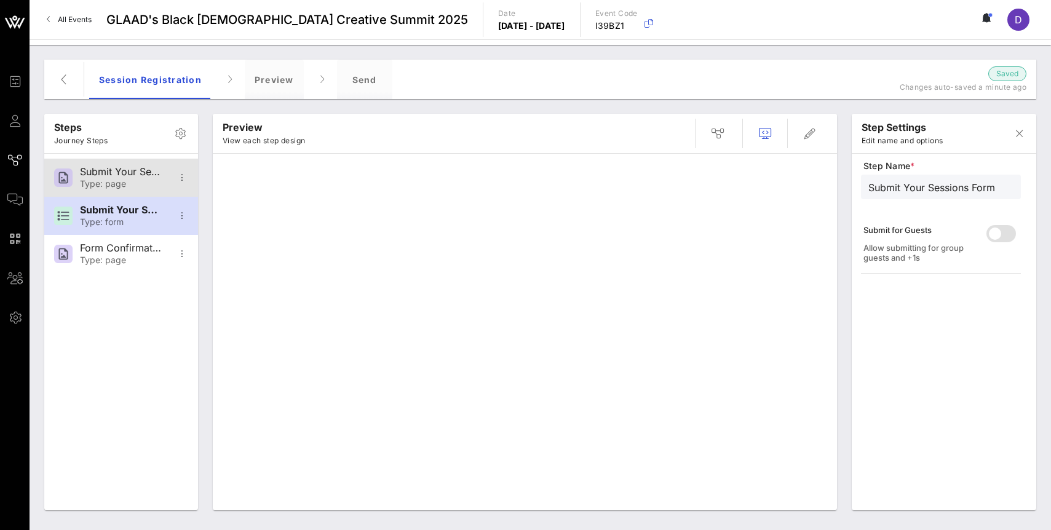
click at [125, 172] on div "Submit Your Sessions Here" at bounding box center [120, 172] width 81 height 12
type input "Submit Your Sessions Here"
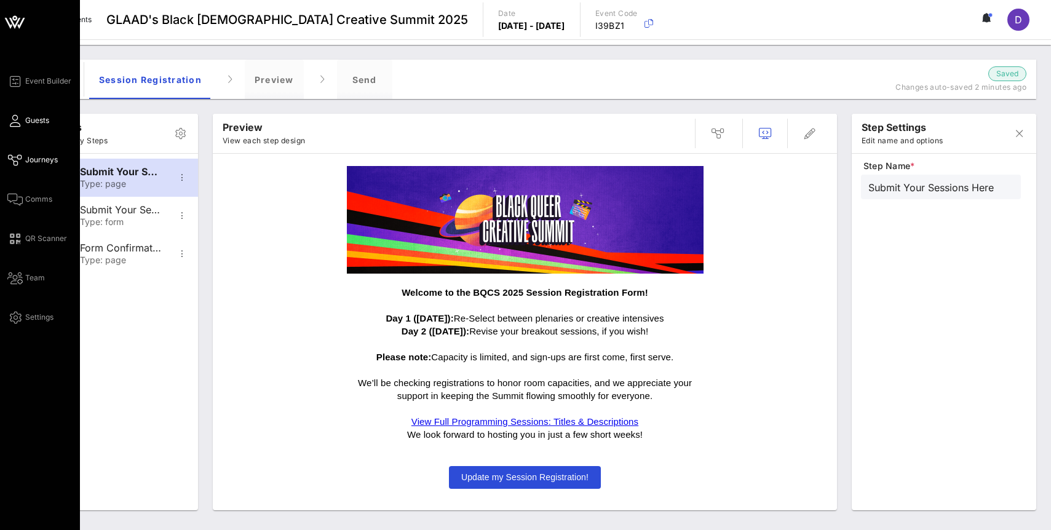
click at [13, 120] on icon at bounding box center [14, 121] width 15 height 2
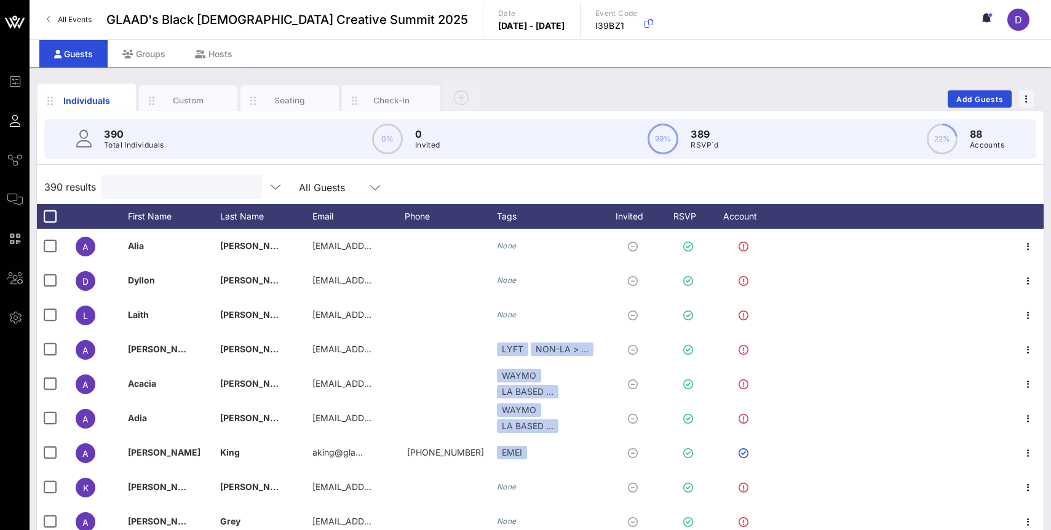
click at [158, 184] on input "text" at bounding box center [180, 187] width 144 height 16
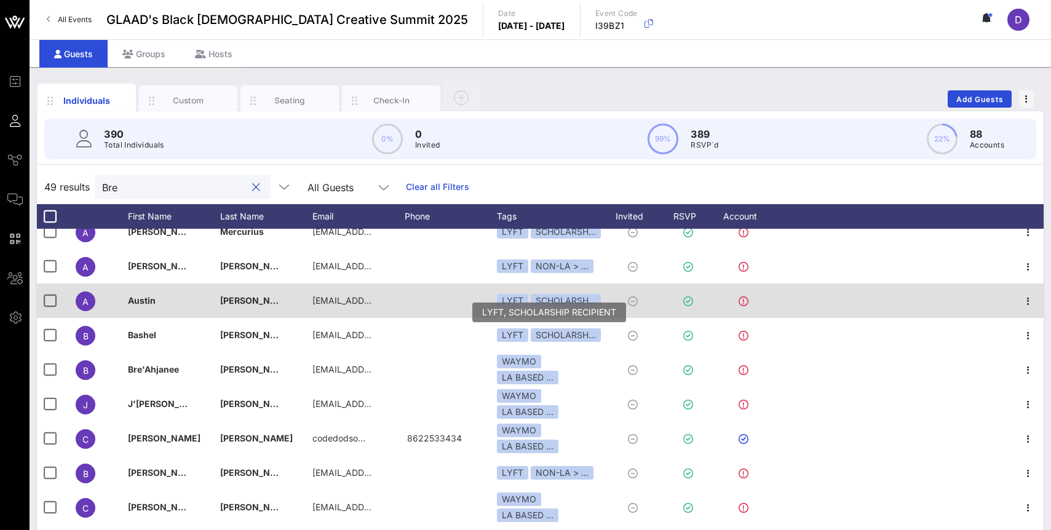
scroll to position [54, 0]
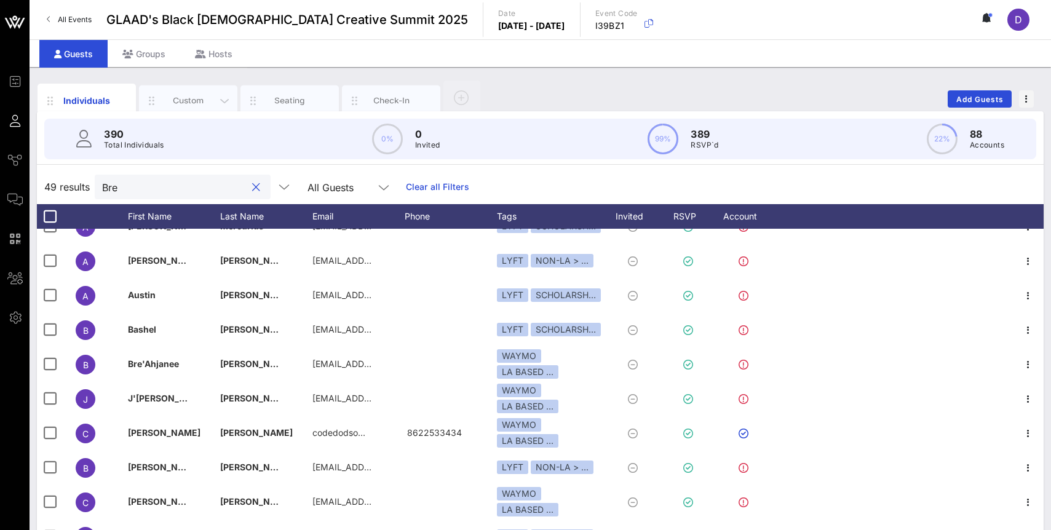
type input "Bre"
click at [175, 101] on div "Custom" at bounding box center [188, 101] width 55 height 12
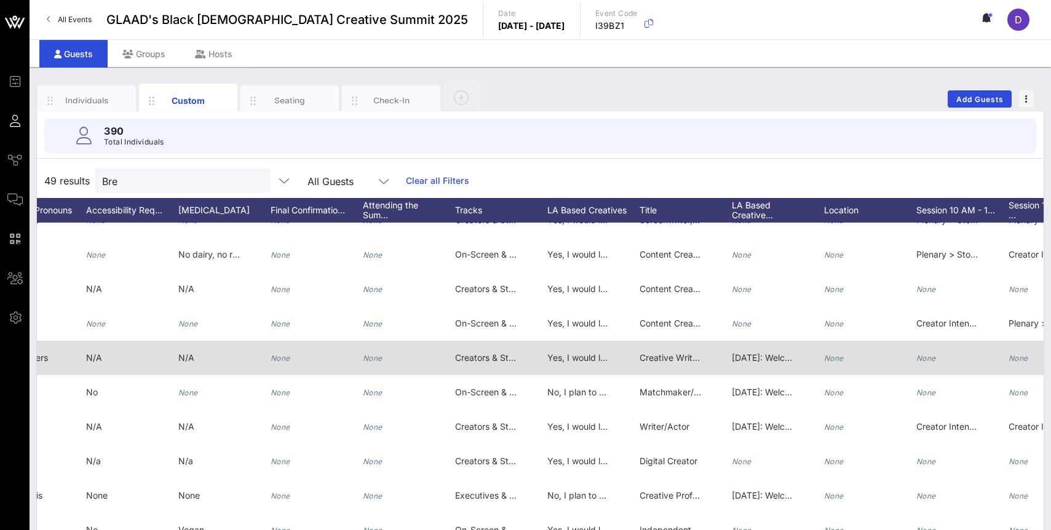
scroll to position [0, 0]
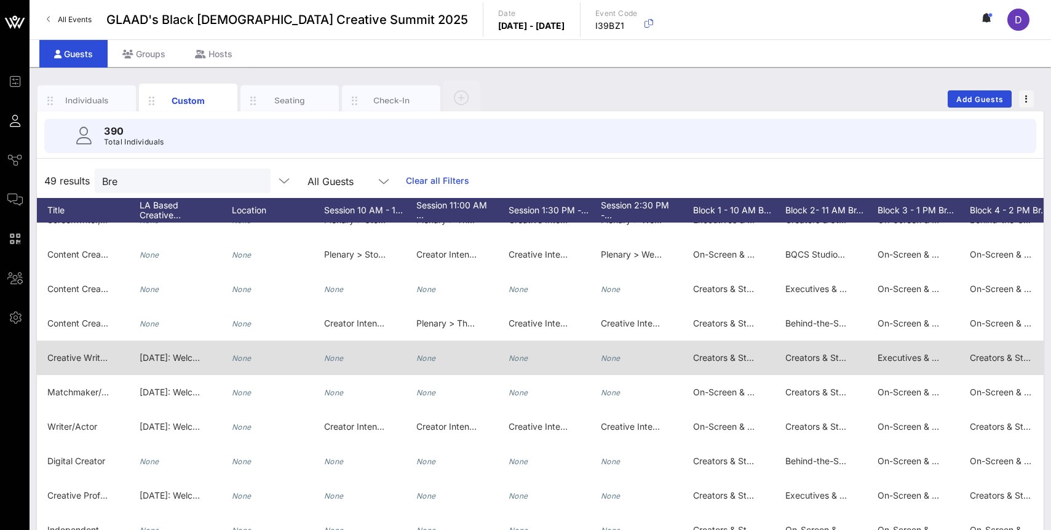
click at [330, 357] on icon "None" at bounding box center [334, 358] width 20 height 9
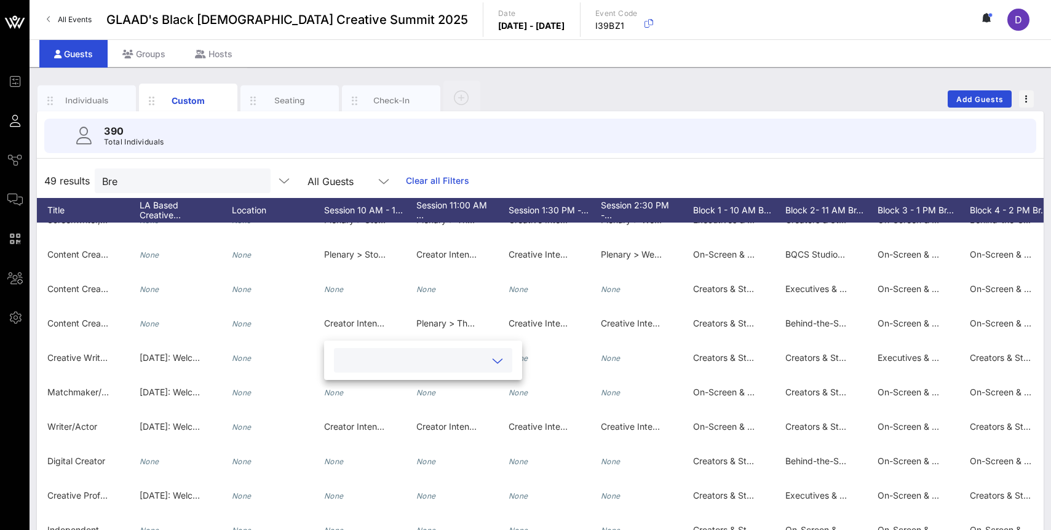
click at [490, 360] on div at bounding box center [497, 361] width 15 height 15
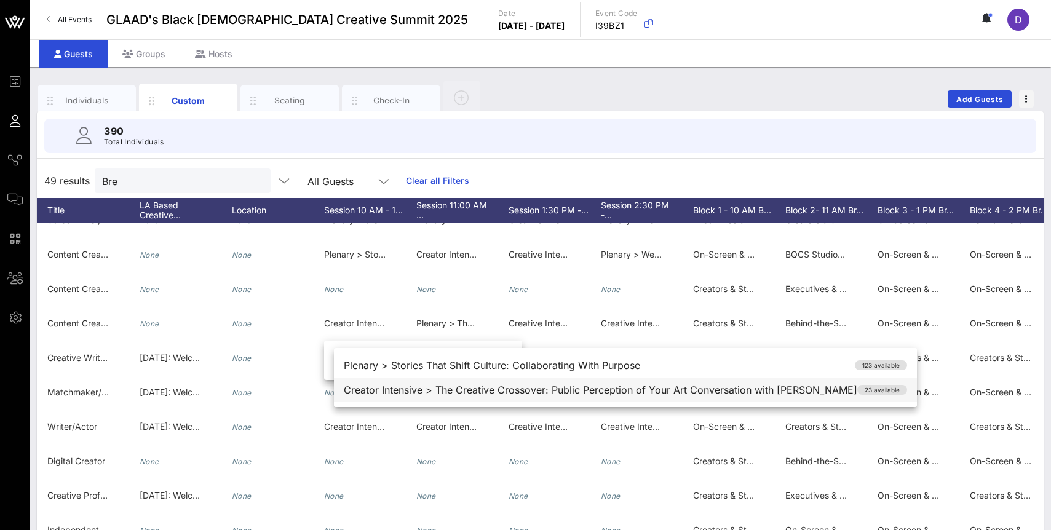
click at [425, 393] on div "Creator Intensive > The Creative Crossover: Public Perception of Your Art Conve…" at bounding box center [625, 389] width 583 height 25
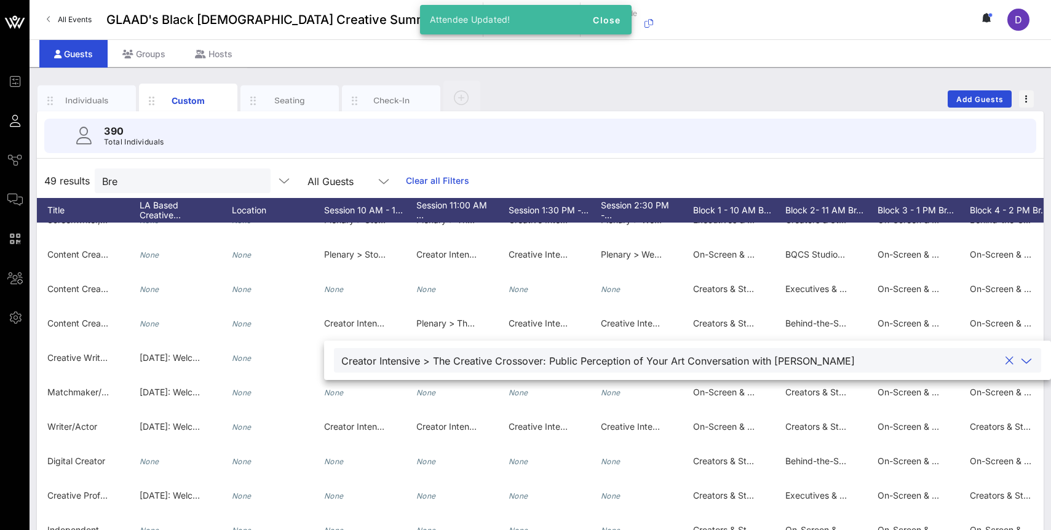
click at [507, 105] on div "Individuals Custom Seating Check-In Add Guests" at bounding box center [540, 98] width 1006 height 39
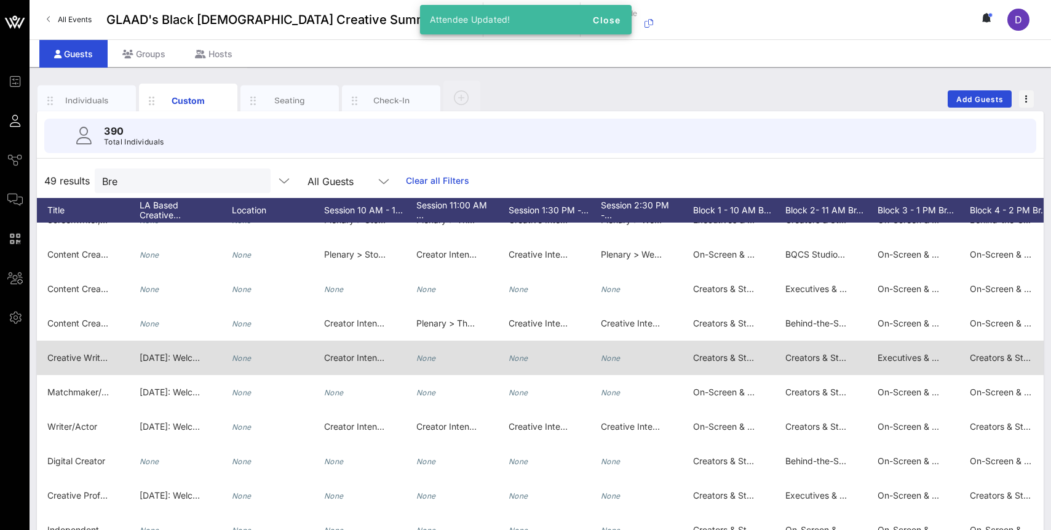
click at [428, 359] on icon "None" at bounding box center [426, 358] width 20 height 9
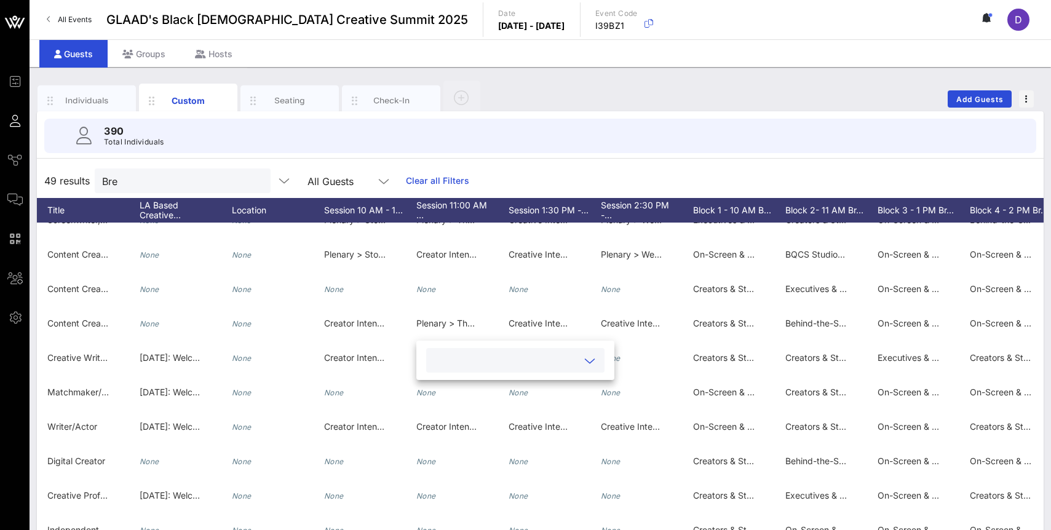
click at [474, 358] on input "text" at bounding box center [505, 360] width 144 height 16
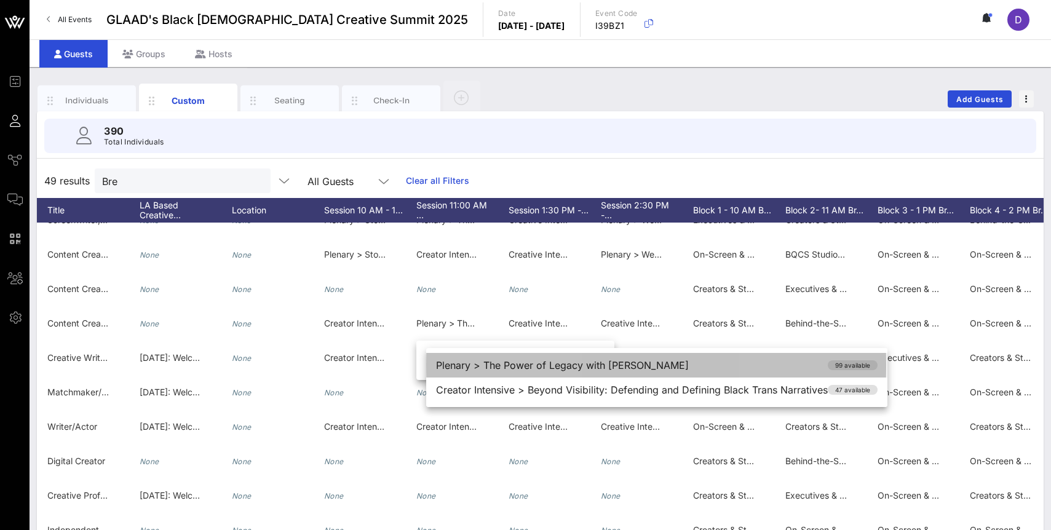
click at [480, 368] on div "Plenary > The Power of Legacy with [PERSON_NAME] 99 available" at bounding box center [656, 365] width 461 height 25
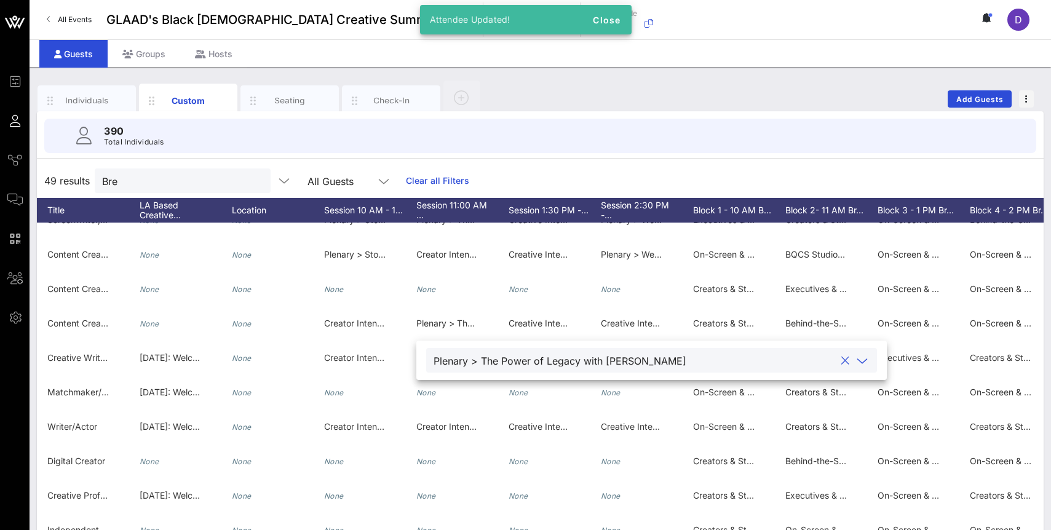
click at [561, 164] on div "49 results Bre All Guests Clear all Filters" at bounding box center [540, 181] width 1006 height 34
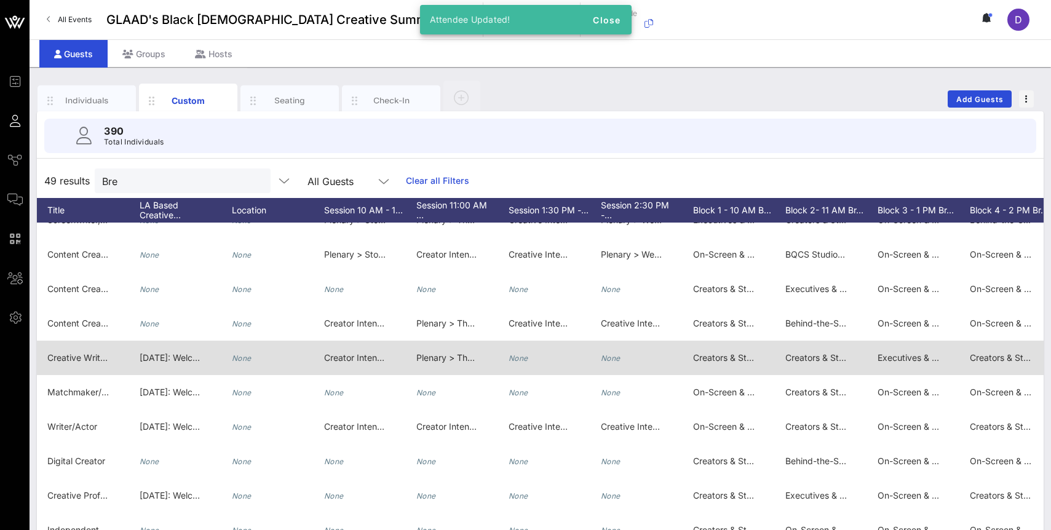
click at [523, 360] on icon "None" at bounding box center [518, 358] width 20 height 9
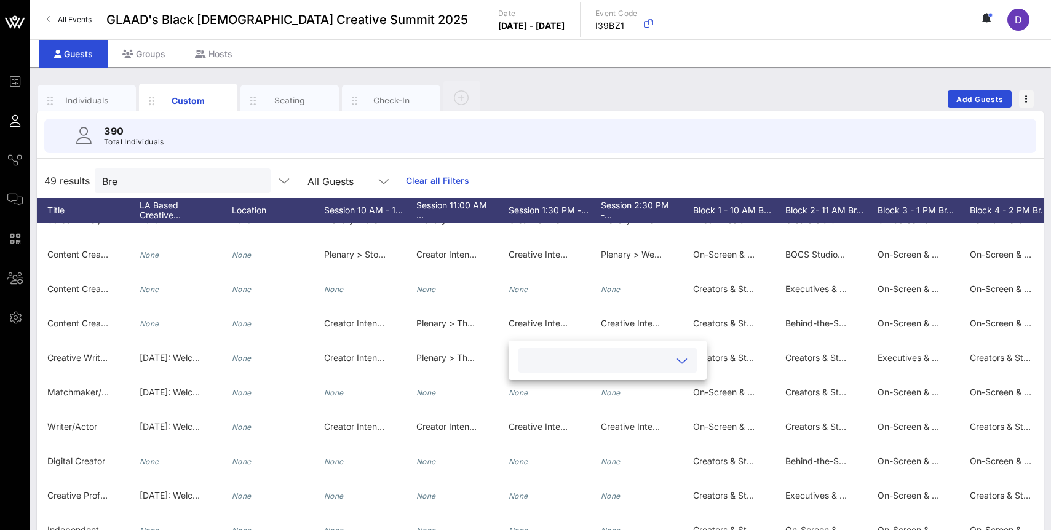
click at [570, 368] on div at bounding box center [608, 360] width 164 height 25
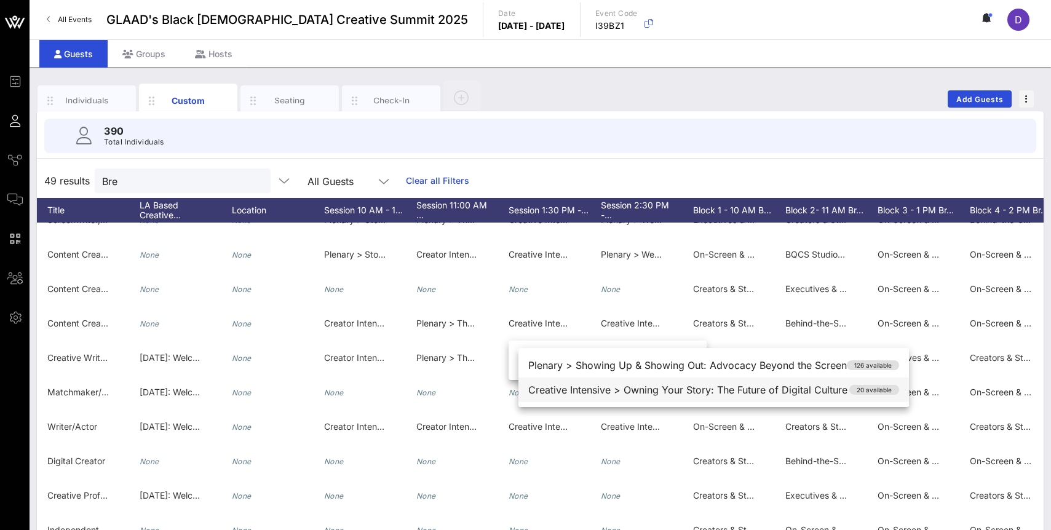
click at [583, 392] on div "Creative Intensive > Owning Your Story: The Future of Digital Culture 20 availa…" at bounding box center [713, 389] width 390 height 25
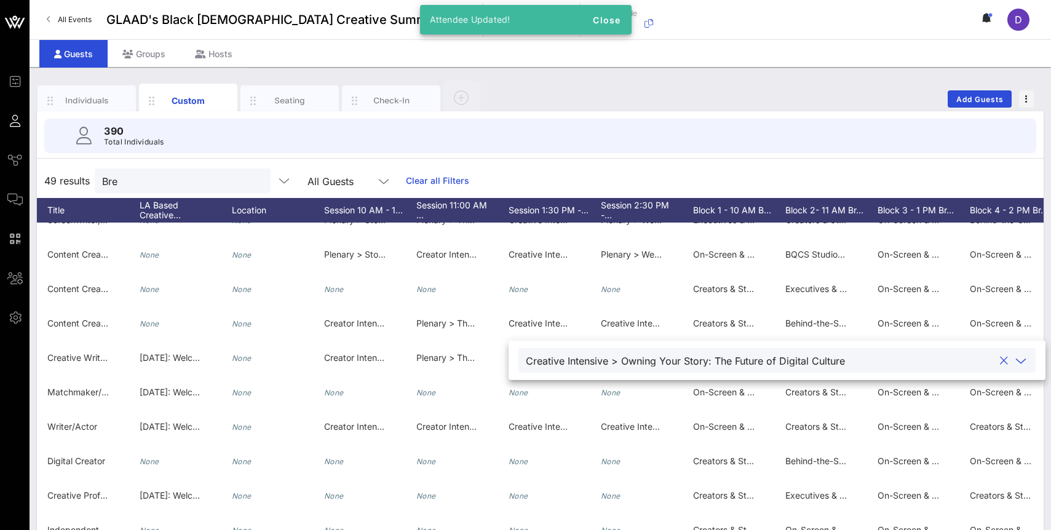
click at [623, 166] on div "49 results Bre All Guests Clear all Filters" at bounding box center [540, 181] width 1006 height 34
